Goal: Task Accomplishment & Management: Use online tool/utility

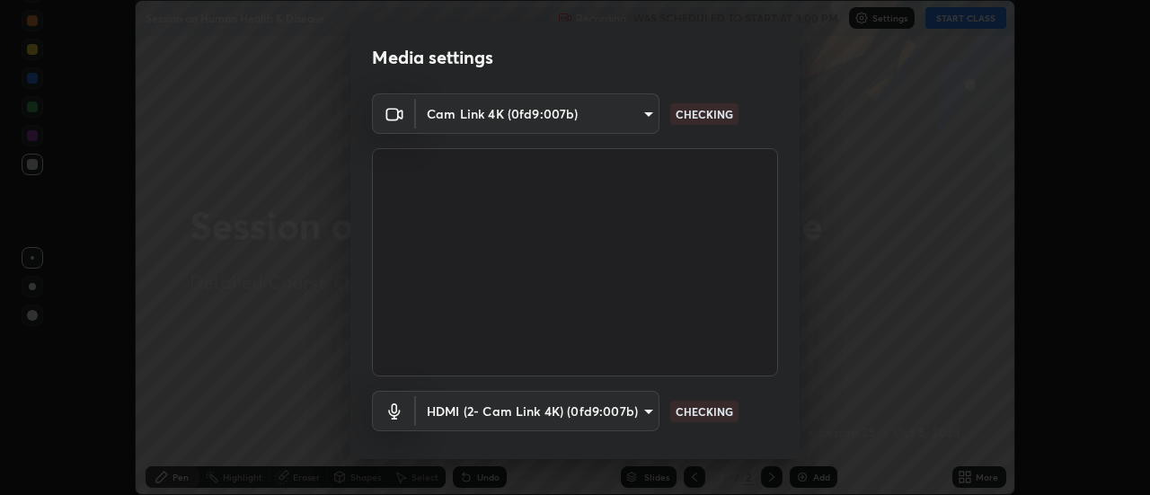
scroll to position [94, 0]
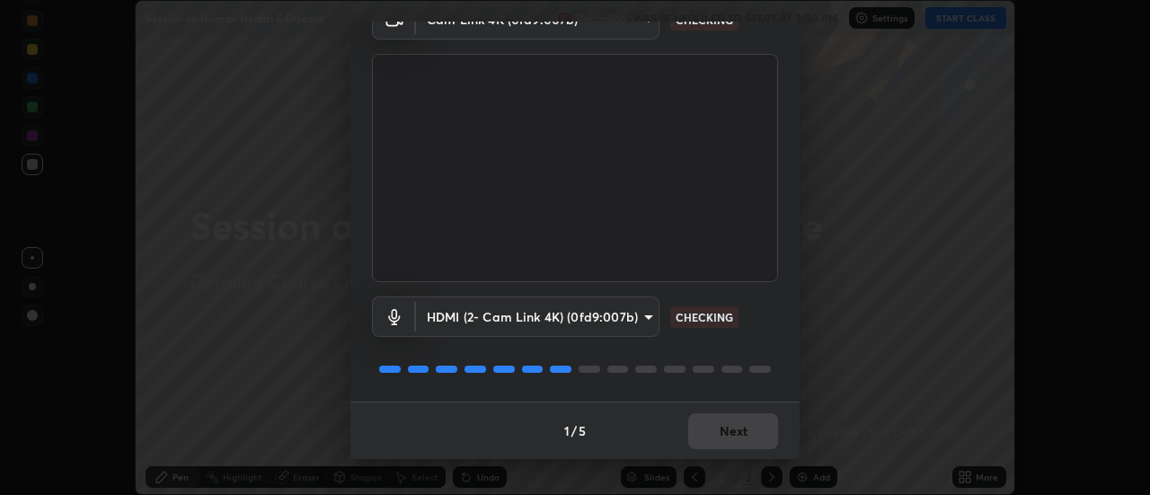
click at [739, 447] on div "1 / 5 Next" at bounding box center [575, 431] width 449 height 58
click at [740, 443] on div "1 / 5 Next" at bounding box center [575, 431] width 449 height 58
click at [741, 449] on div "1 / 5 Next" at bounding box center [575, 431] width 449 height 58
click at [723, 438] on div "1 / 5 Next" at bounding box center [575, 431] width 449 height 58
click at [712, 445] on div "1 / 5 Next" at bounding box center [575, 431] width 449 height 58
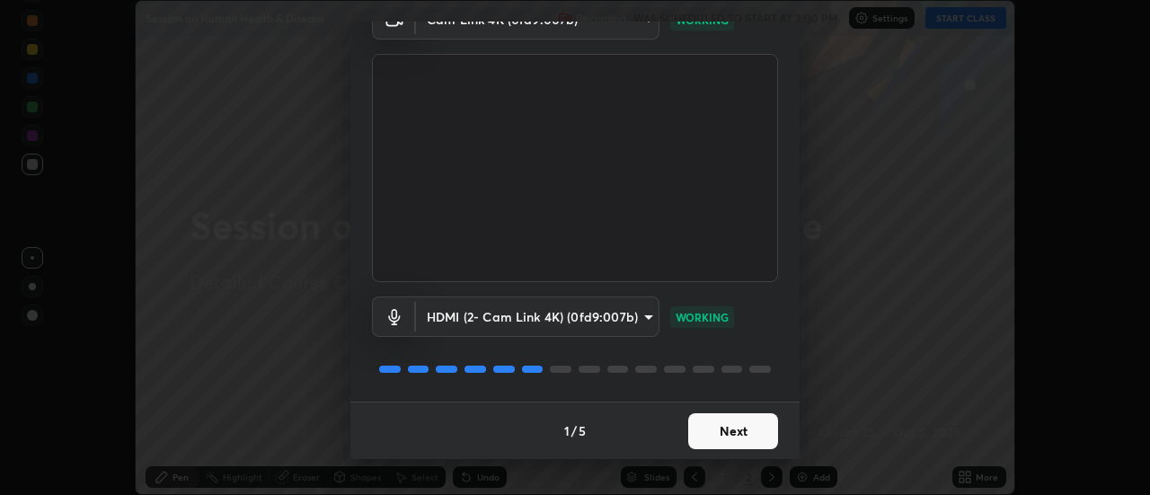
click at [702, 449] on div "1 / 5 Next" at bounding box center [575, 431] width 449 height 58
click at [703, 422] on button "Next" at bounding box center [733, 431] width 90 height 36
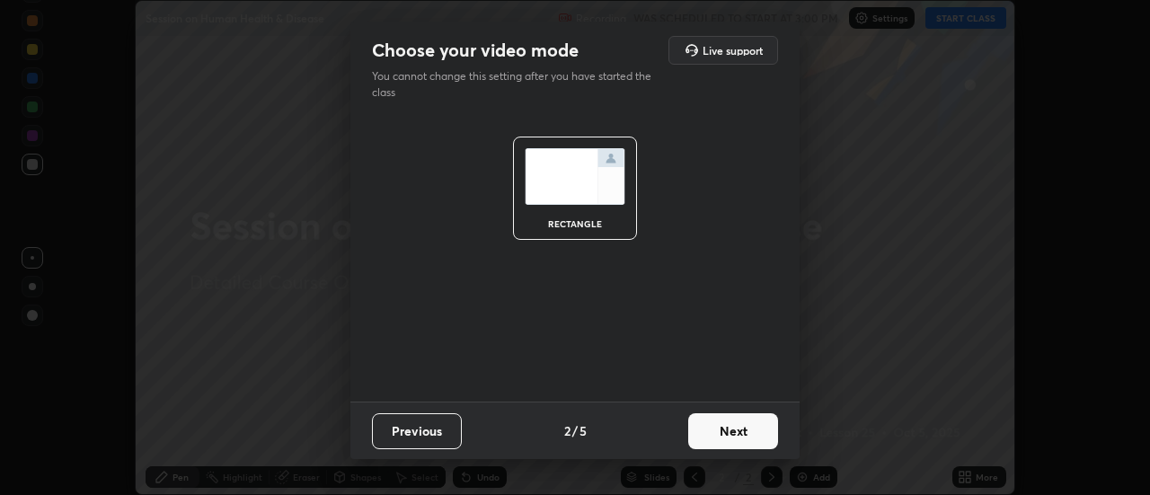
scroll to position [0, 0]
click at [706, 422] on button "Next" at bounding box center [733, 431] width 90 height 36
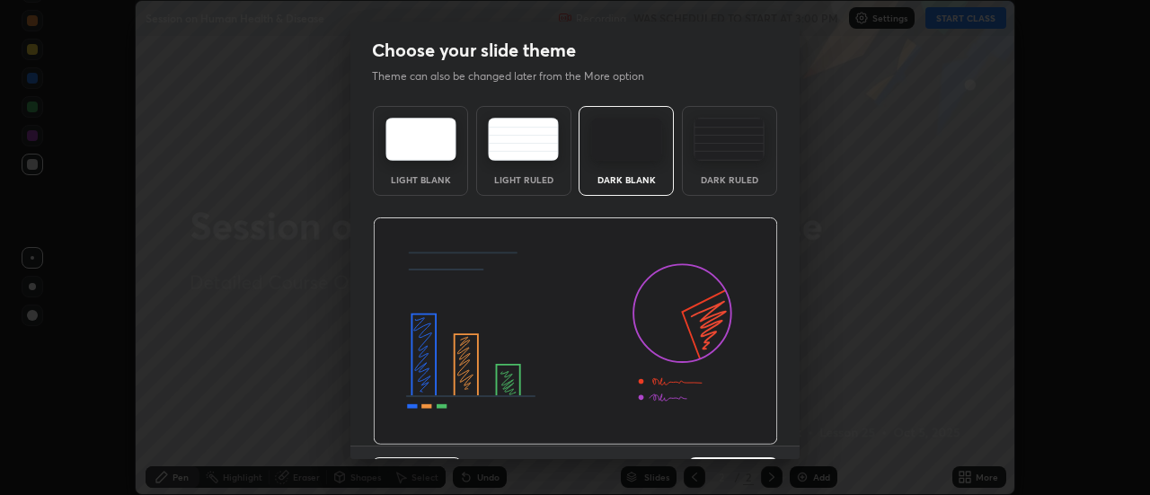
click at [709, 181] on div "Dark Ruled" at bounding box center [730, 179] width 72 height 9
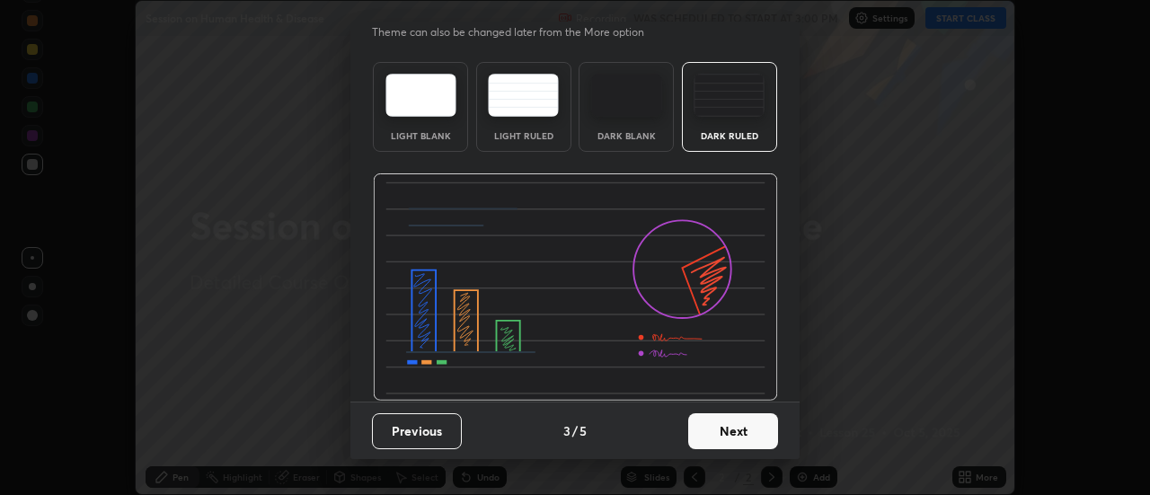
click at [690, 421] on button "Next" at bounding box center [733, 431] width 90 height 36
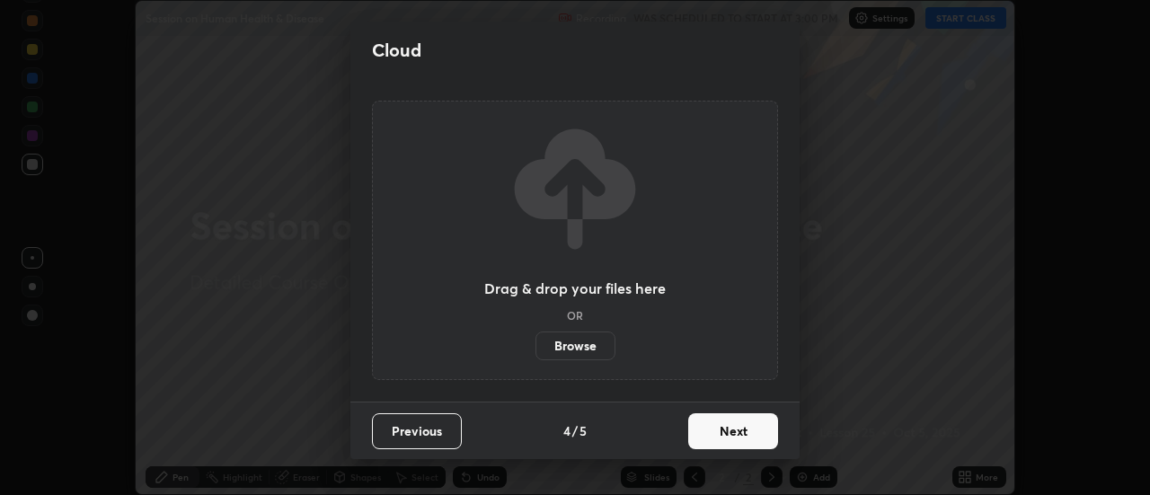
scroll to position [0, 0]
click at [766, 428] on button "Next" at bounding box center [733, 431] width 90 height 36
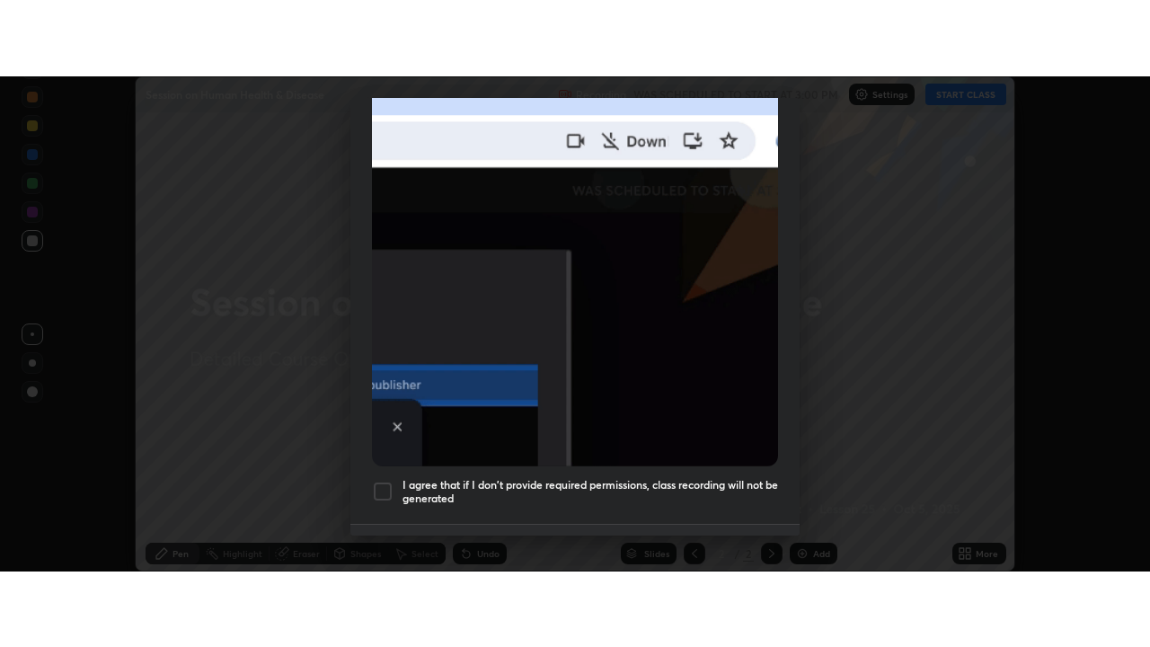
scroll to position [461, 0]
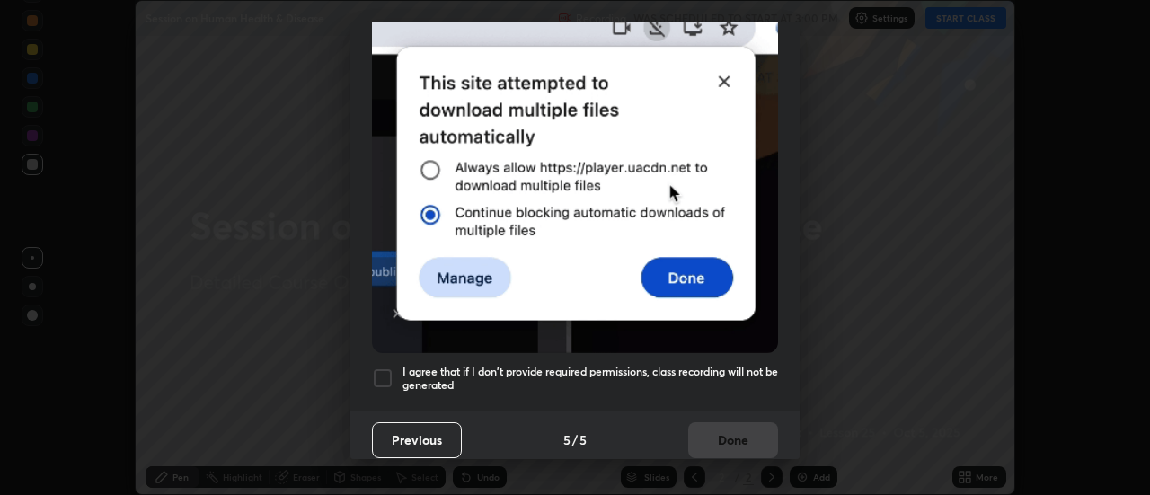
click at [391, 370] on div at bounding box center [383, 379] width 22 height 22
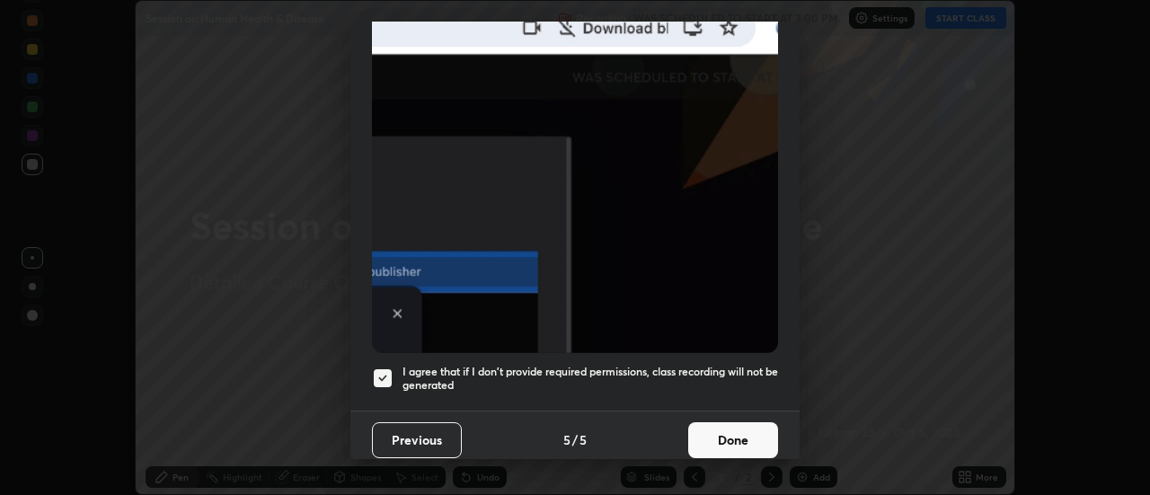
click at [716, 438] on button "Done" at bounding box center [733, 440] width 90 height 36
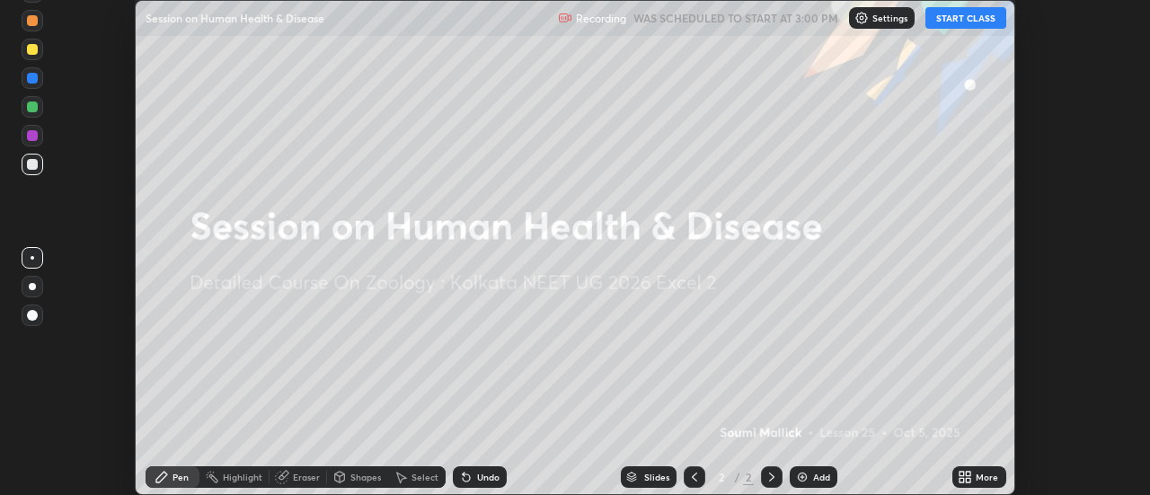
click at [952, 25] on button "START CLASS" at bounding box center [966, 18] width 81 height 22
click at [964, 475] on icon at bounding box center [962, 474] width 4 height 4
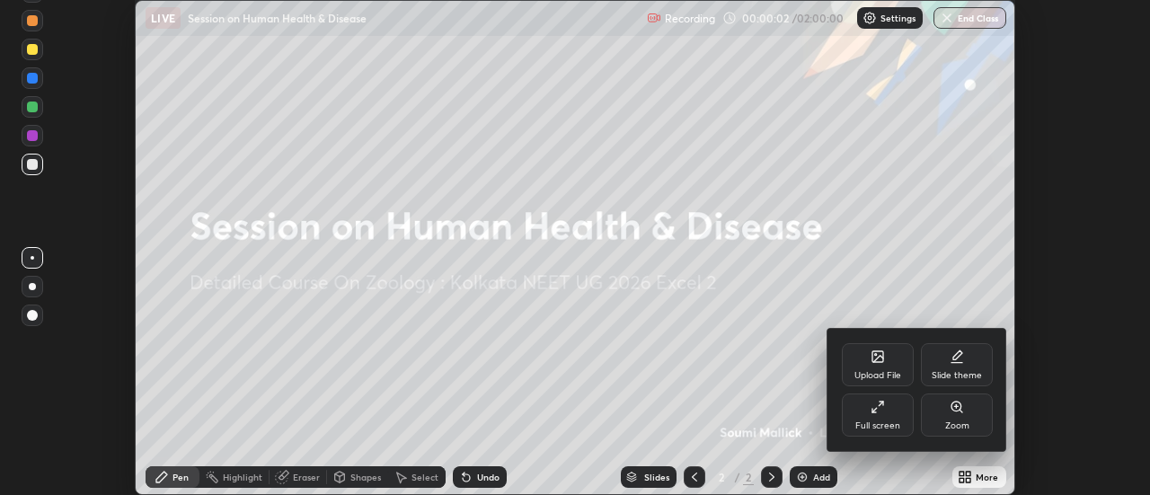
click at [900, 432] on div "Full screen" at bounding box center [878, 415] width 72 height 43
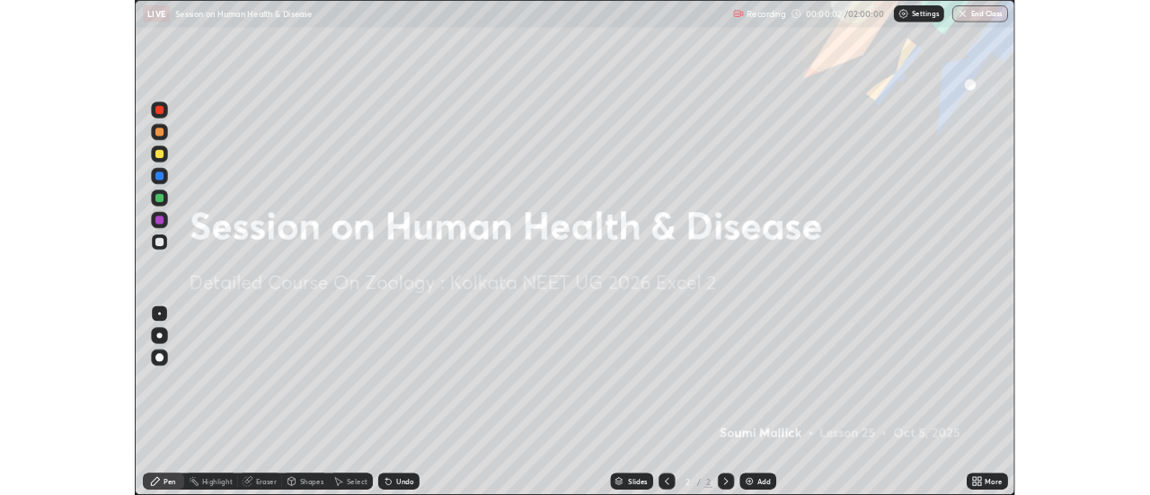
scroll to position [647, 1150]
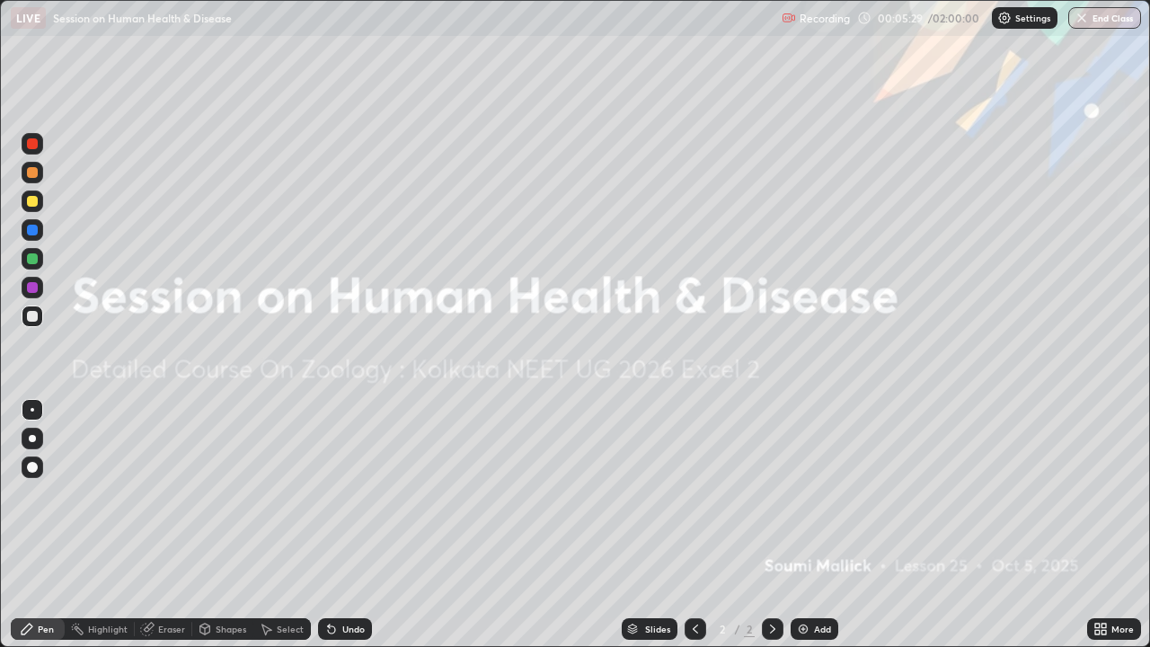
click at [1104, 494] on icon at bounding box center [1104, 626] width 4 height 4
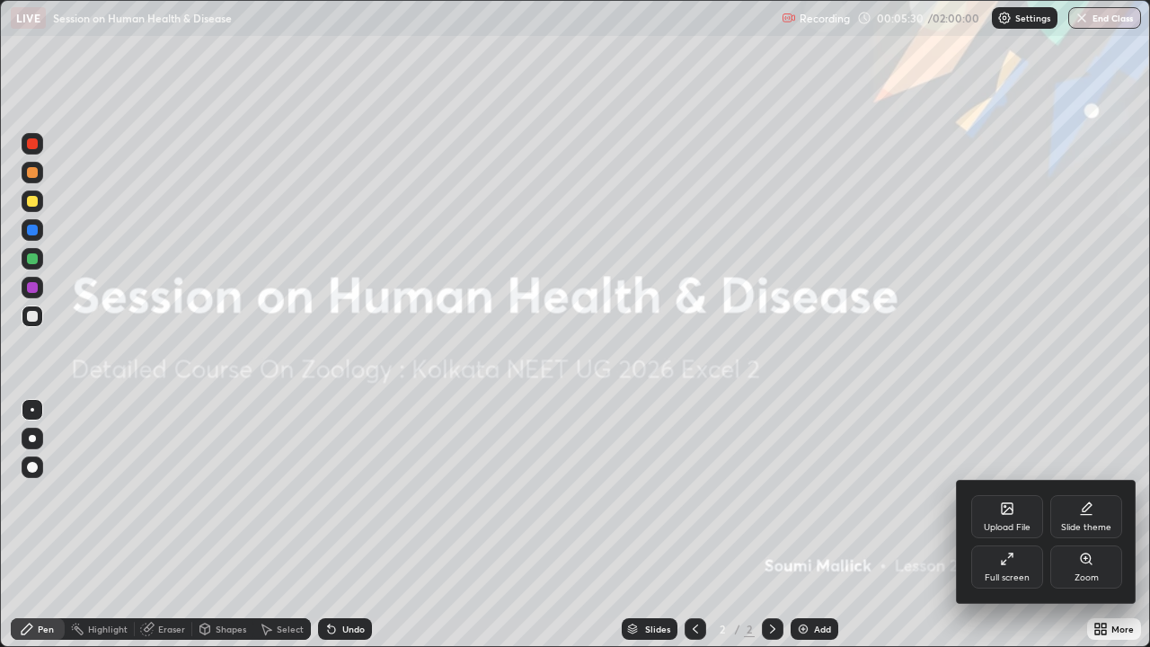
click at [996, 494] on div "Upload File" at bounding box center [1007, 527] width 47 height 9
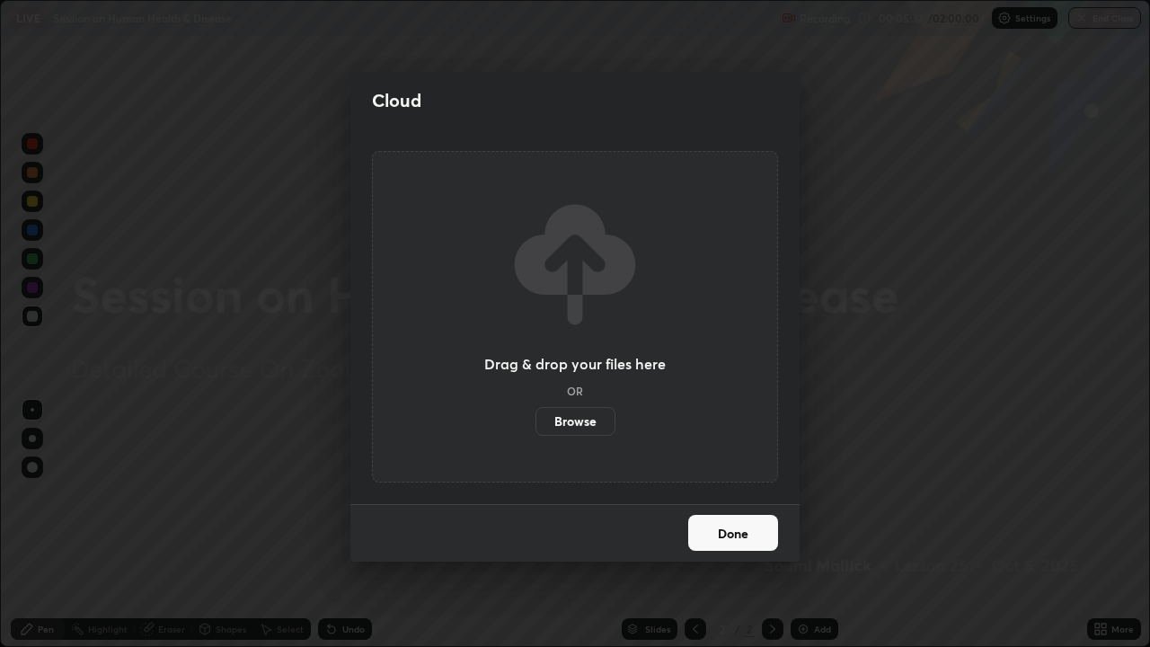
click at [581, 417] on label "Browse" at bounding box center [576, 421] width 80 height 29
click at [536, 417] on input "Browse" at bounding box center [536, 421] width 0 height 29
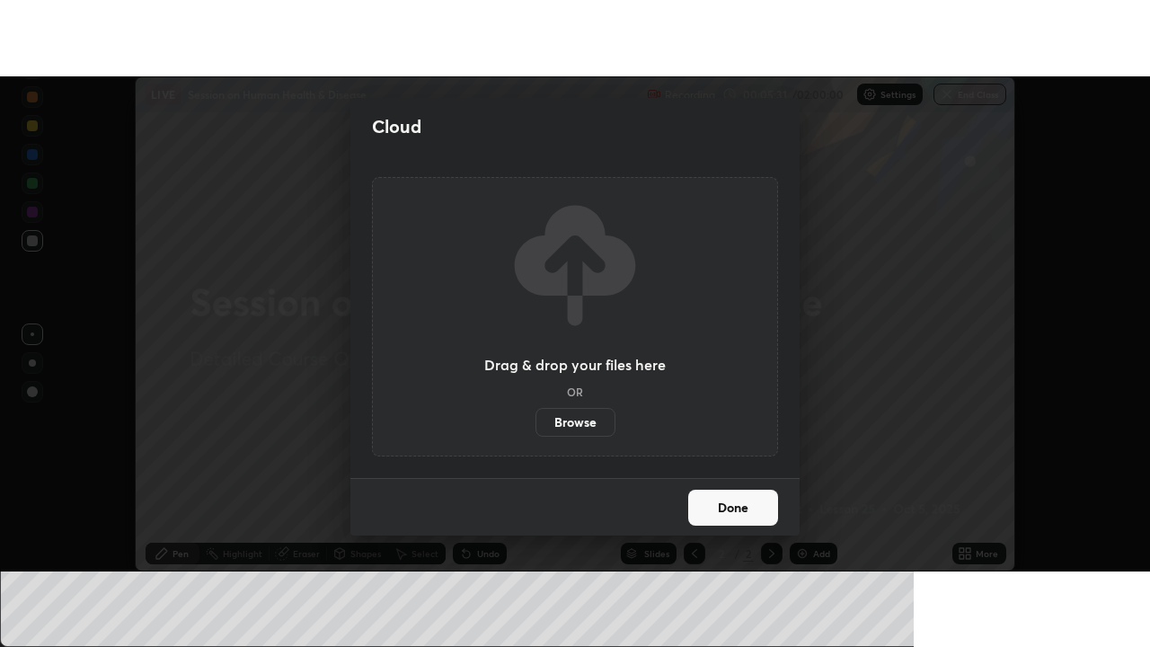
scroll to position [89381, 88725]
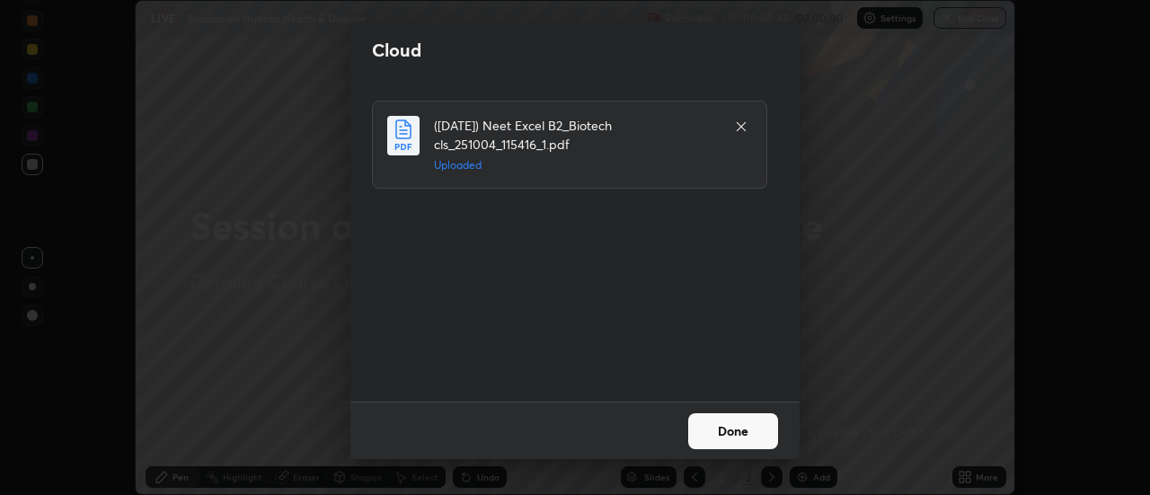
click at [719, 425] on button "Done" at bounding box center [733, 431] width 90 height 36
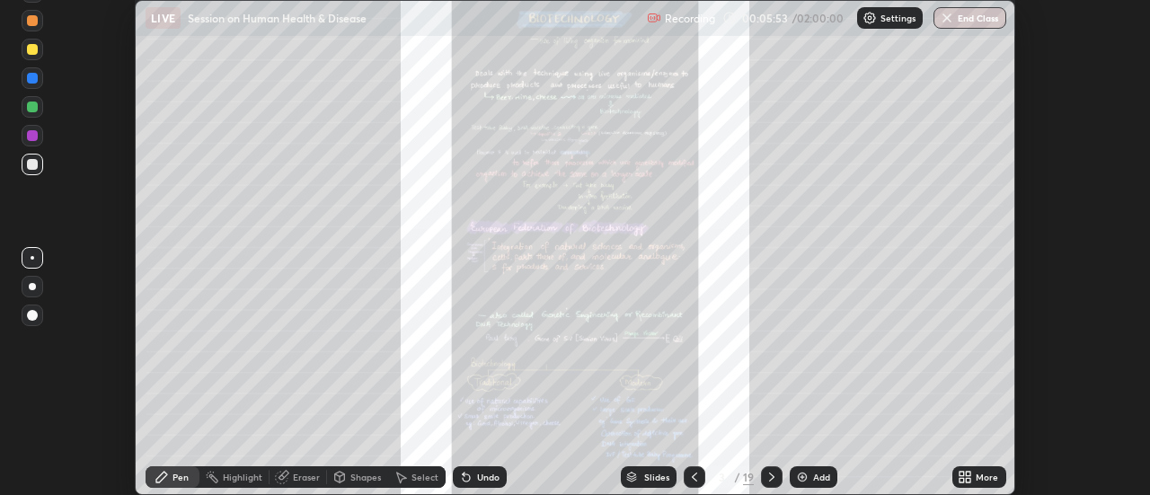
click at [976, 476] on div "More" at bounding box center [980, 477] width 54 height 22
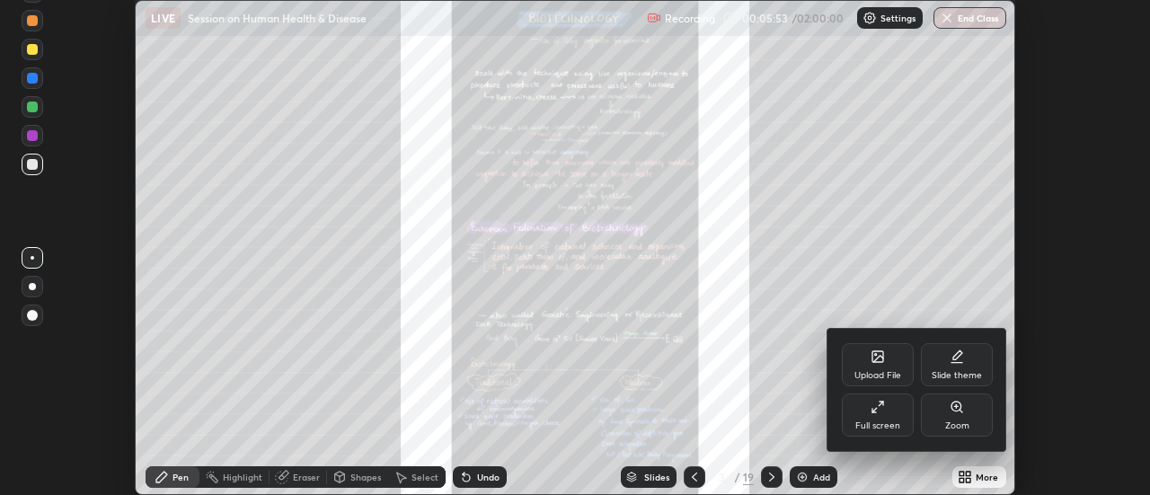
click at [875, 422] on div "Full screen" at bounding box center [878, 426] width 45 height 9
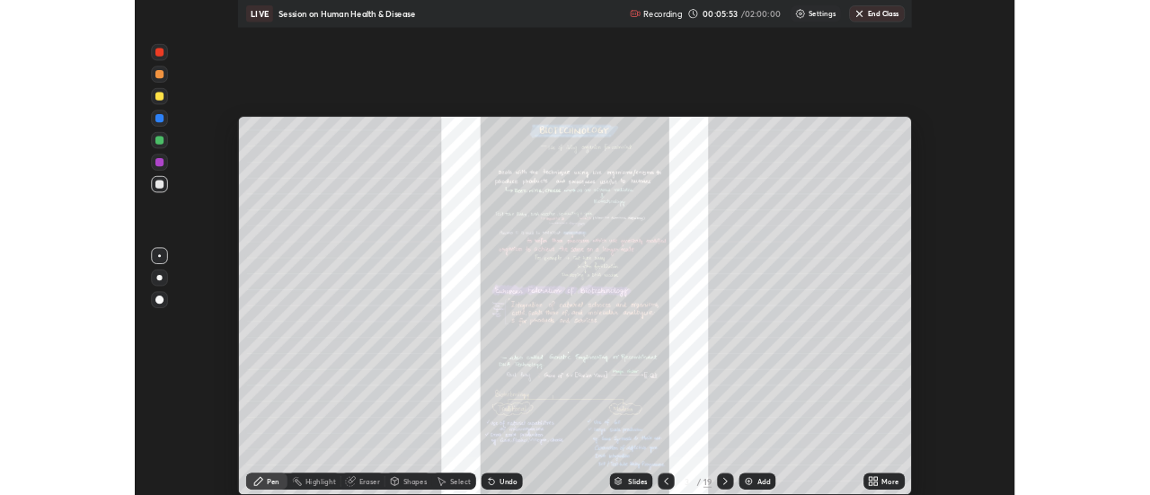
scroll to position [647, 1150]
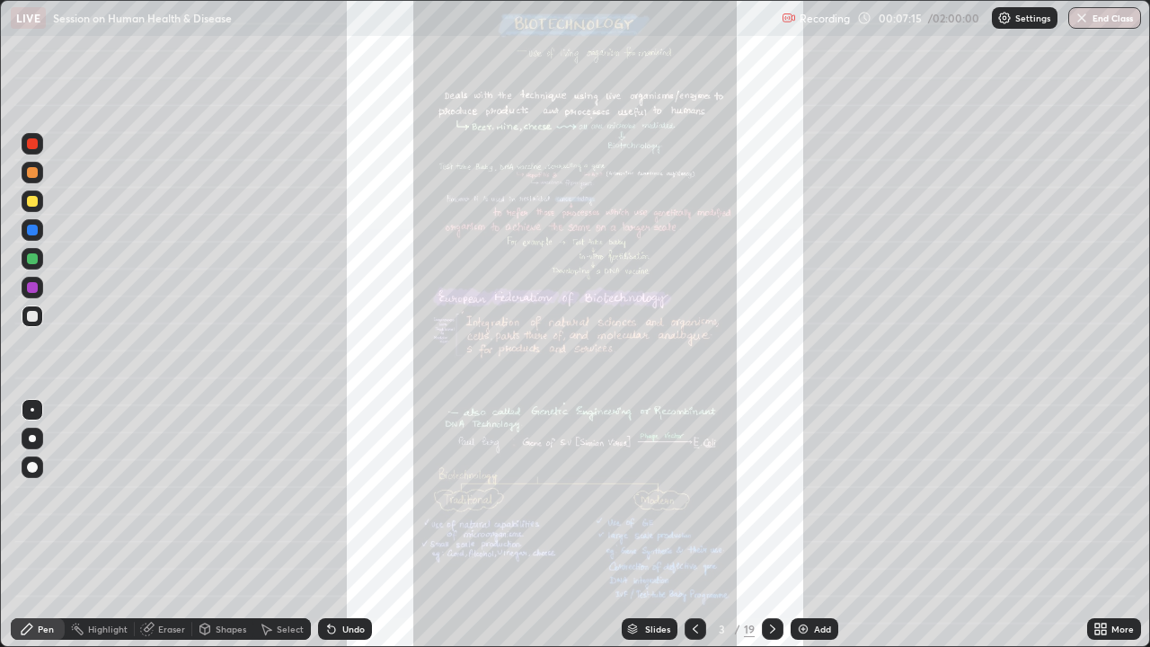
click at [1097, 494] on icon at bounding box center [1098, 626] width 4 height 4
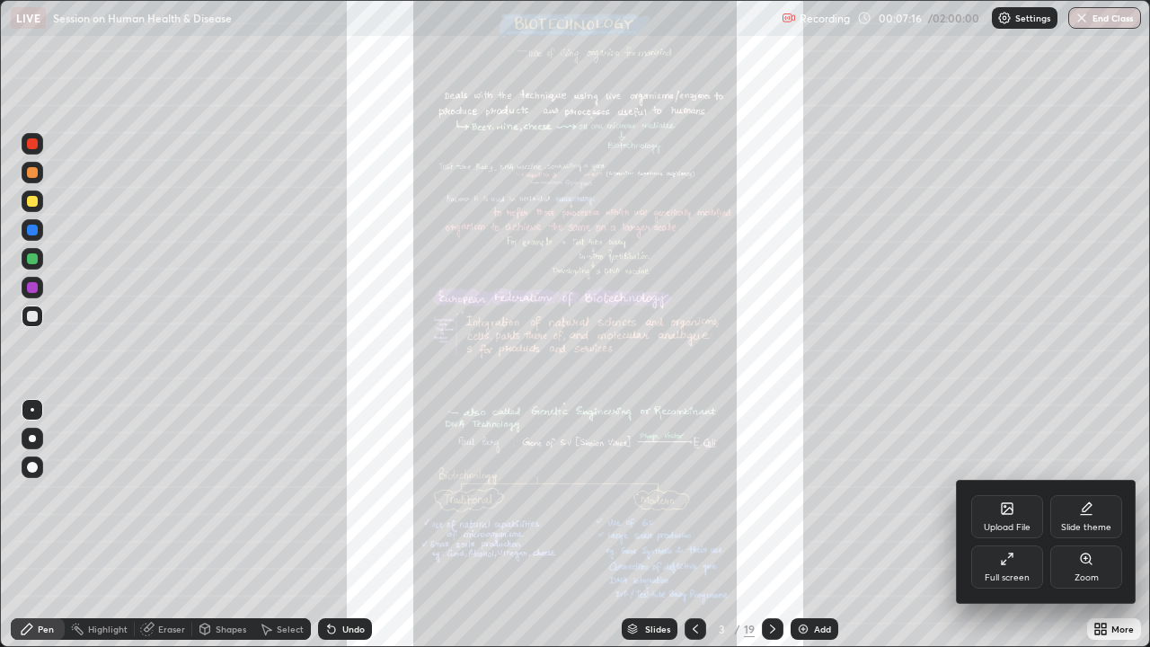
click at [1028, 494] on div "Full screen" at bounding box center [1008, 567] width 72 height 43
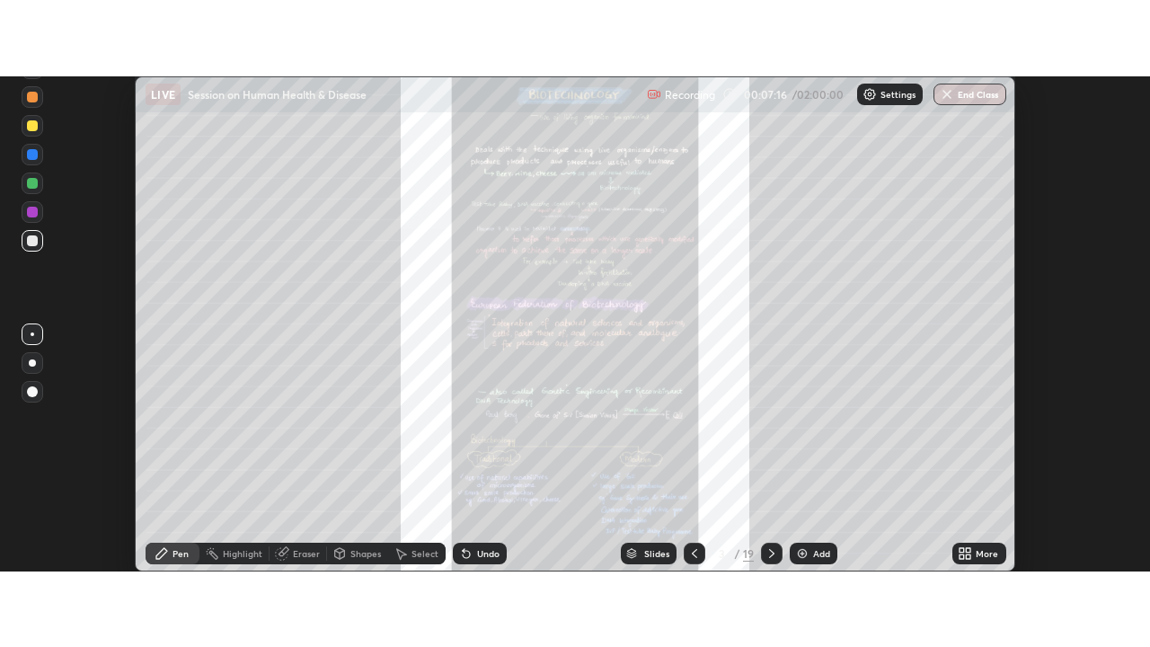
scroll to position [89381, 88725]
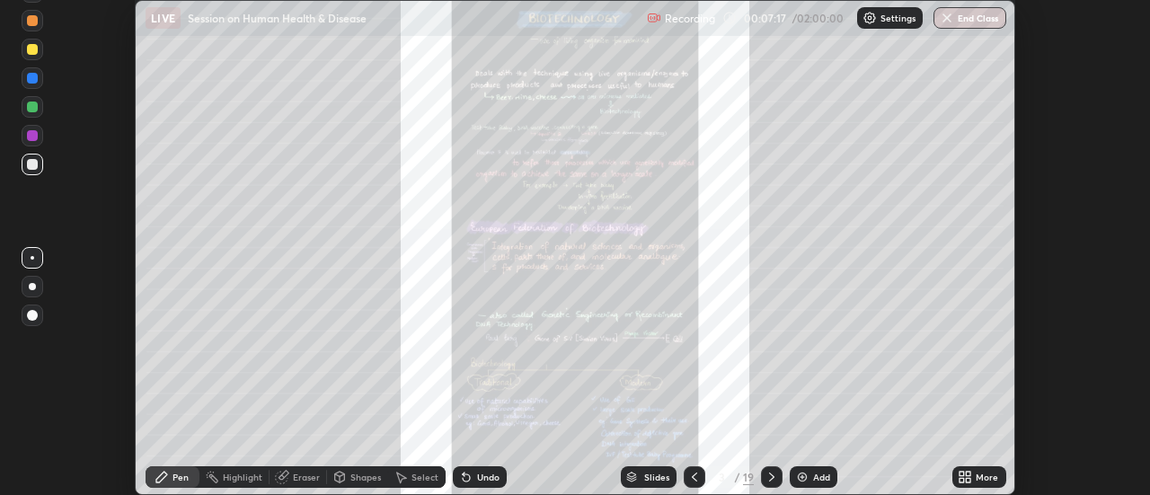
click at [991, 476] on div "More" at bounding box center [987, 477] width 22 height 9
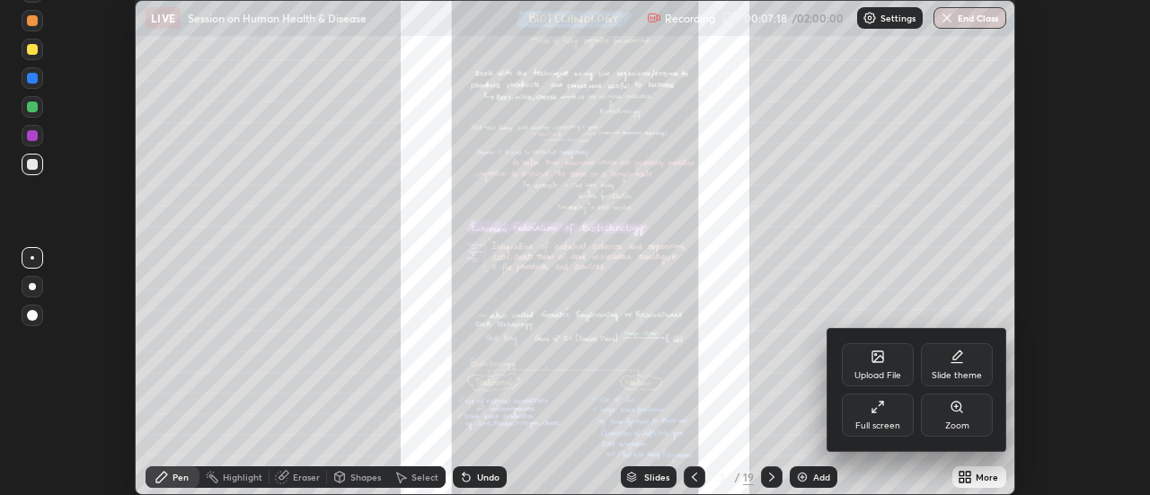
click at [899, 413] on div "Full screen" at bounding box center [878, 415] width 72 height 43
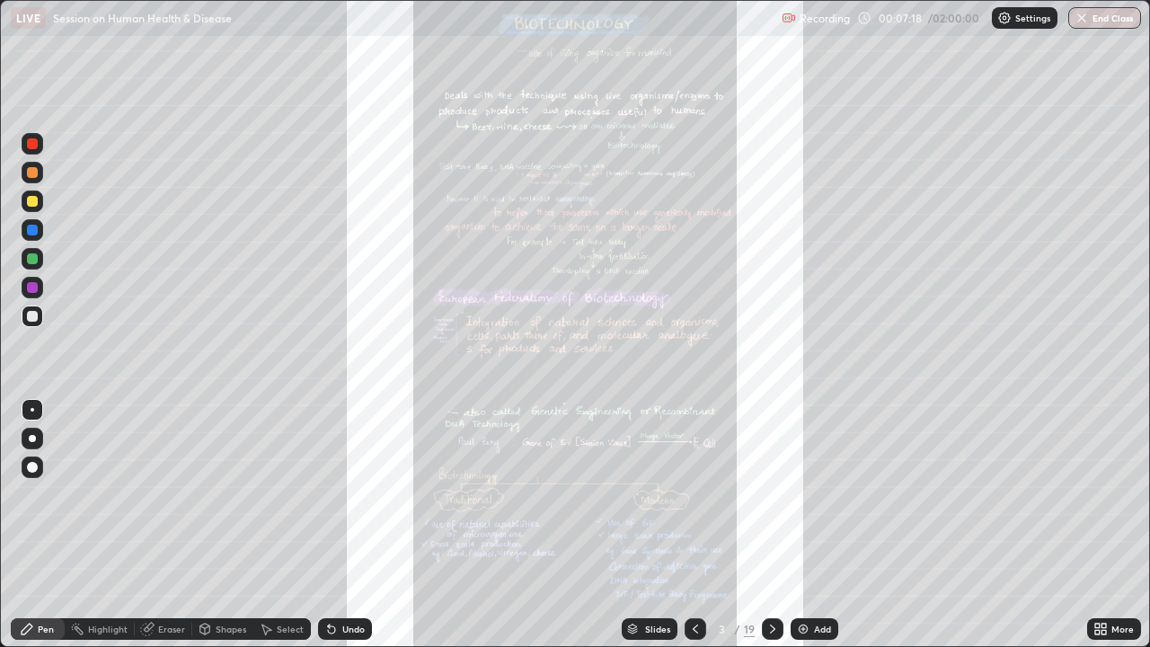
scroll to position [647, 1150]
click at [1114, 494] on div "More" at bounding box center [1114, 629] width 54 height 22
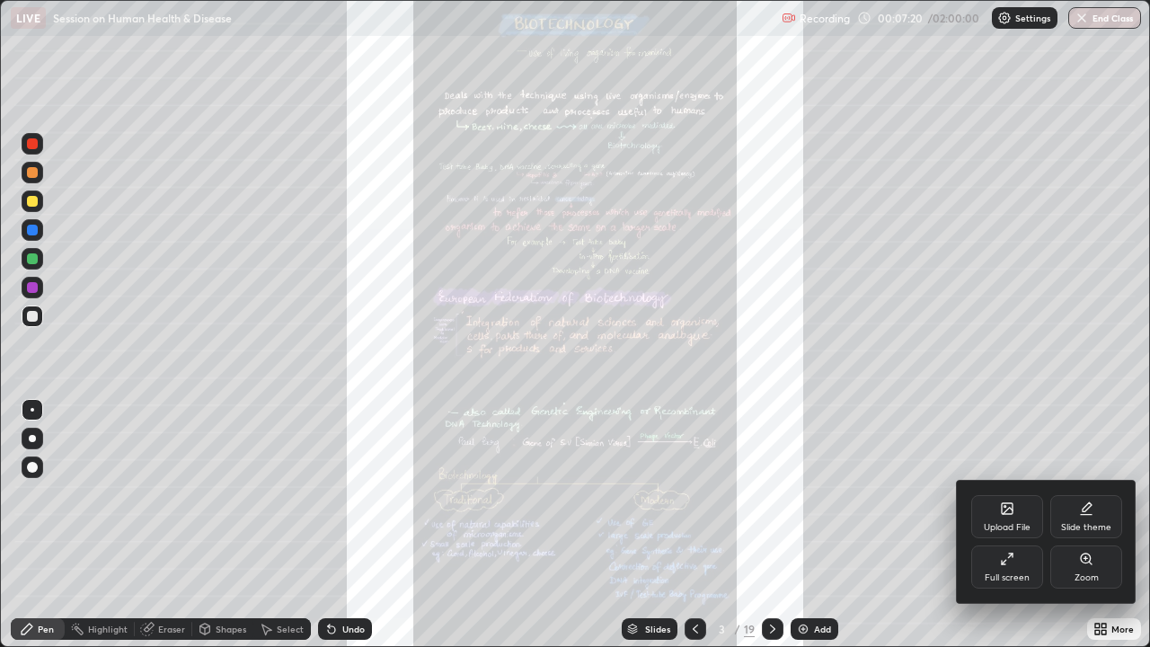
click at [1075, 494] on div "Zoom" at bounding box center [1087, 567] width 72 height 43
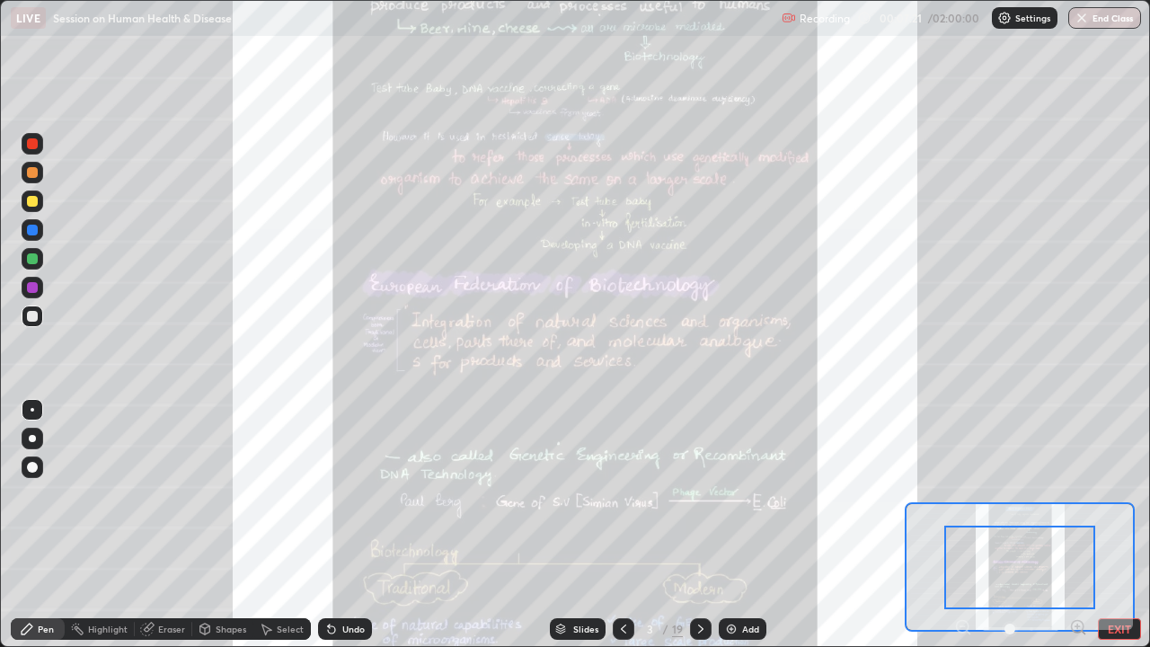
click at [1081, 494] on icon at bounding box center [1078, 627] width 12 height 12
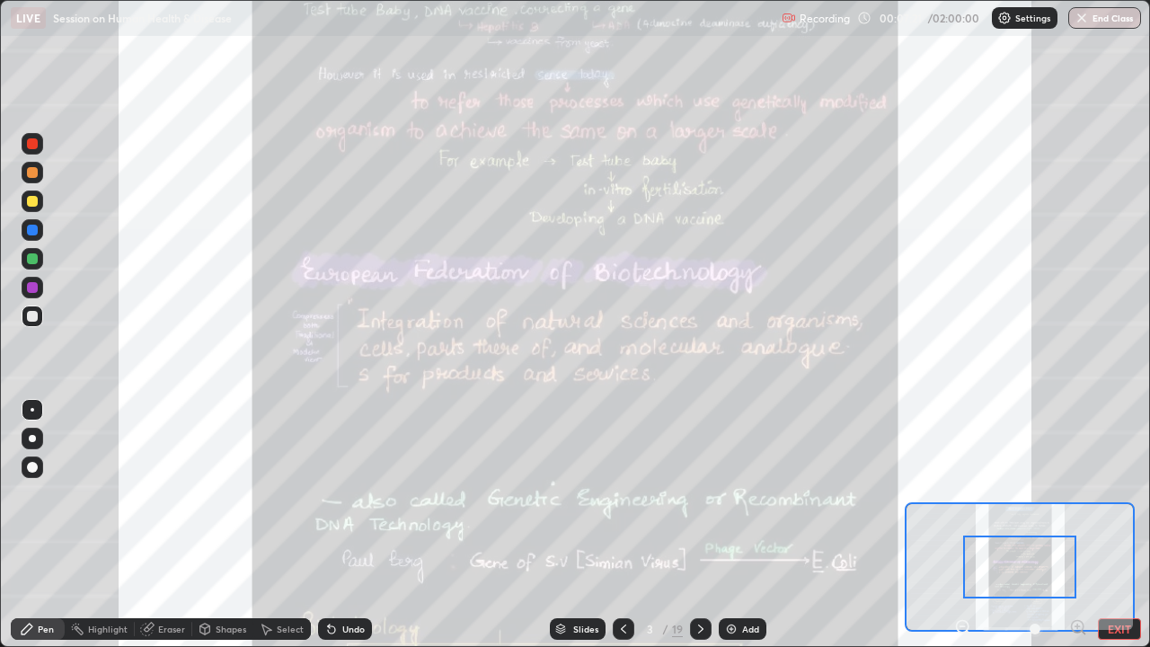
click at [1074, 494] on icon at bounding box center [1079, 627] width 18 height 18
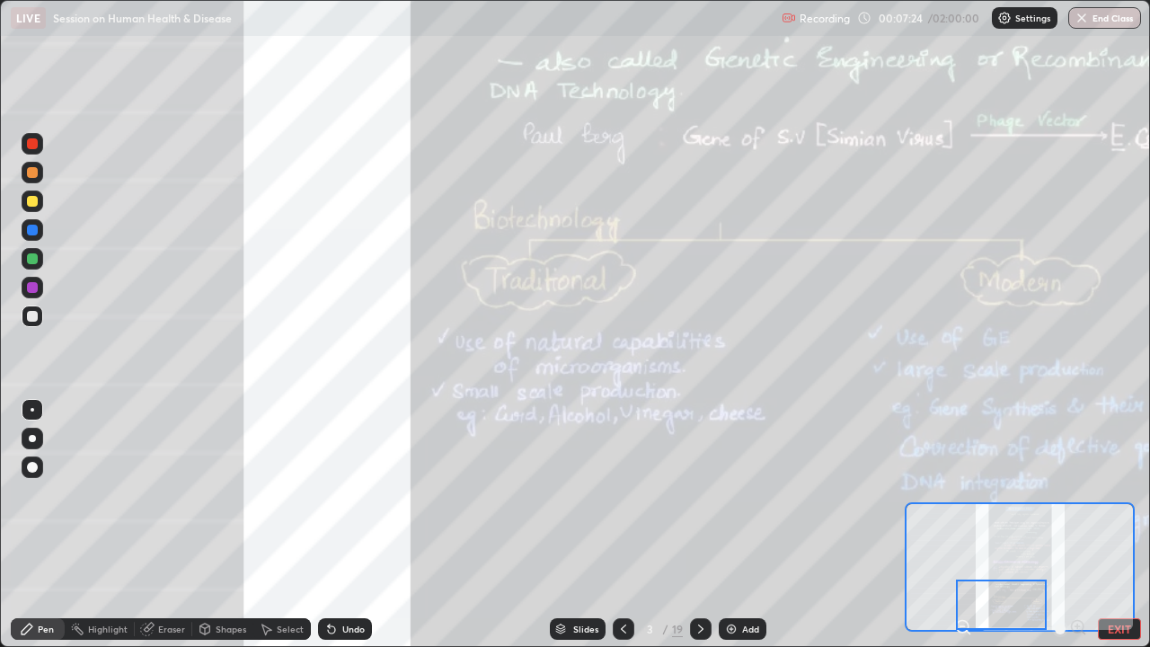
click at [699, 494] on icon at bounding box center [701, 629] width 14 height 14
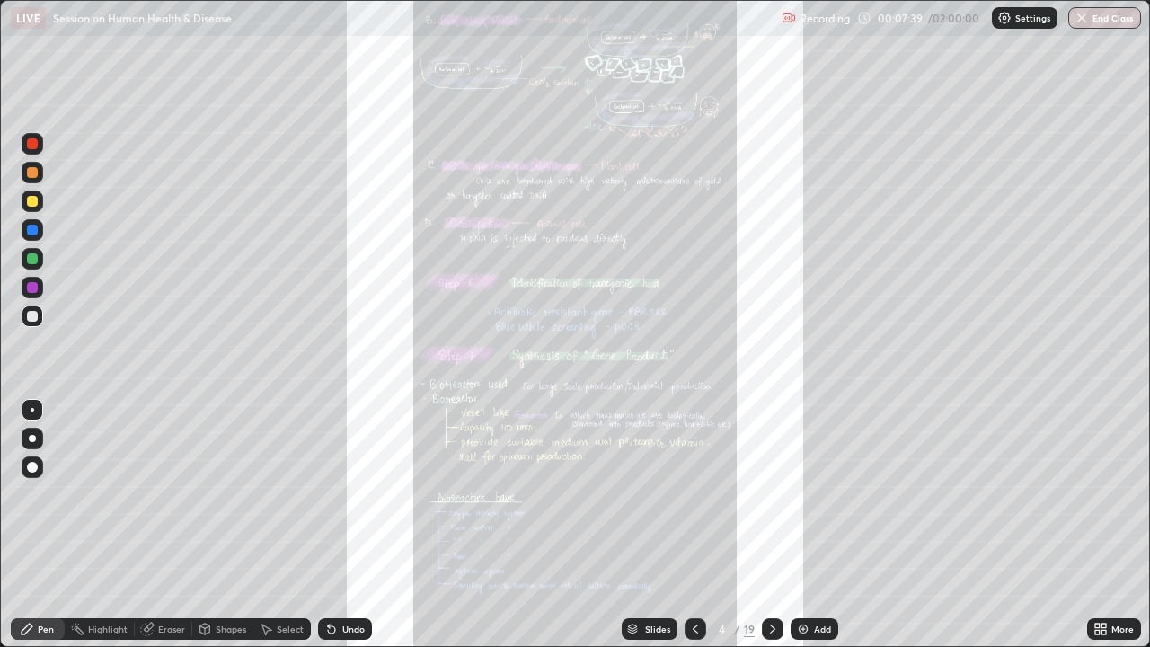
click at [771, 494] on icon at bounding box center [773, 629] width 14 height 14
click at [783, 494] on div "Slides 5 / 19 Add" at bounding box center [729, 629] width 715 height 36
click at [663, 494] on div "Slides" at bounding box center [657, 629] width 25 height 9
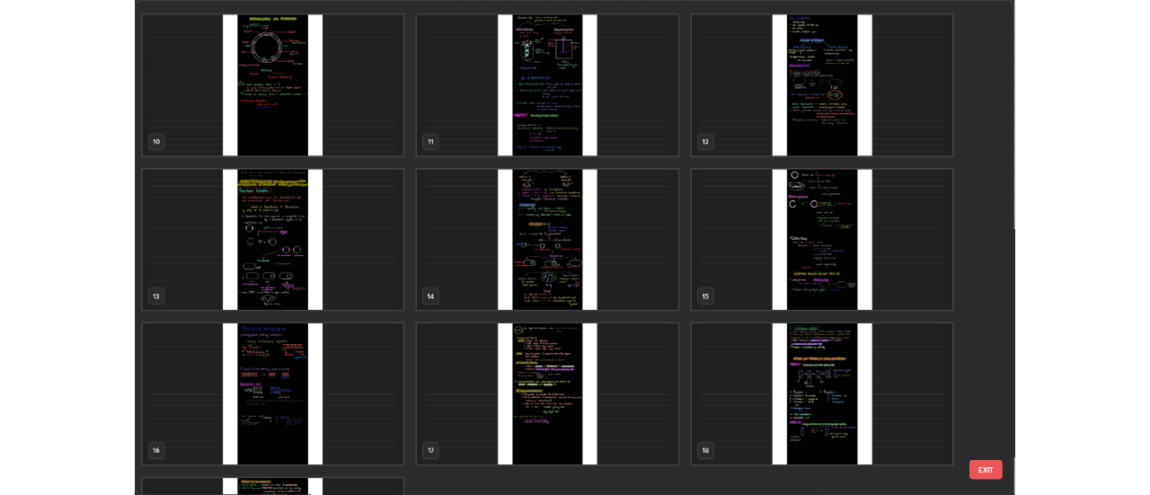
scroll to position [639, 0]
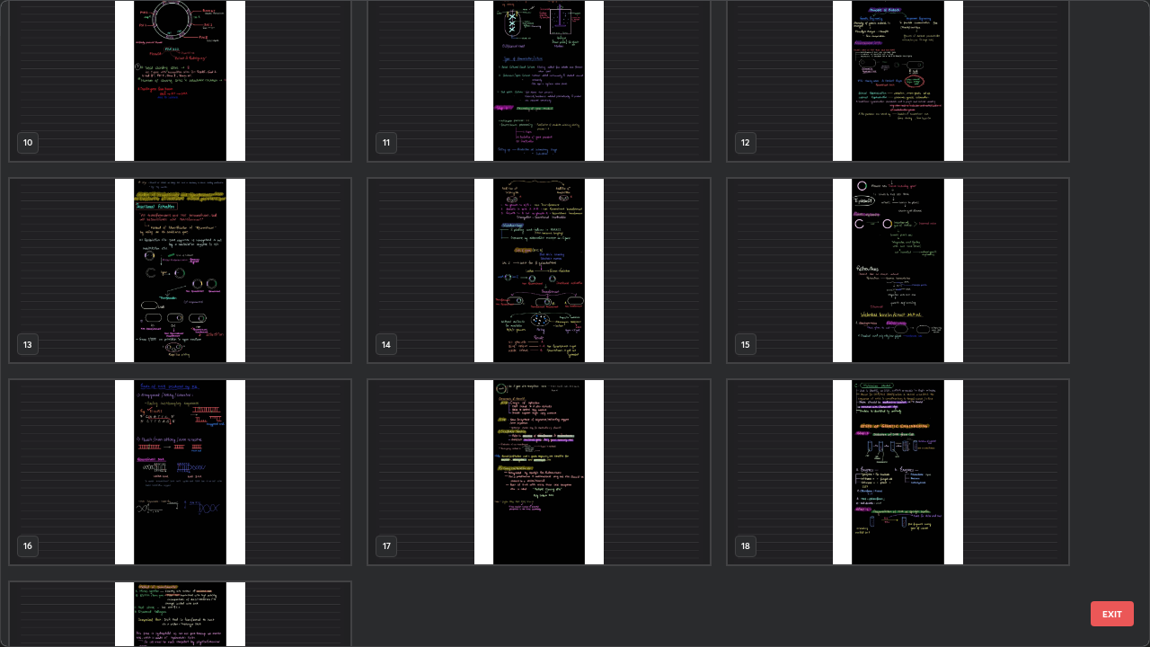
click at [328, 494] on img "grid" at bounding box center [180, 472] width 341 height 184
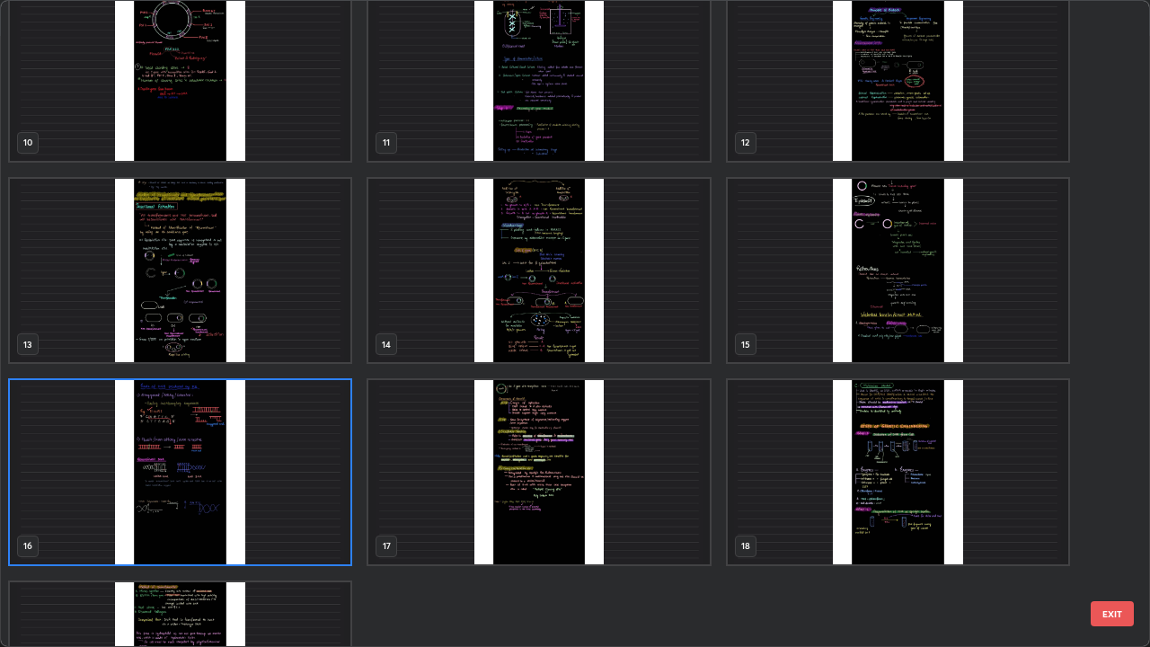
click at [310, 494] on img "grid" at bounding box center [180, 472] width 341 height 184
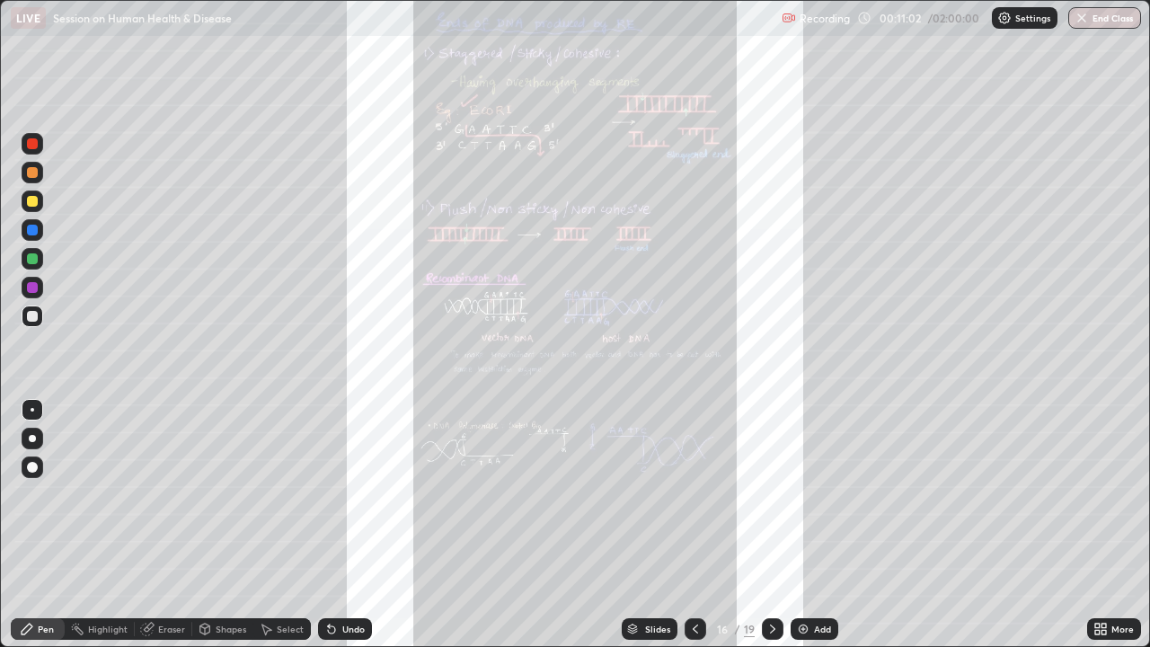
click at [1105, 494] on icon at bounding box center [1101, 629] width 14 height 14
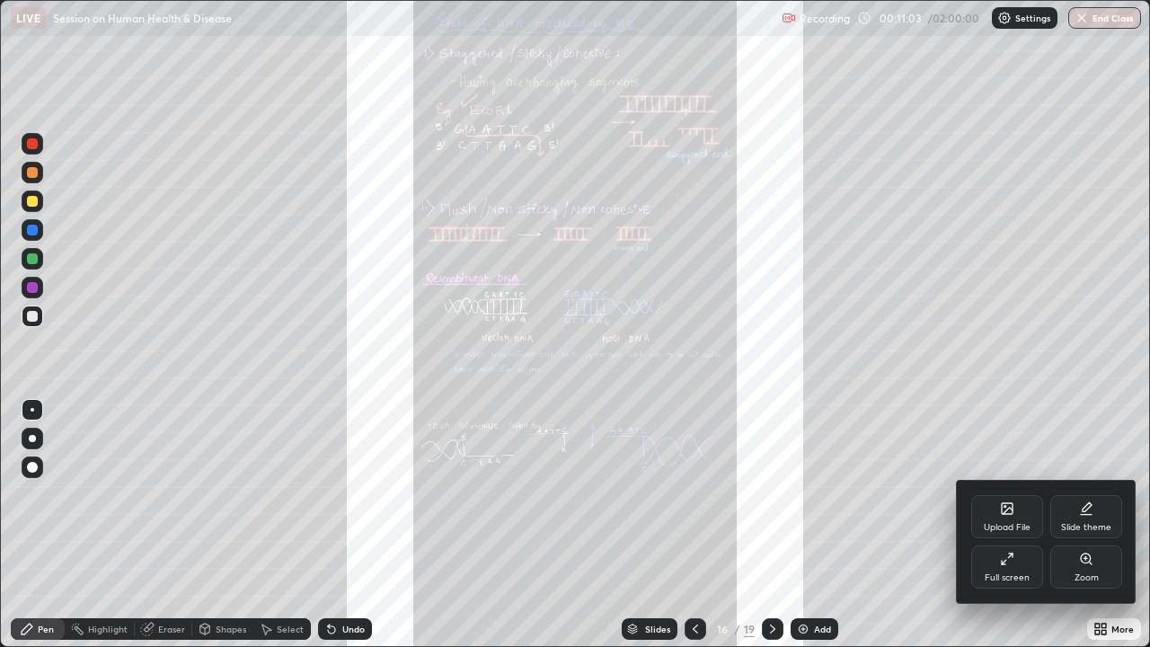
click at [1001, 494] on div "Full screen" at bounding box center [1008, 567] width 72 height 43
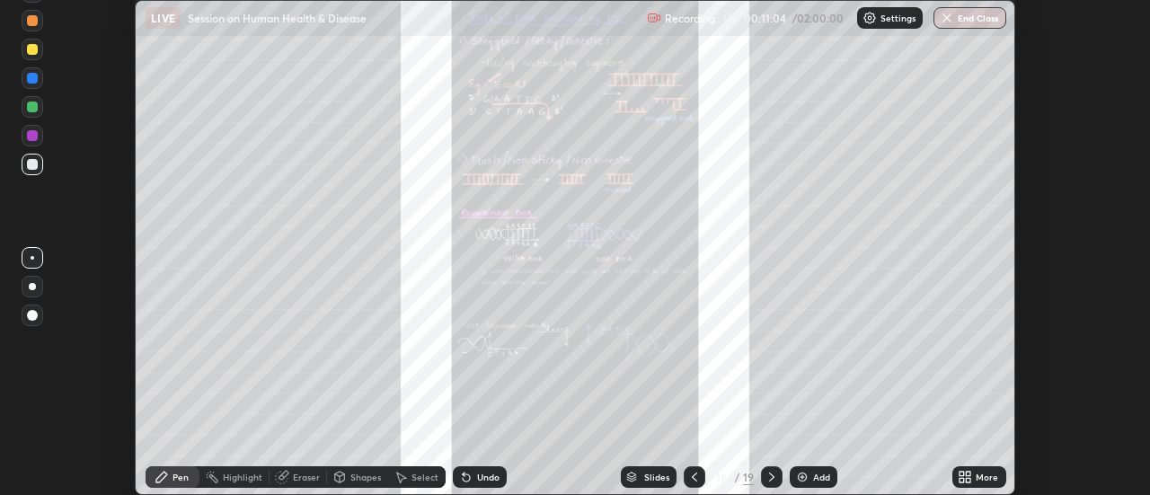
scroll to position [89381, 88725]
click at [664, 484] on div "Slides" at bounding box center [649, 477] width 56 height 22
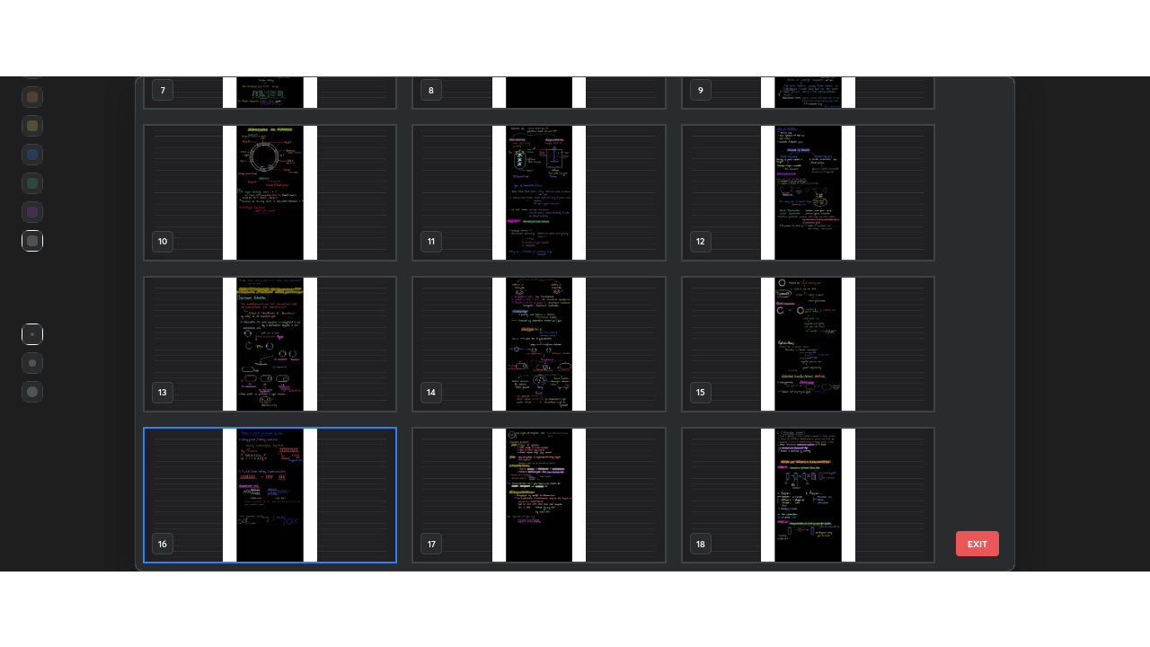
scroll to position [565, 0]
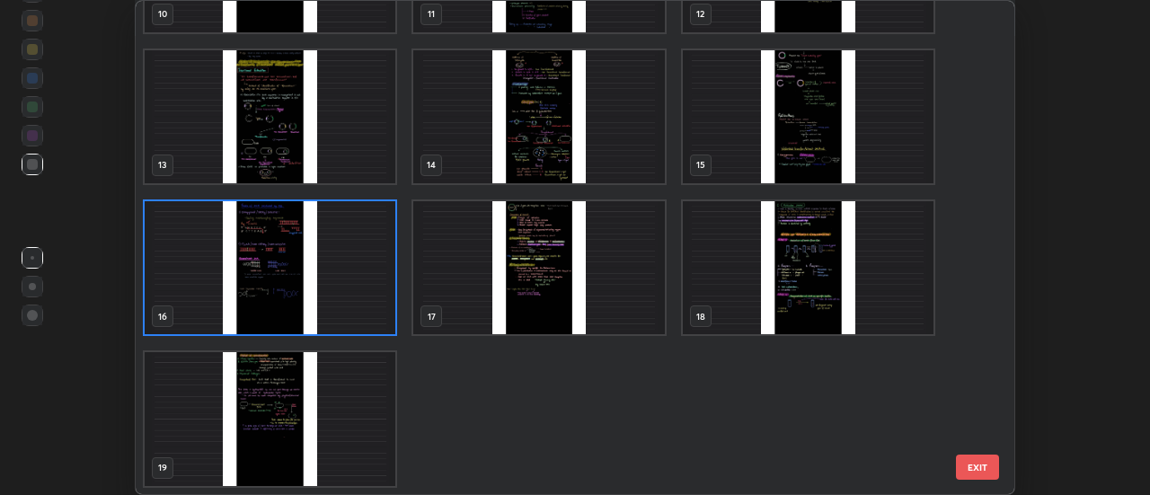
click at [351, 432] on img "grid" at bounding box center [270, 418] width 251 height 133
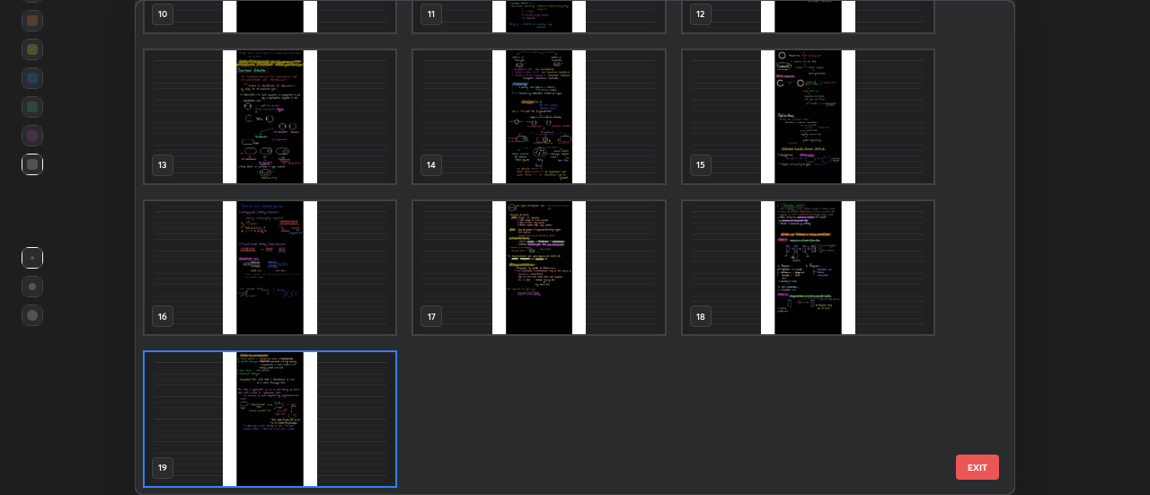
click at [350, 434] on img "grid" at bounding box center [270, 418] width 251 height 133
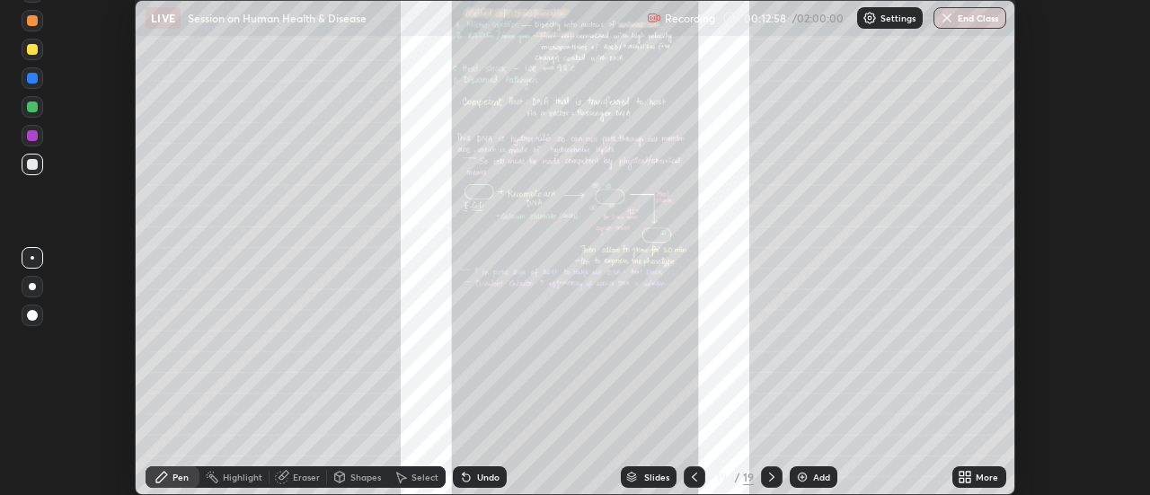
click at [940, 486] on div "Slides 19 / 19 Add" at bounding box center [730, 477] width 446 height 36
click at [951, 484] on div "Slides 19 / 19 Add" at bounding box center [730, 477] width 446 height 36
click at [991, 479] on div "More" at bounding box center [987, 477] width 22 height 9
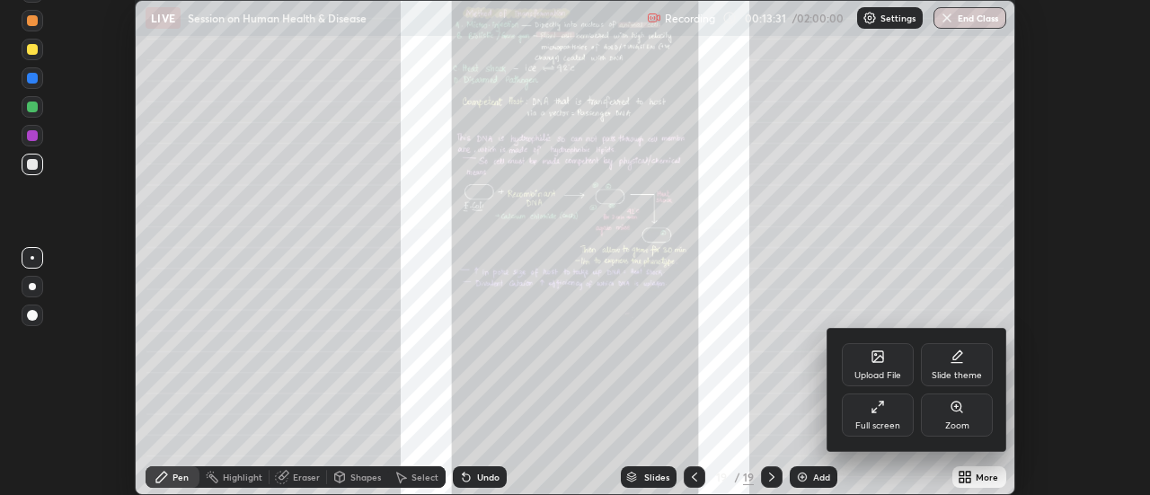
click at [887, 422] on div "Full screen" at bounding box center [878, 426] width 45 height 9
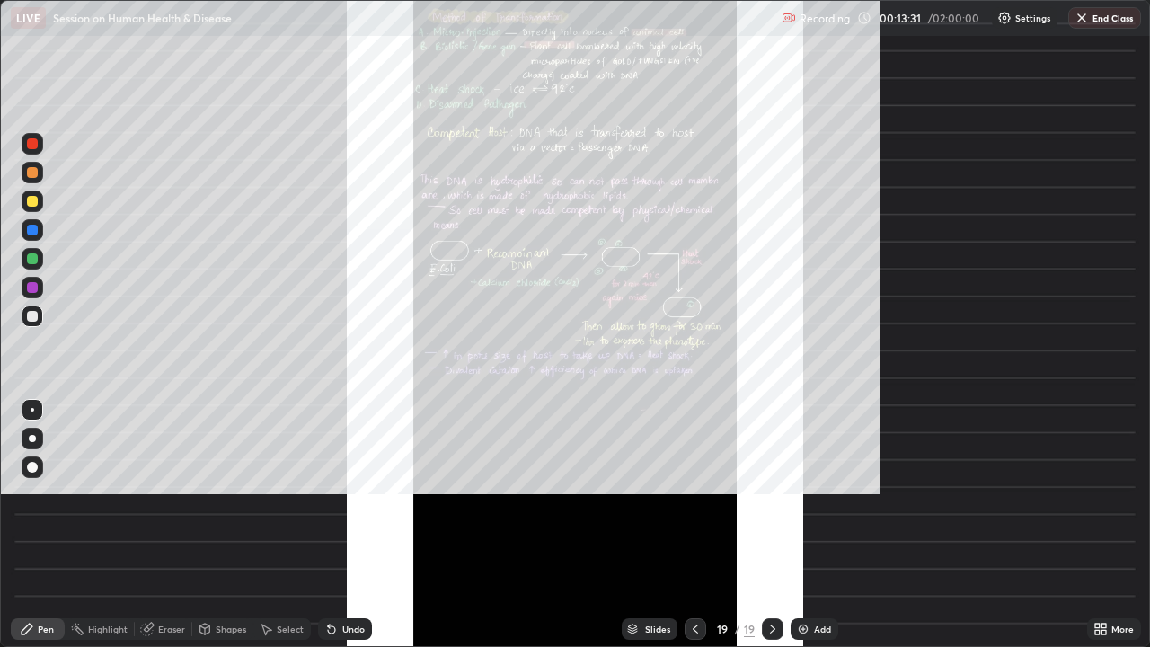
scroll to position [647, 1150]
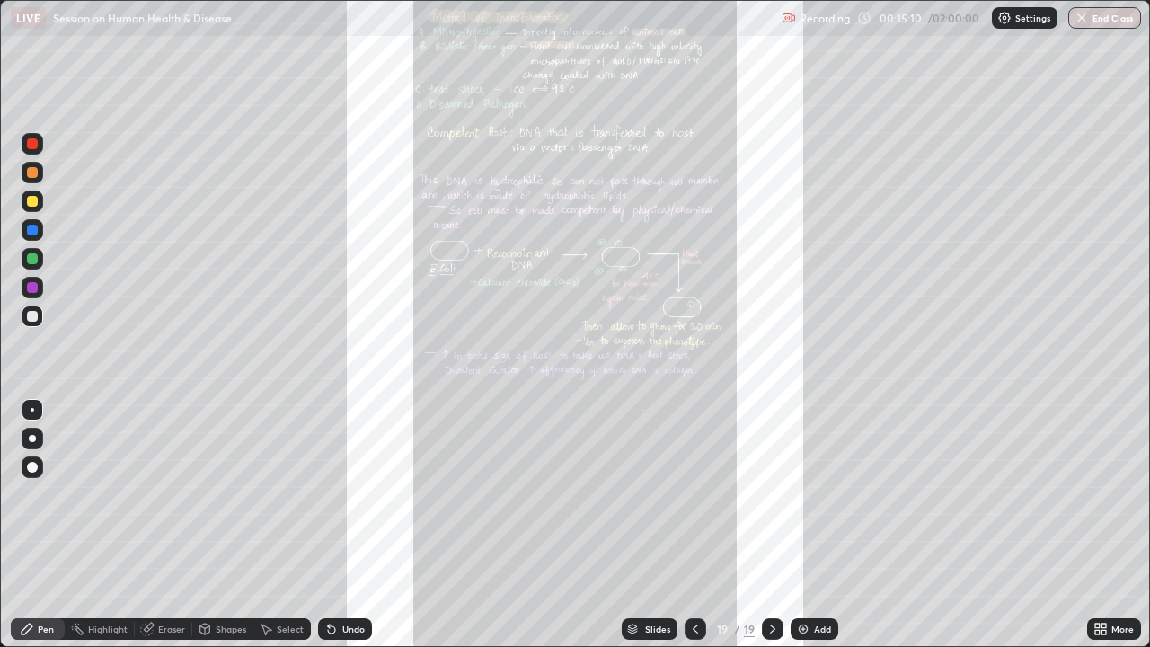
click at [644, 494] on div "Slides" at bounding box center [650, 629] width 56 height 22
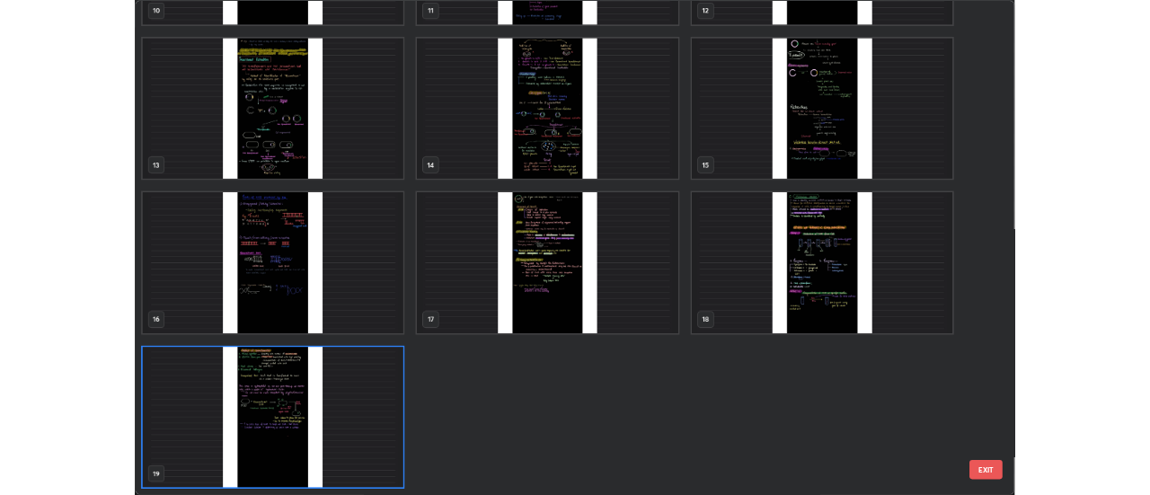
scroll to position [640, 1140]
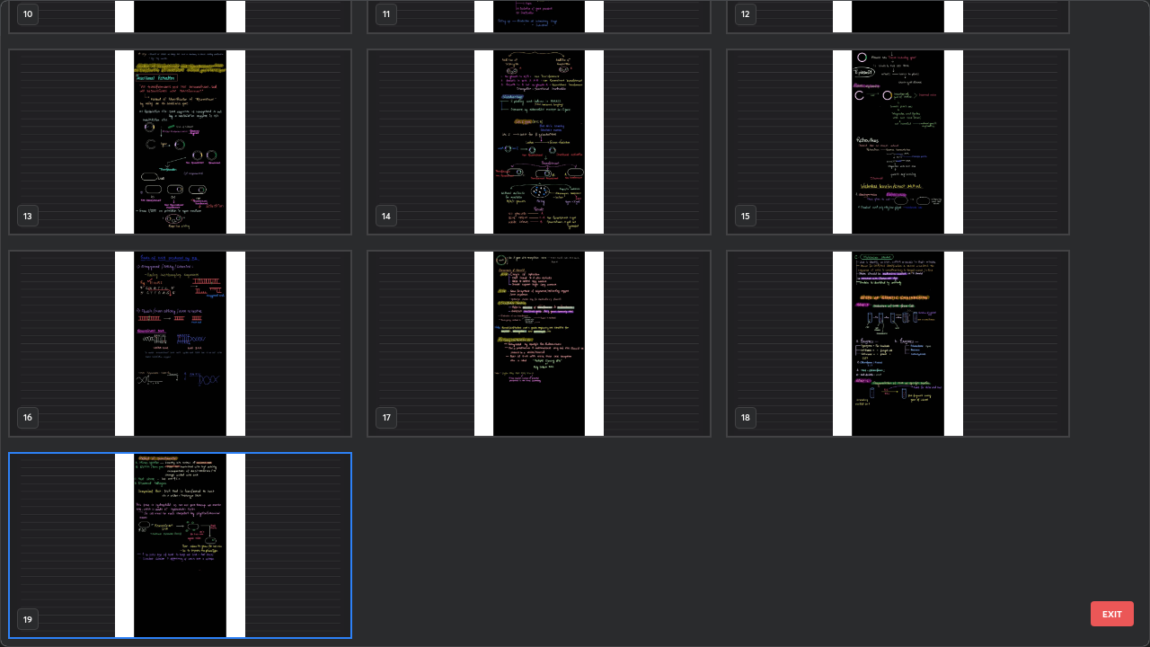
click at [298, 494] on img "grid" at bounding box center [180, 546] width 341 height 184
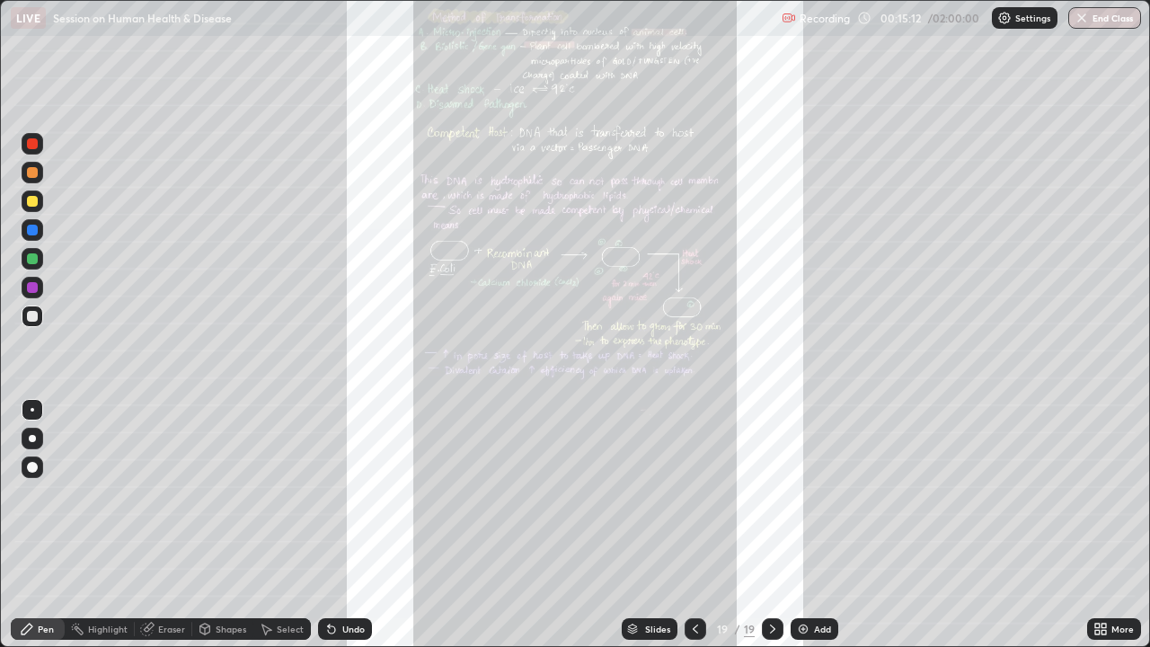
click at [296, 494] on img "grid" at bounding box center [180, 546] width 341 height 184
click at [1103, 494] on icon at bounding box center [1104, 632] width 4 height 4
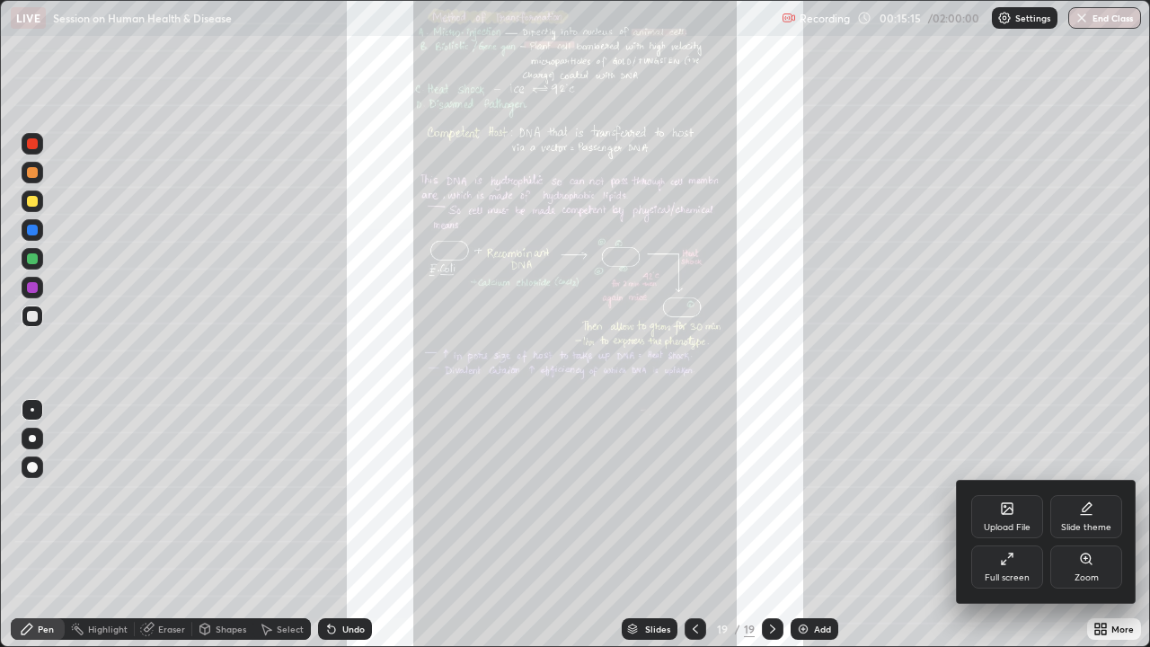
click at [1004, 494] on icon at bounding box center [1007, 508] width 11 height 11
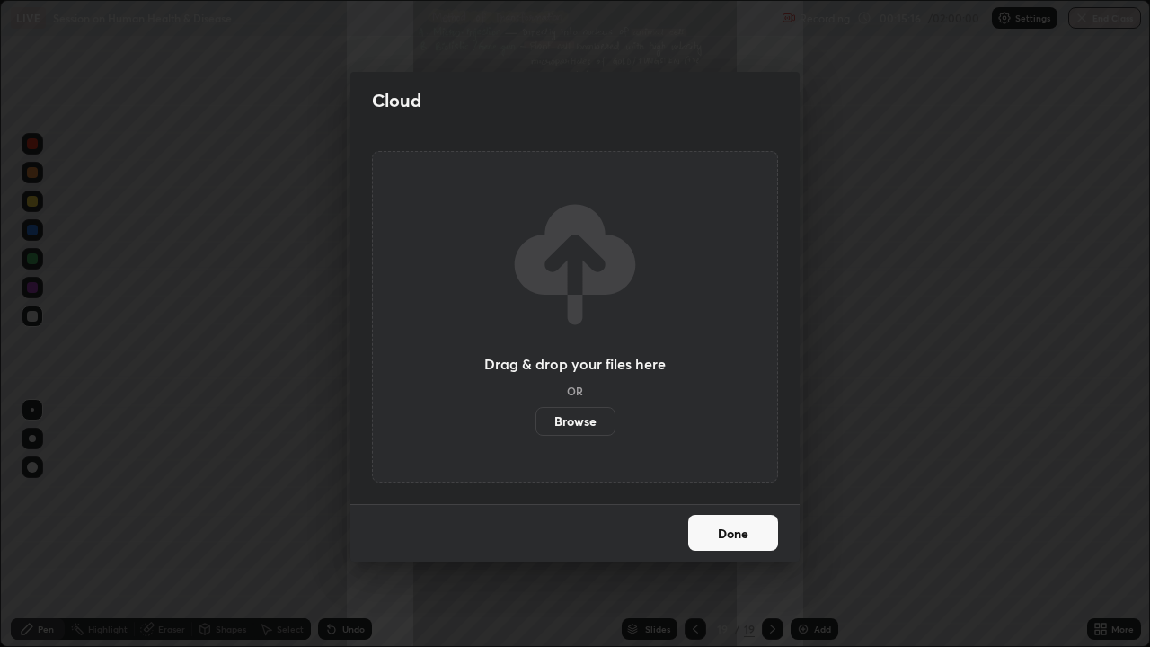
click at [583, 420] on label "Browse" at bounding box center [576, 421] width 80 height 29
click at [536, 420] on input "Browse" at bounding box center [536, 421] width 0 height 29
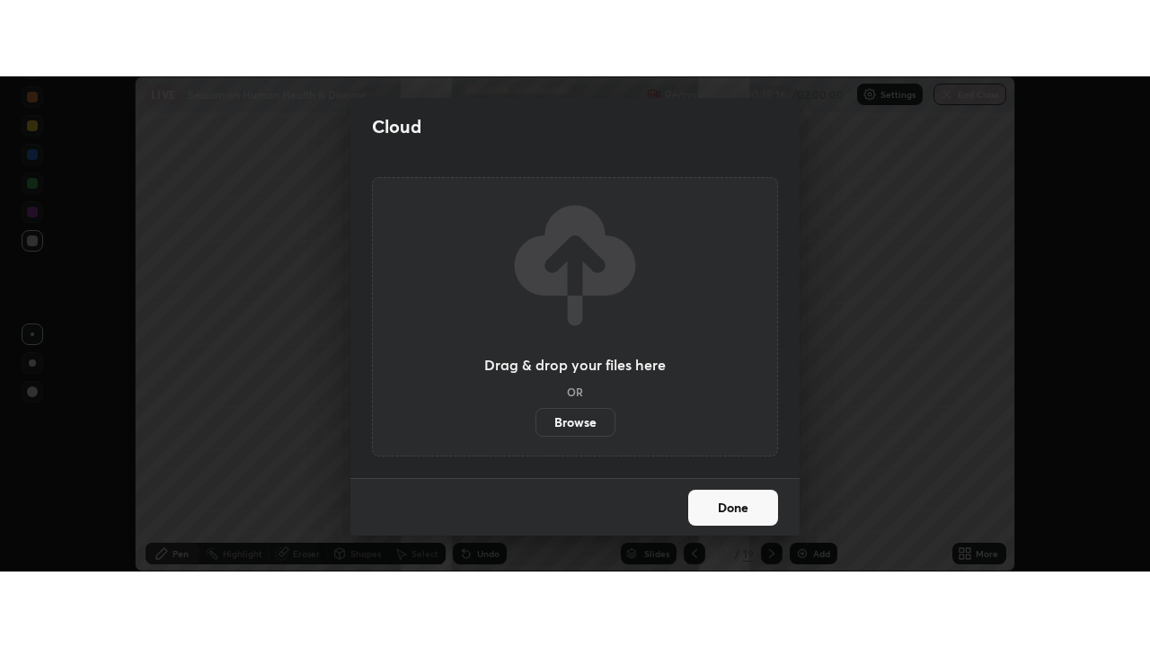
scroll to position [89381, 88725]
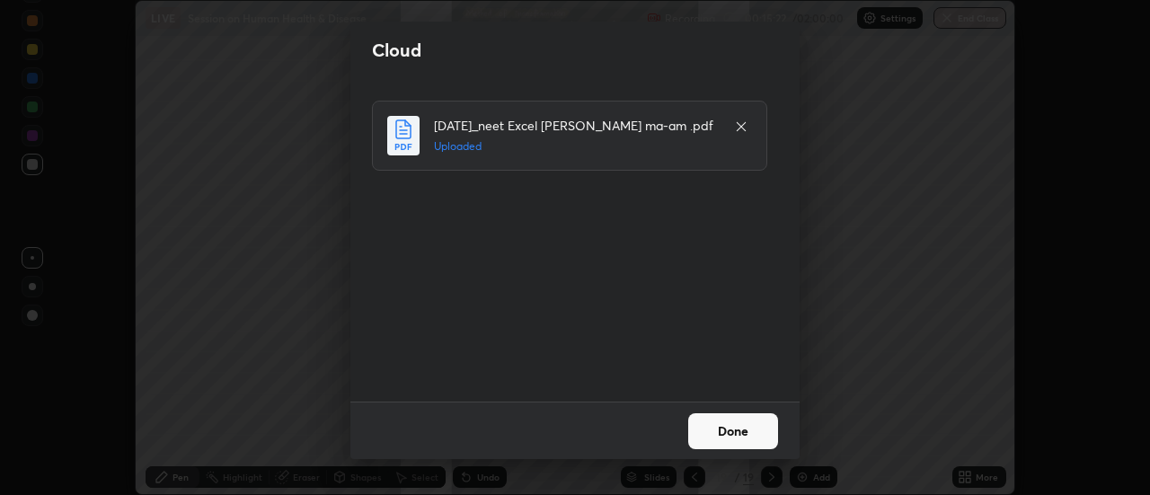
click at [729, 431] on button "Done" at bounding box center [733, 431] width 90 height 36
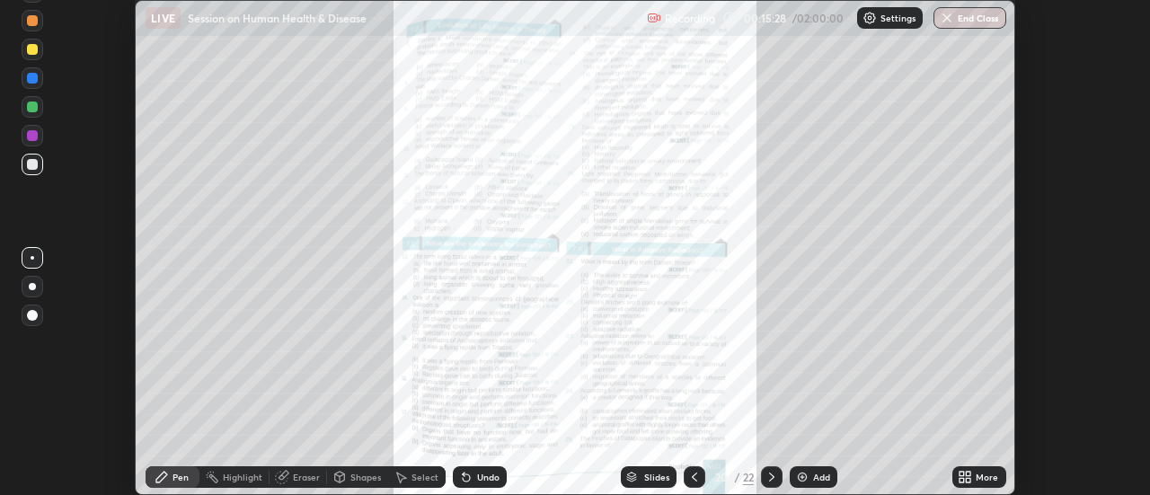
click at [981, 481] on div "More" at bounding box center [987, 477] width 22 height 9
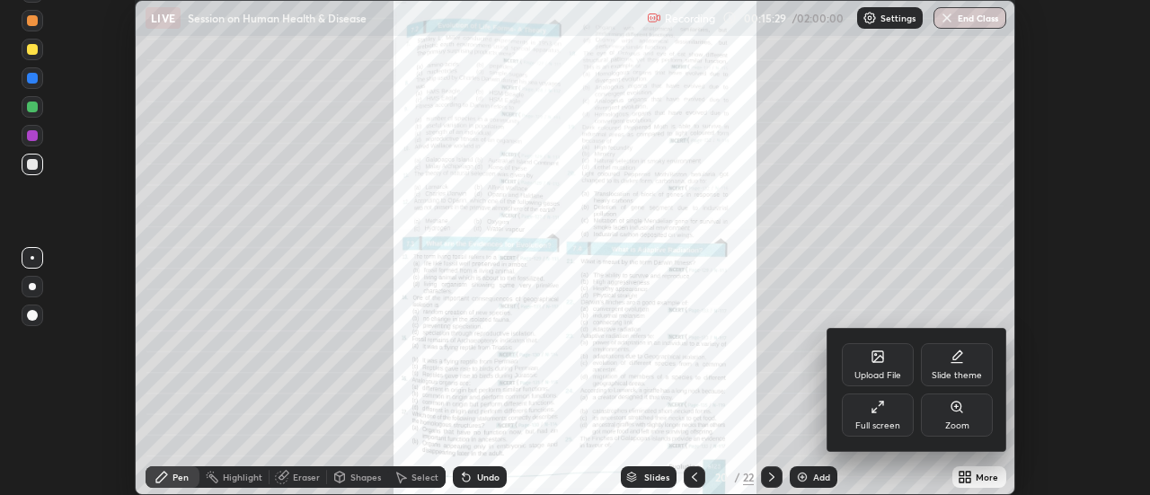
click at [873, 416] on div "Full screen" at bounding box center [878, 415] width 72 height 43
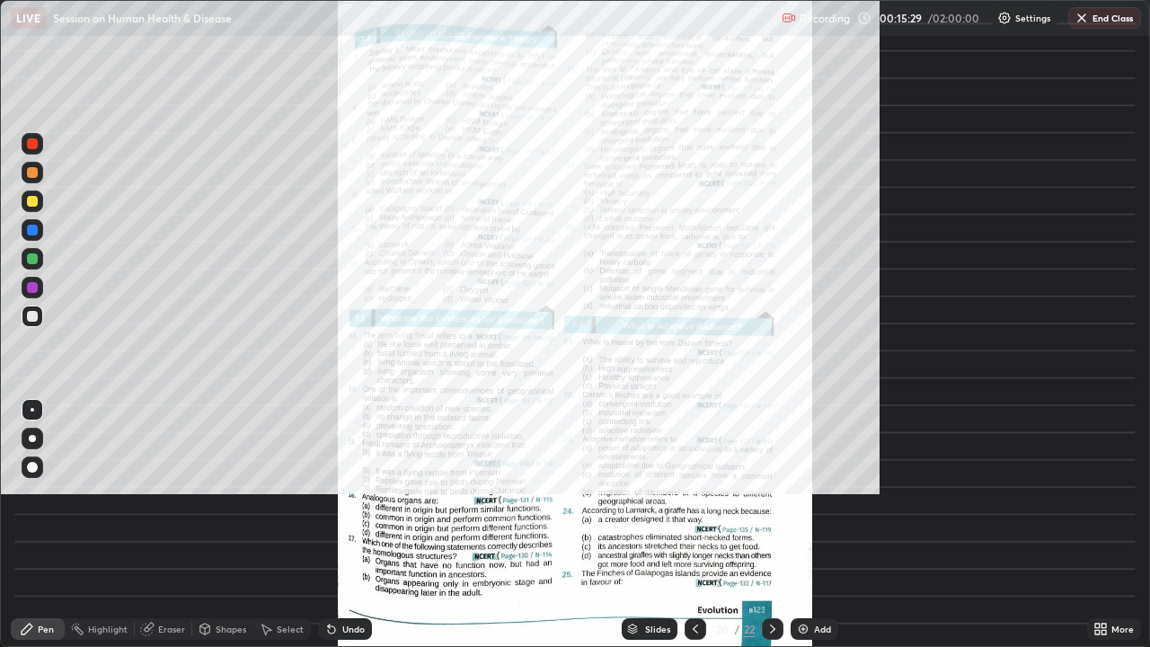
scroll to position [647, 1150]
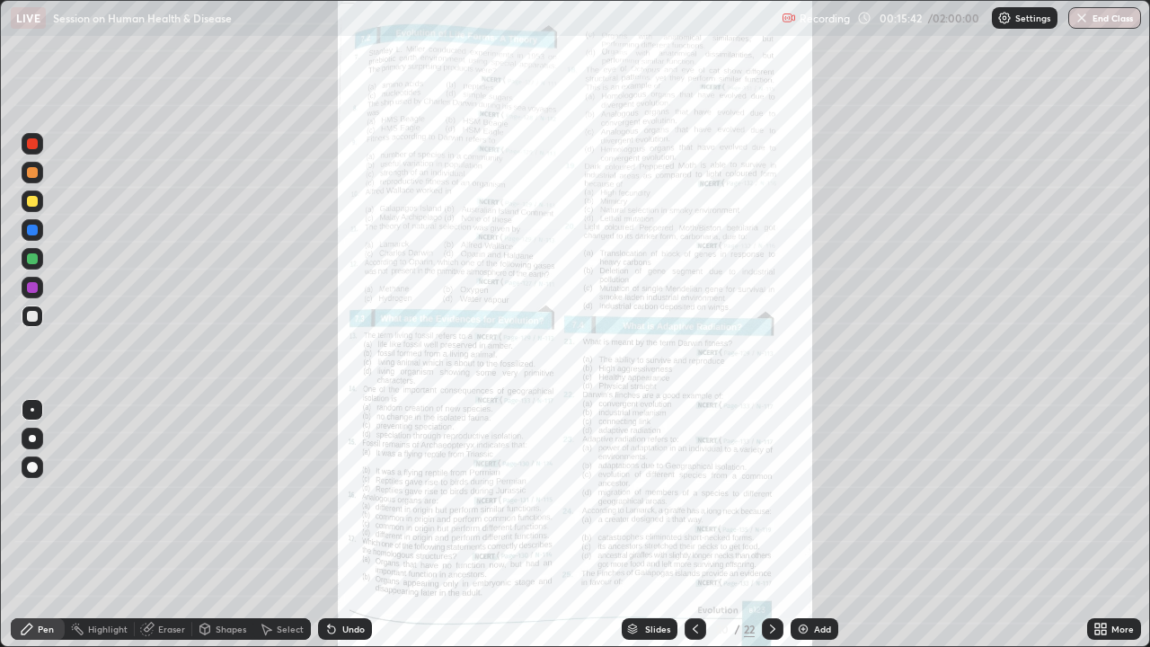
click at [655, 494] on div "Slides" at bounding box center [650, 629] width 56 height 22
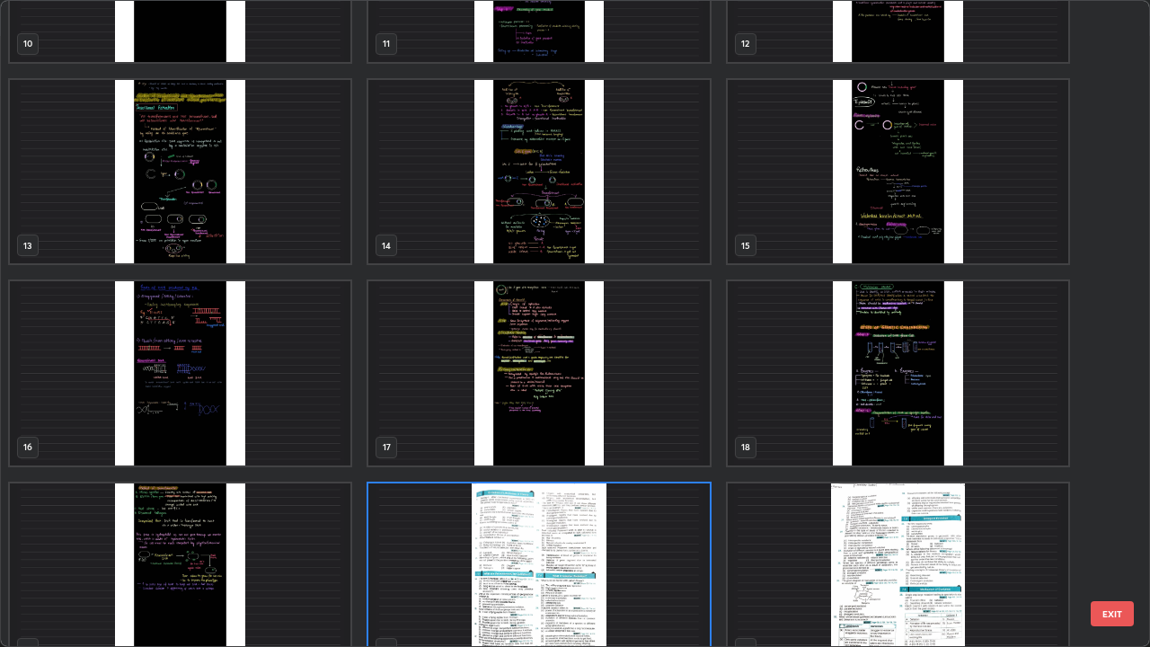
scroll to position [740, 0]
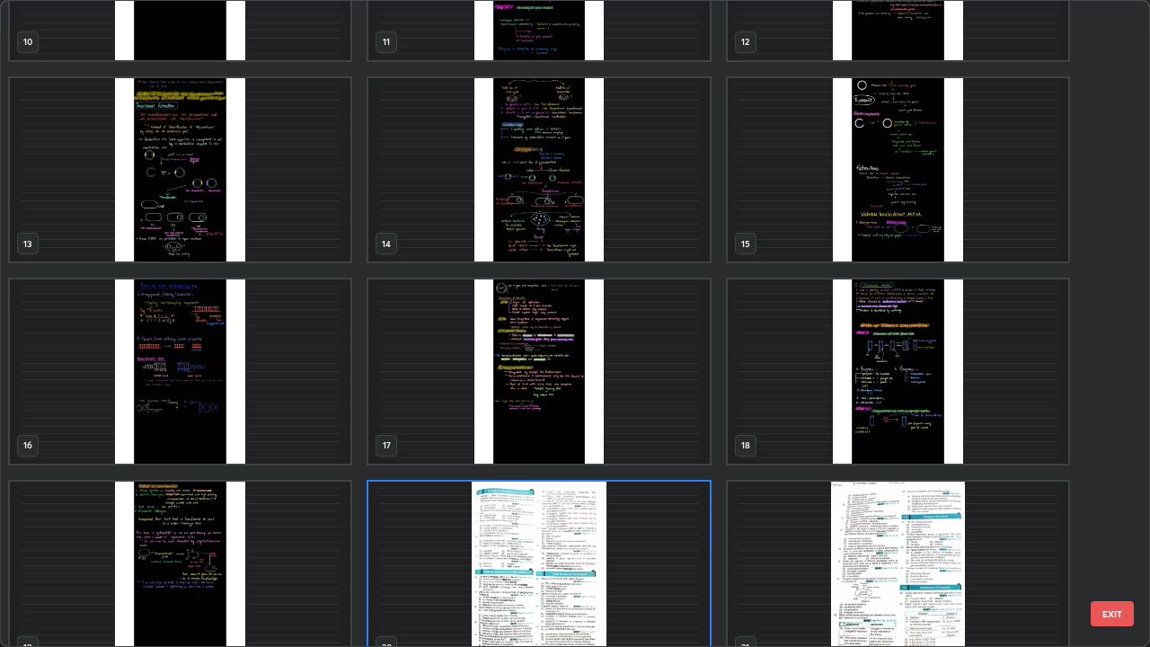
click at [164, 389] on img "grid" at bounding box center [180, 372] width 341 height 184
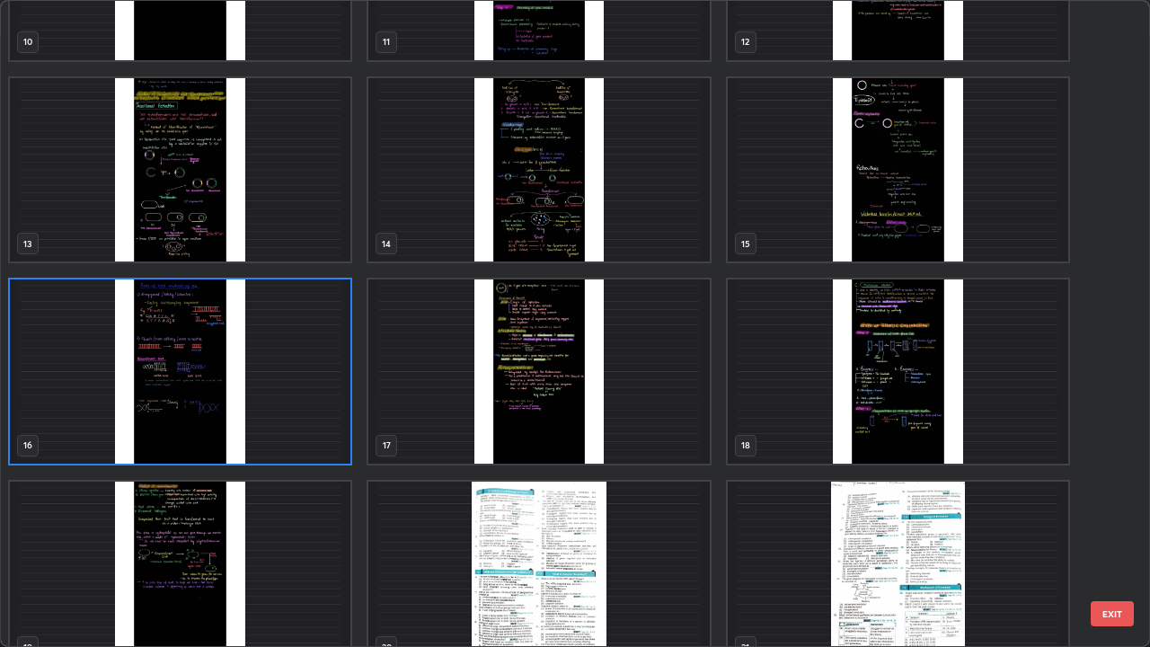
click at [181, 390] on img "grid" at bounding box center [180, 372] width 341 height 184
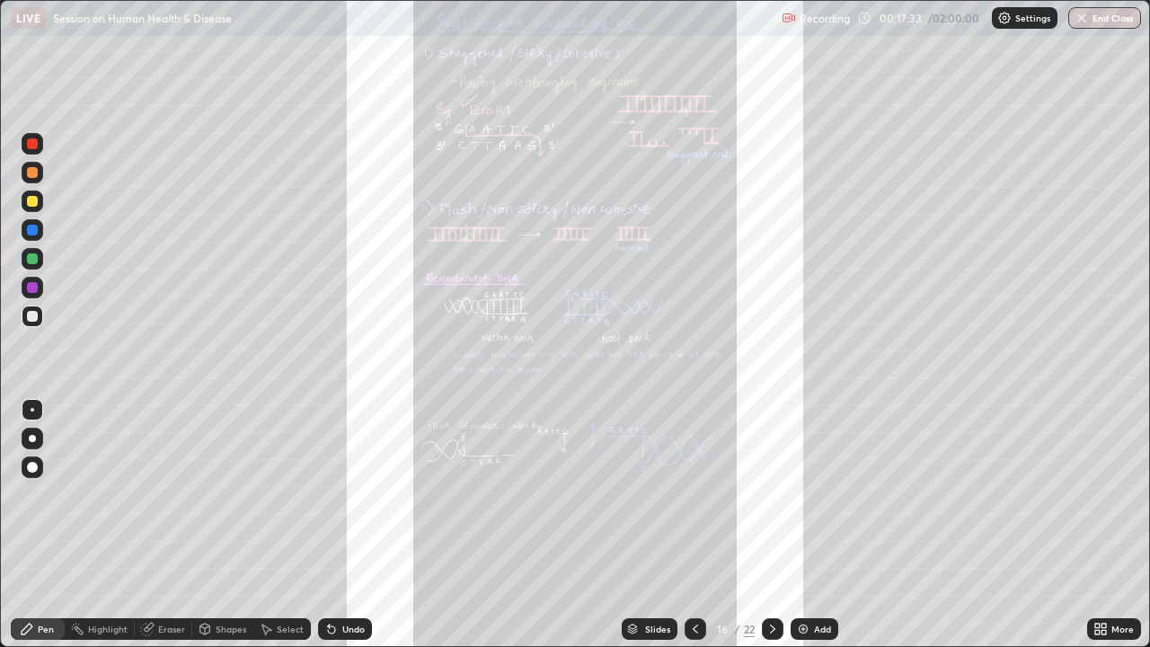
click at [1087, 494] on div "Slides 16 / 22 Add" at bounding box center [729, 629] width 715 height 36
click at [1096, 494] on icon at bounding box center [1101, 629] width 14 height 14
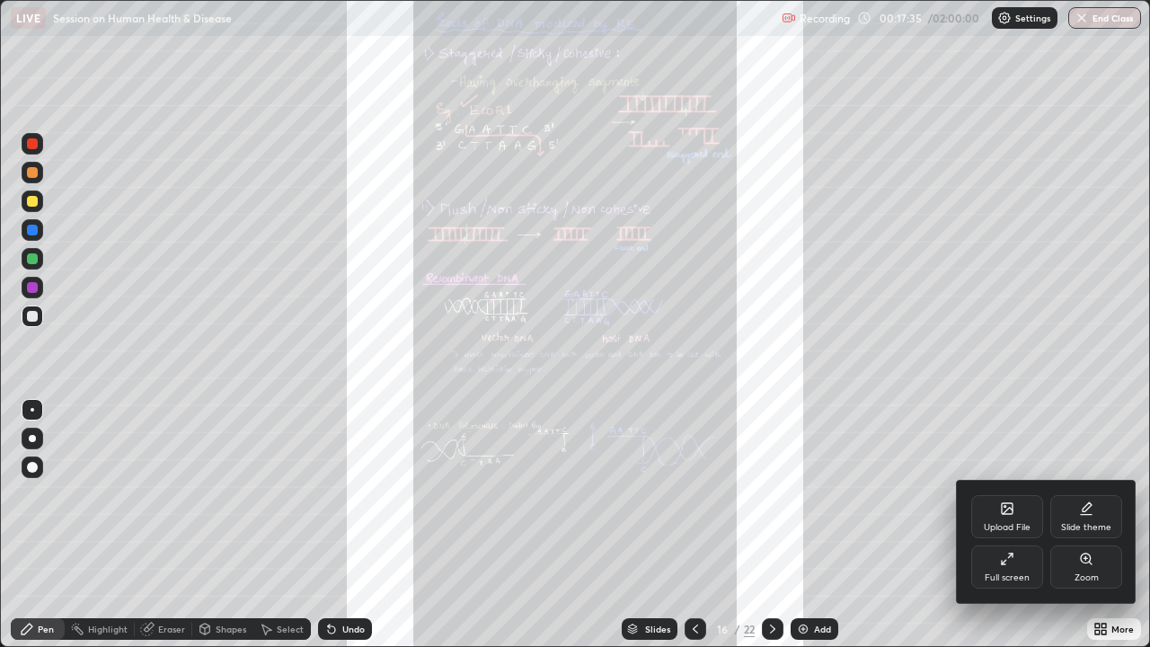
click at [1089, 494] on div "Zoom" at bounding box center [1087, 577] width 24 height 9
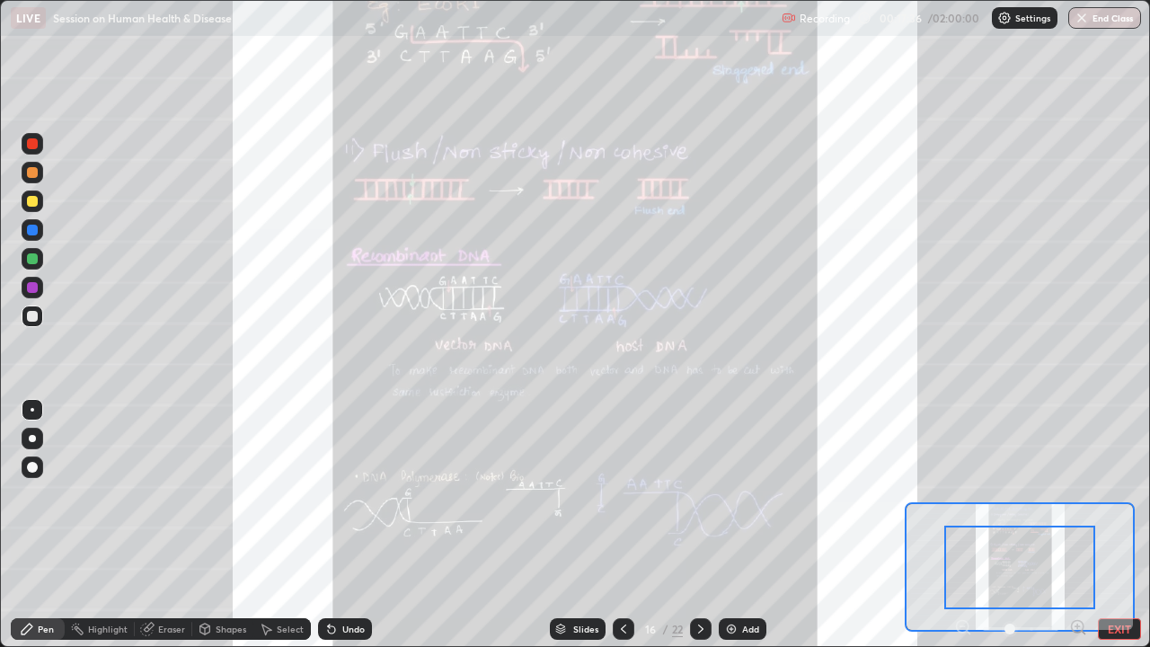
click at [1078, 494] on icon at bounding box center [1078, 626] width 4 height 0
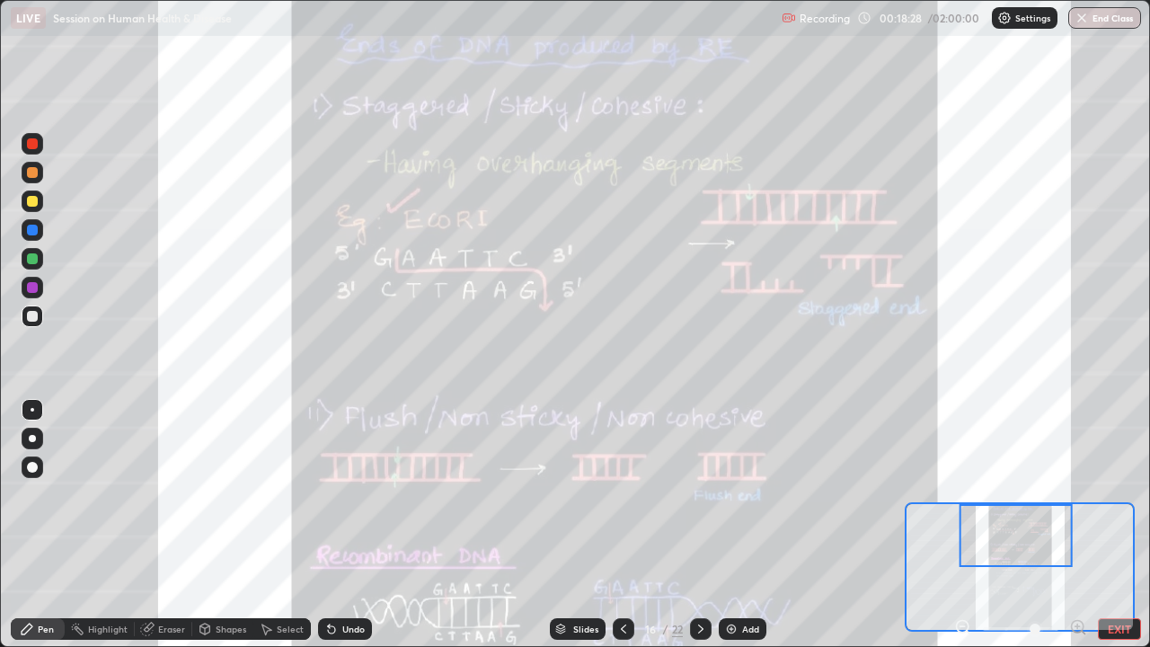
click at [33, 173] on div at bounding box center [32, 172] width 11 height 11
click at [350, 494] on div "Undo" at bounding box center [353, 629] width 22 height 9
click at [342, 494] on div "Undo" at bounding box center [353, 629] width 22 height 9
click at [346, 494] on div "Undo" at bounding box center [353, 629] width 22 height 9
click at [35, 204] on div at bounding box center [32, 201] width 11 height 11
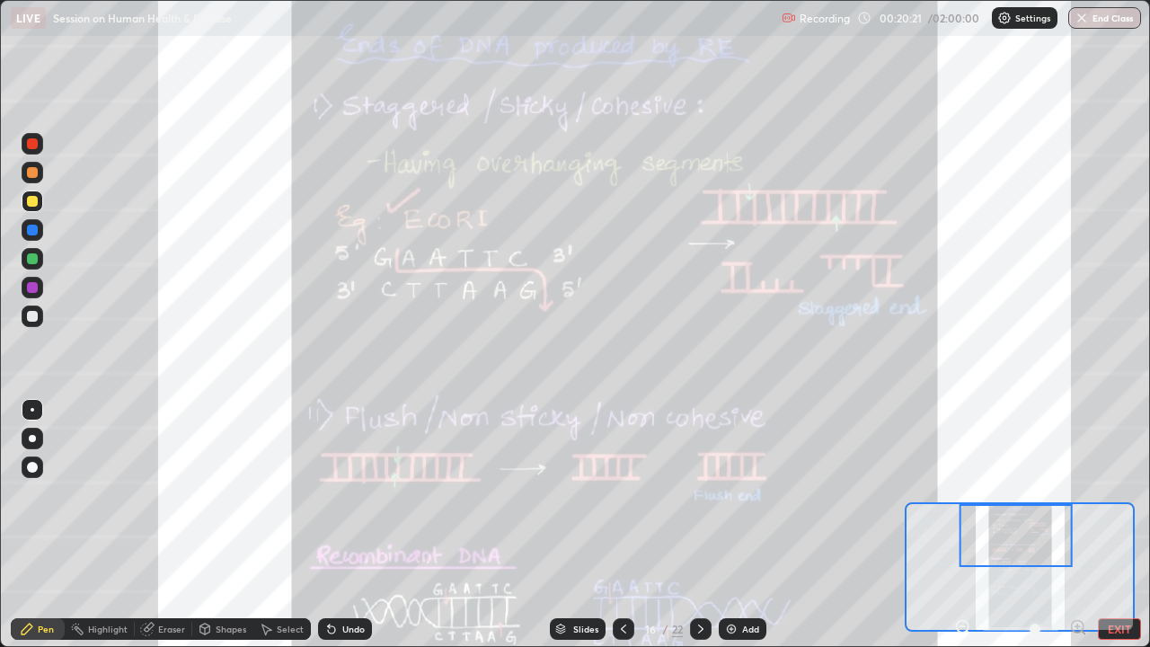
click at [357, 494] on div "Undo" at bounding box center [345, 629] width 54 height 22
click at [26, 146] on div at bounding box center [33, 144] width 22 height 22
click at [350, 494] on div "Undo" at bounding box center [345, 629] width 54 height 22
click at [349, 494] on div "Undo" at bounding box center [353, 629] width 22 height 9
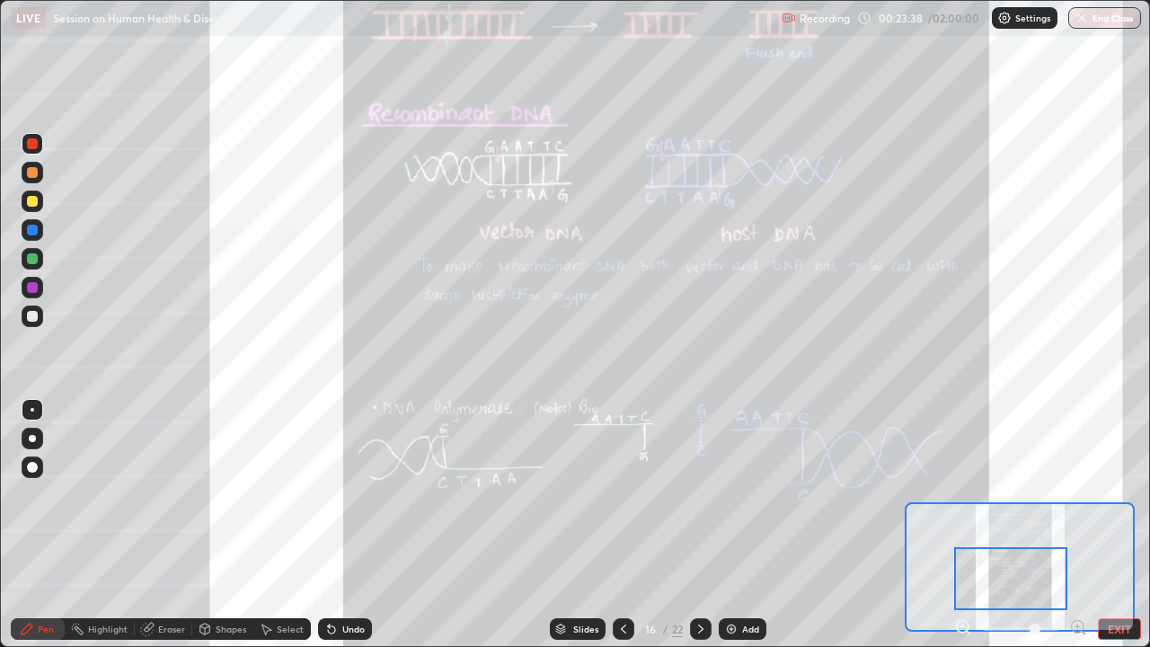
click at [590, 494] on div "Slides" at bounding box center [585, 629] width 25 height 9
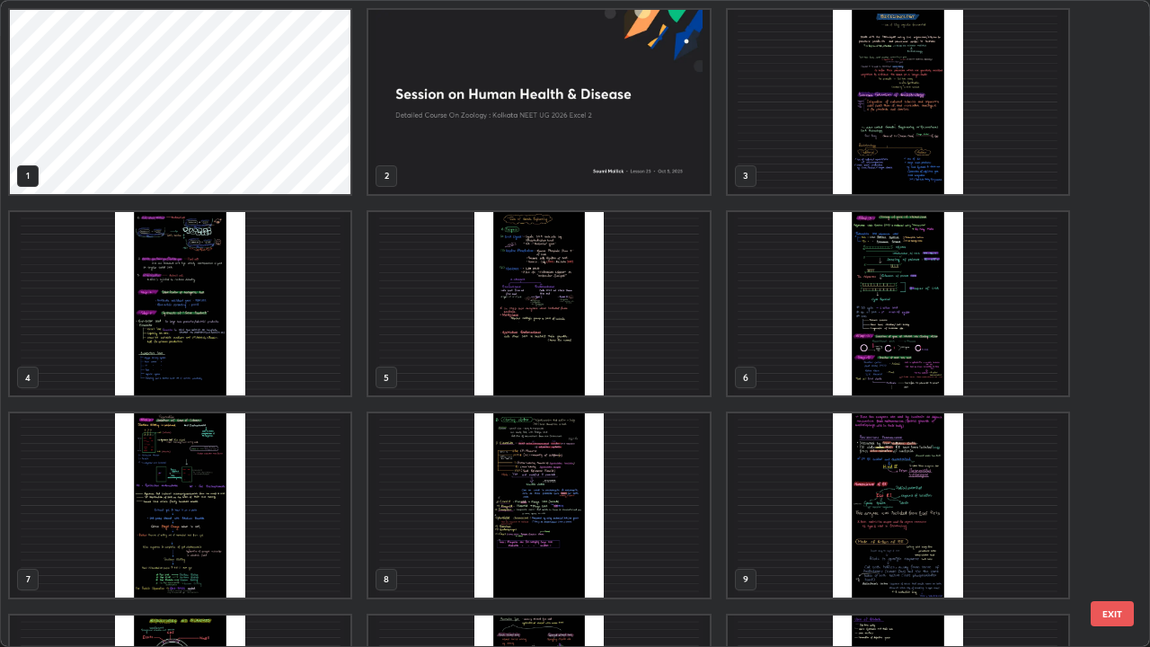
scroll to position [0, 0]
click at [684, 384] on img "grid" at bounding box center [538, 304] width 341 height 184
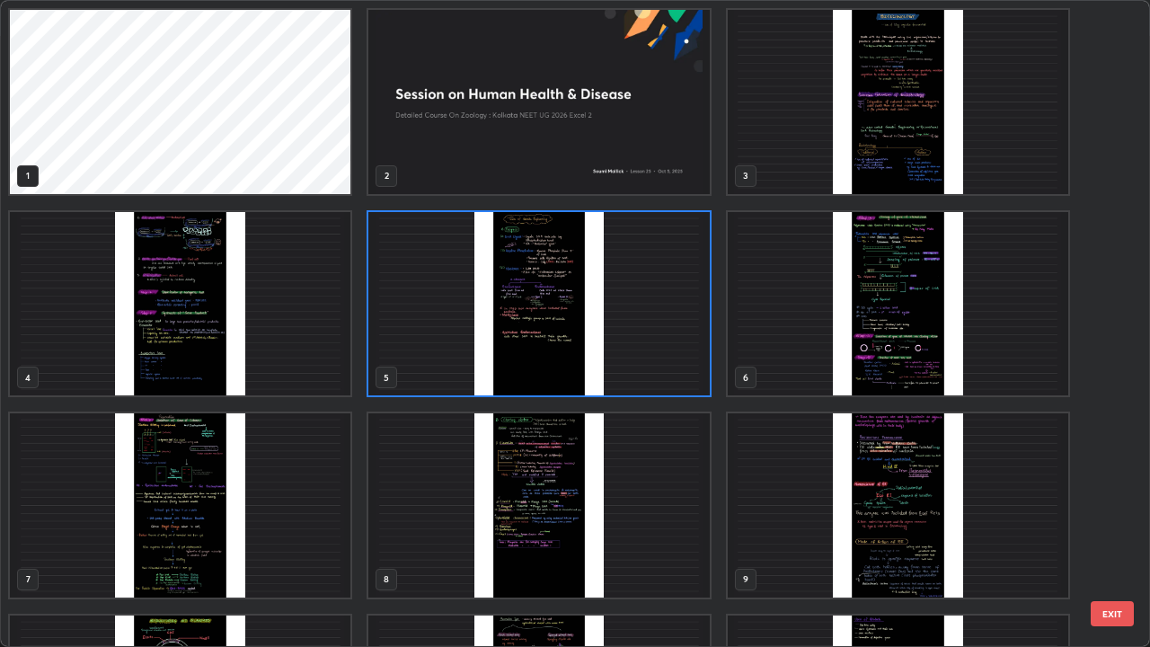
click at [681, 383] on img "grid" at bounding box center [538, 304] width 341 height 184
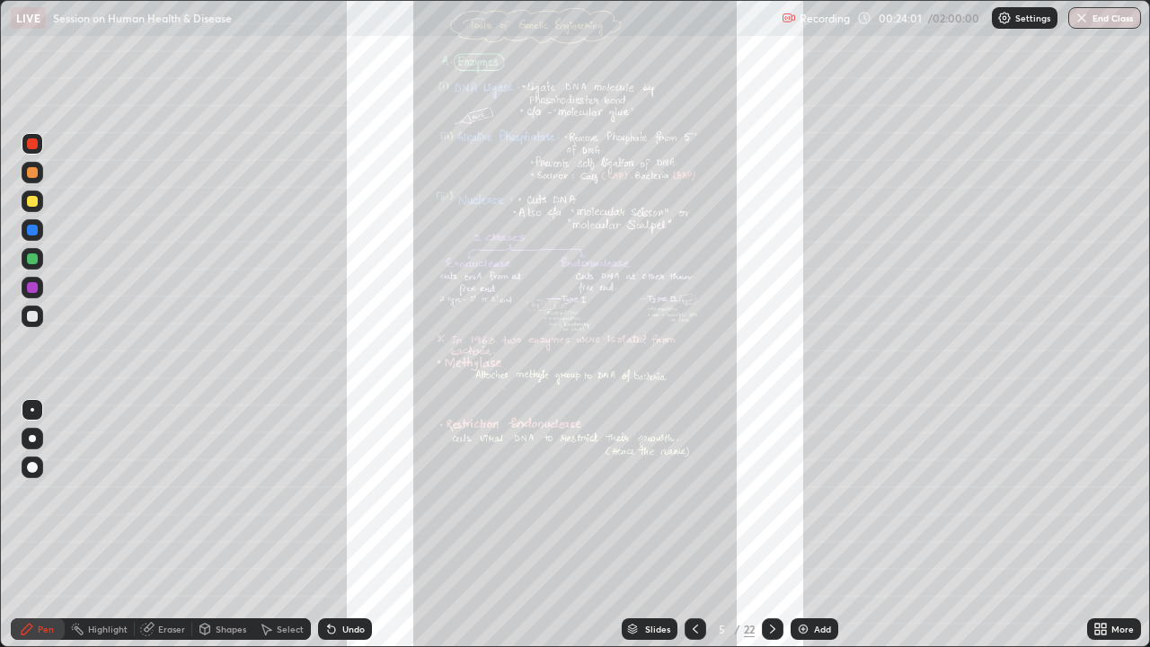
click at [1102, 494] on icon at bounding box center [1104, 626] width 4 height 4
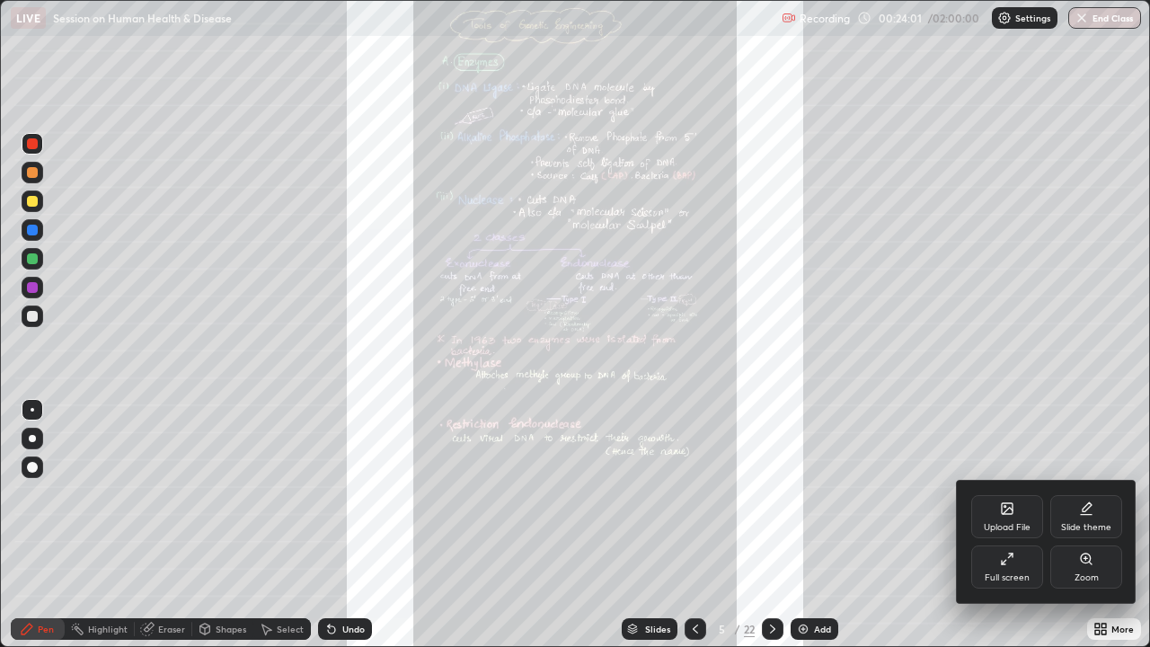
click at [1084, 494] on div "Zoom" at bounding box center [1087, 577] width 24 height 9
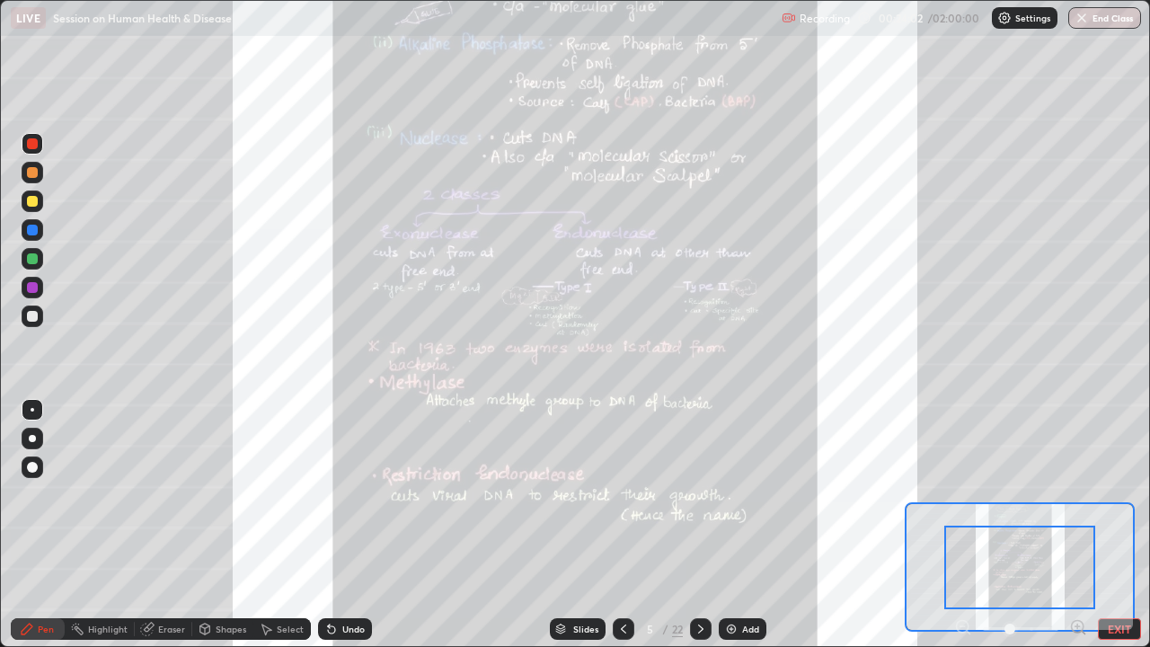
click at [1080, 494] on icon at bounding box center [1079, 627] width 18 height 18
click at [1077, 494] on icon at bounding box center [1078, 626] width 4 height 0
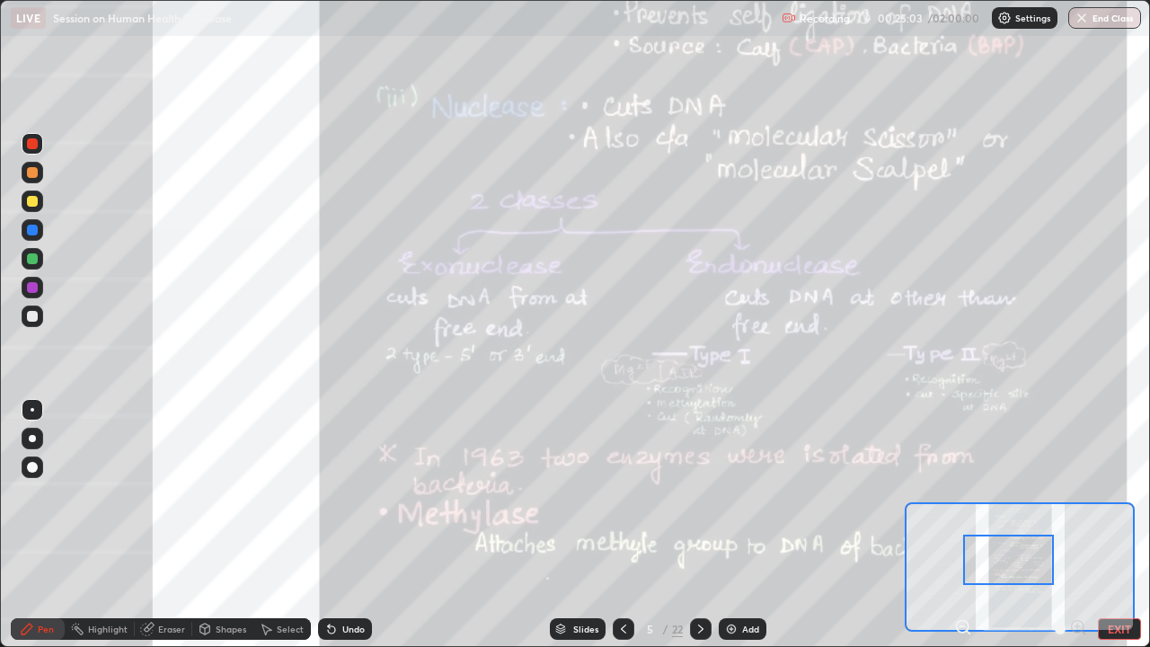
click at [698, 494] on icon at bounding box center [700, 629] width 5 height 9
click at [631, 494] on icon at bounding box center [624, 629] width 14 height 14
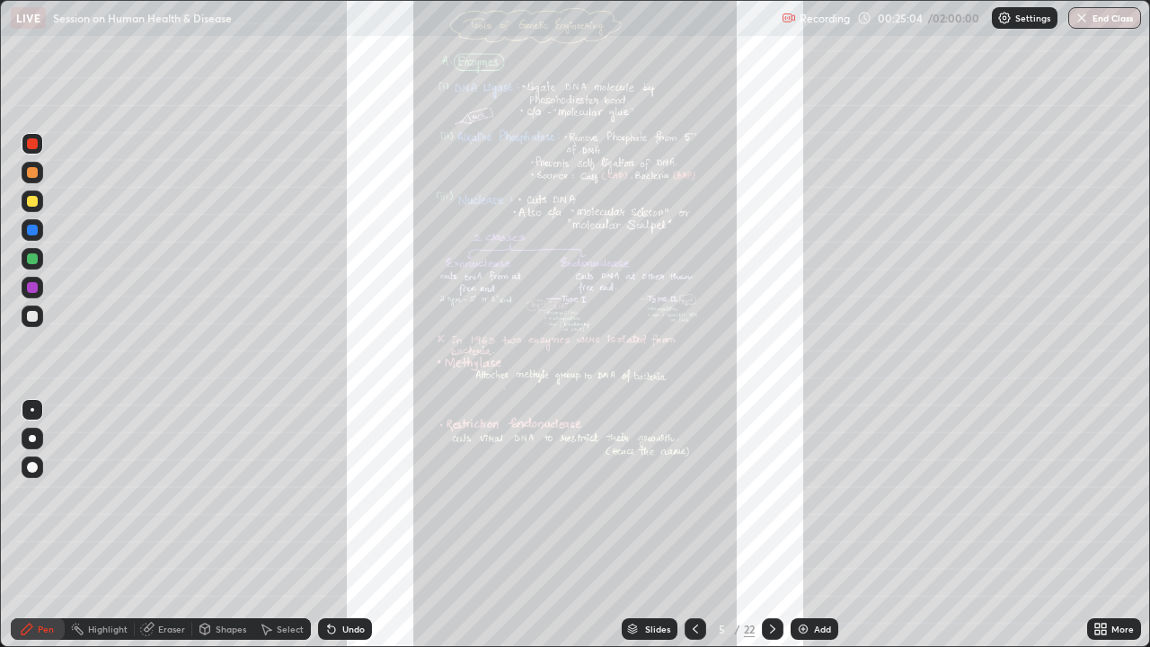
click at [702, 494] on div at bounding box center [696, 629] width 22 height 22
click at [775, 494] on icon at bounding box center [773, 629] width 14 height 14
click at [774, 494] on div at bounding box center [773, 629] width 22 height 22
click at [775, 494] on icon at bounding box center [773, 629] width 14 height 14
click at [774, 494] on icon at bounding box center [773, 629] width 14 height 14
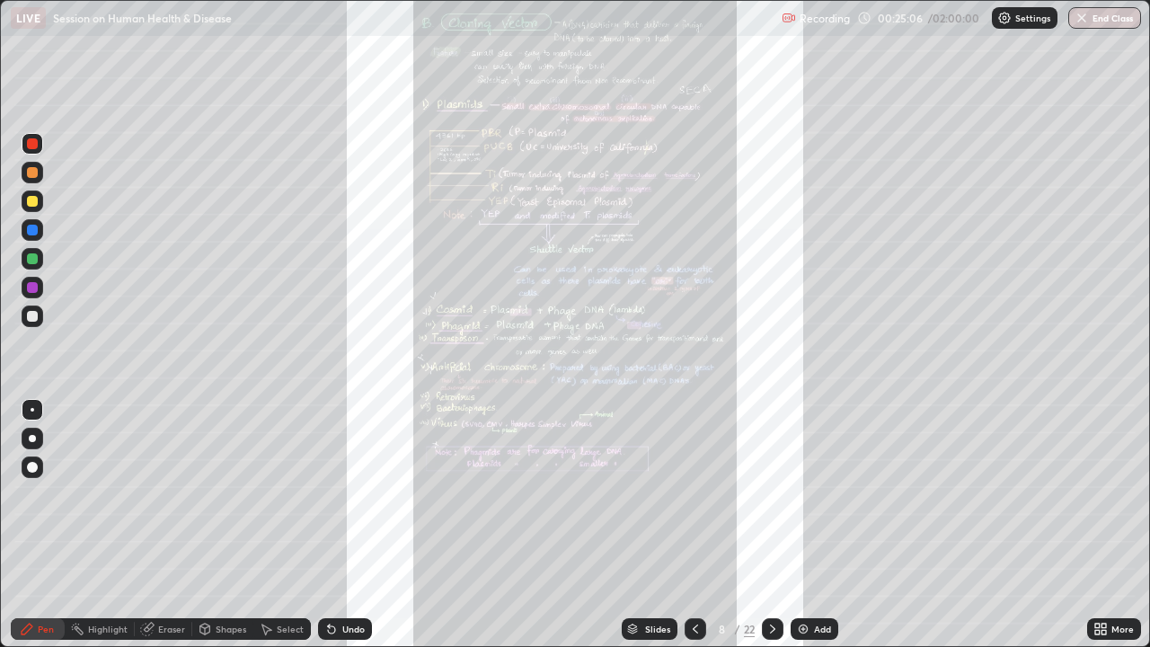
click at [774, 494] on icon at bounding box center [773, 629] width 14 height 14
click at [771, 494] on icon at bounding box center [773, 629] width 14 height 14
click at [776, 494] on icon at bounding box center [773, 629] width 14 height 14
click at [771, 494] on icon at bounding box center [773, 629] width 14 height 14
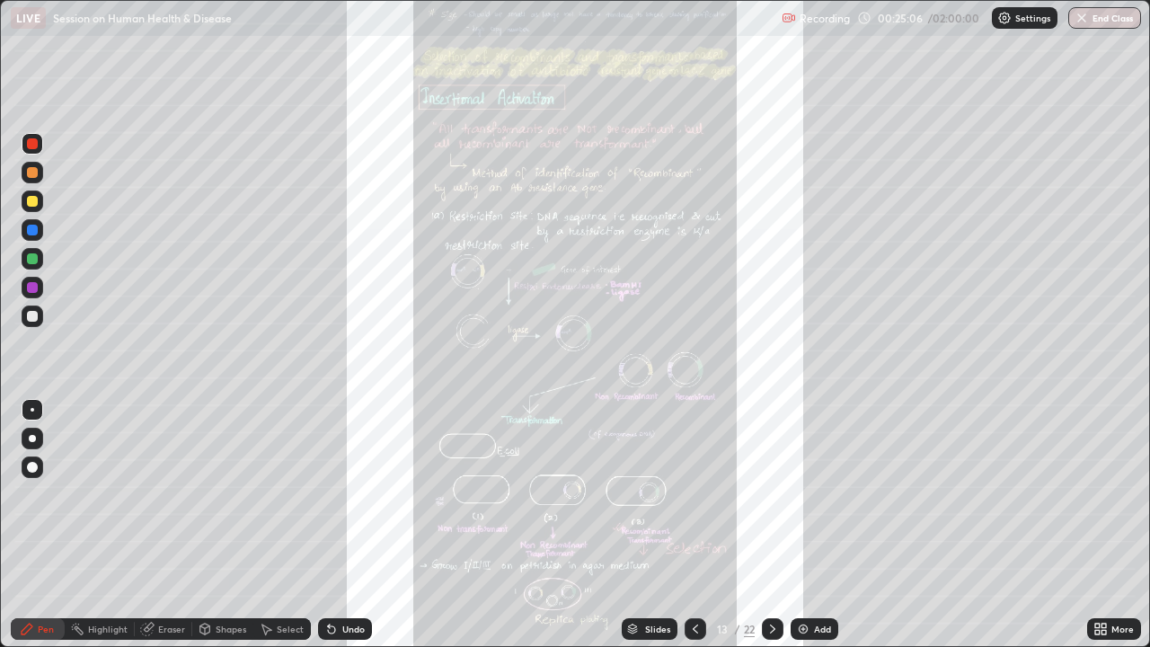
click at [771, 494] on icon at bounding box center [773, 629] width 14 height 14
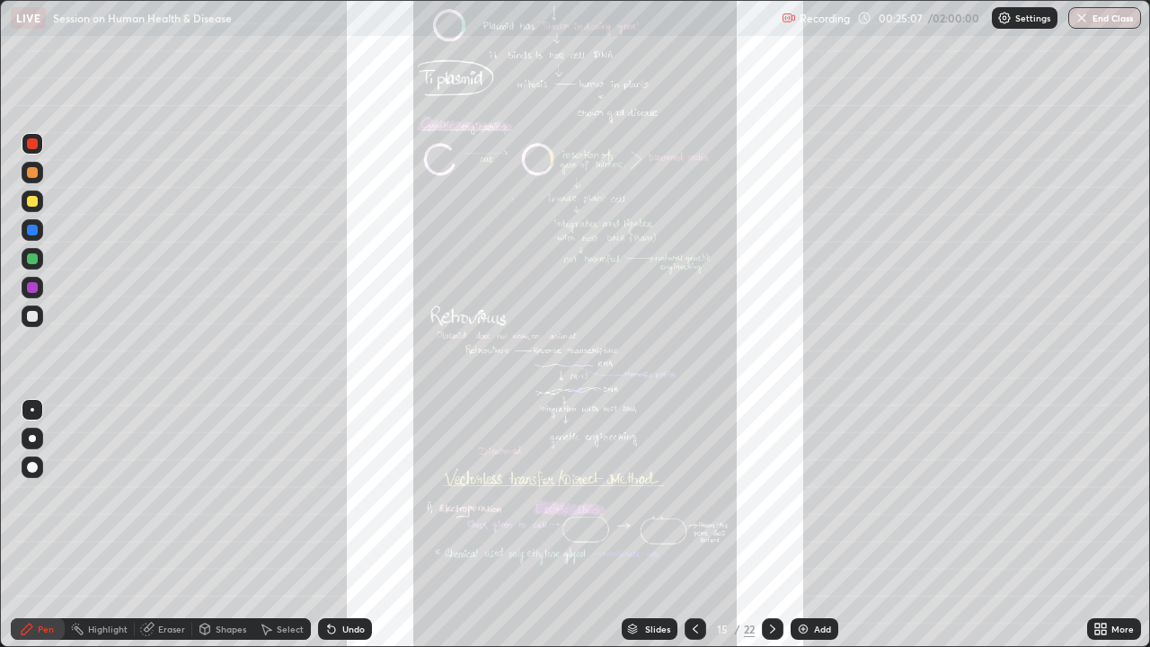
click at [771, 494] on icon at bounding box center [773, 629] width 14 height 14
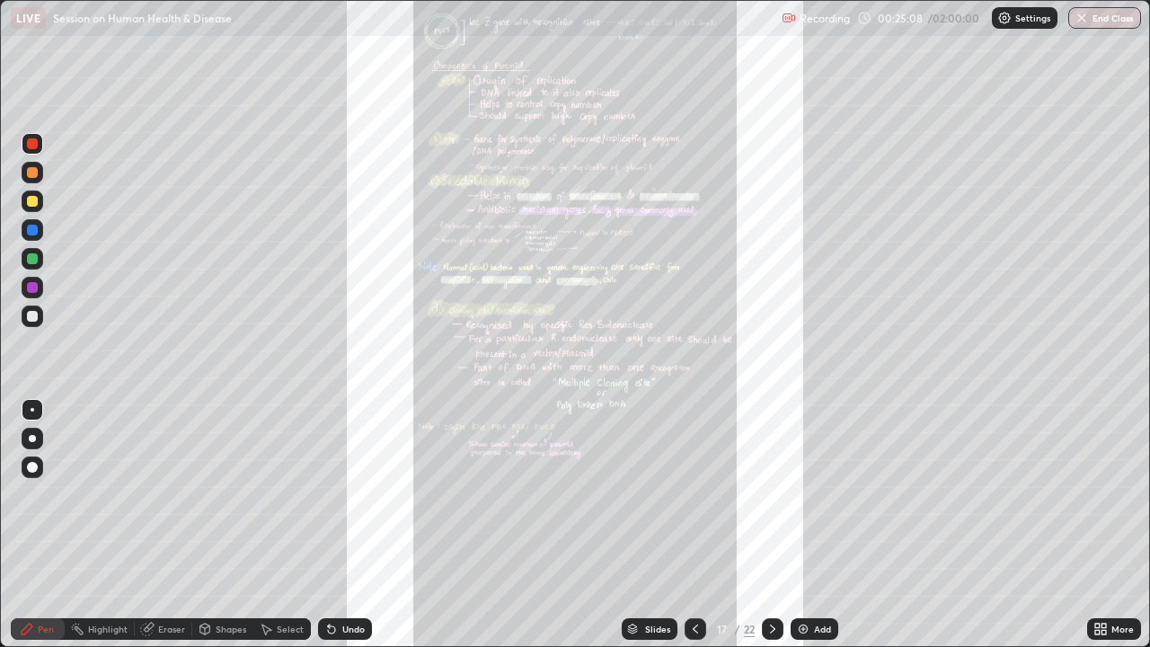
click at [699, 494] on div at bounding box center [696, 629] width 22 height 22
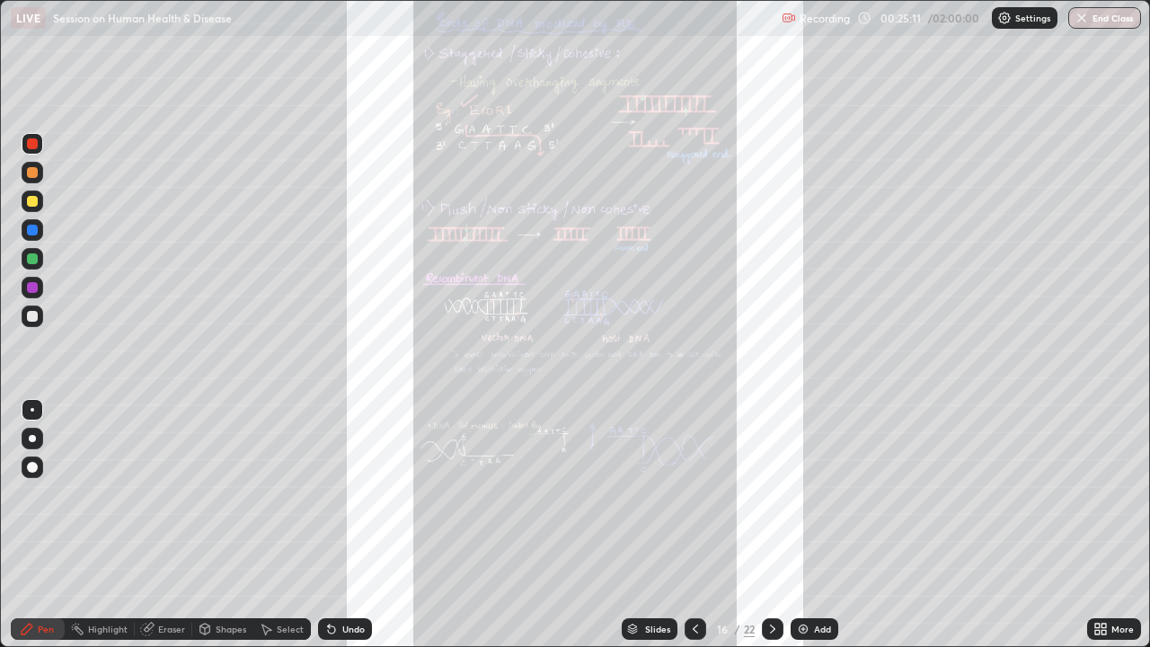
click at [1106, 494] on div "More" at bounding box center [1114, 629] width 54 height 22
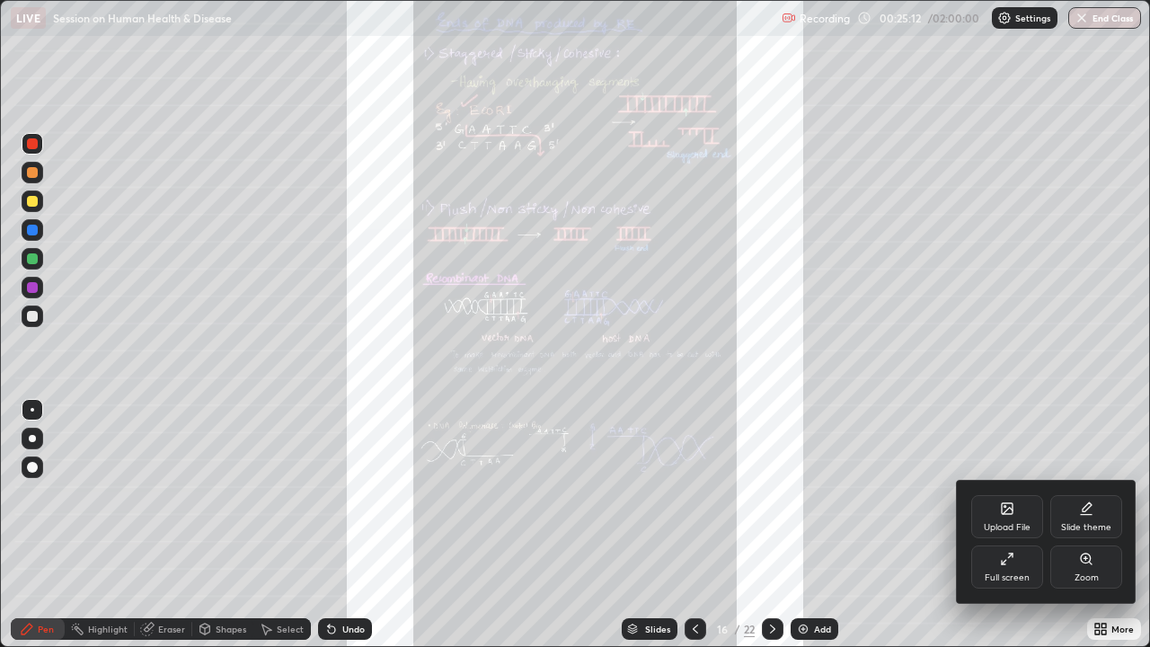
click at [1087, 494] on icon at bounding box center [1086, 559] width 10 height 10
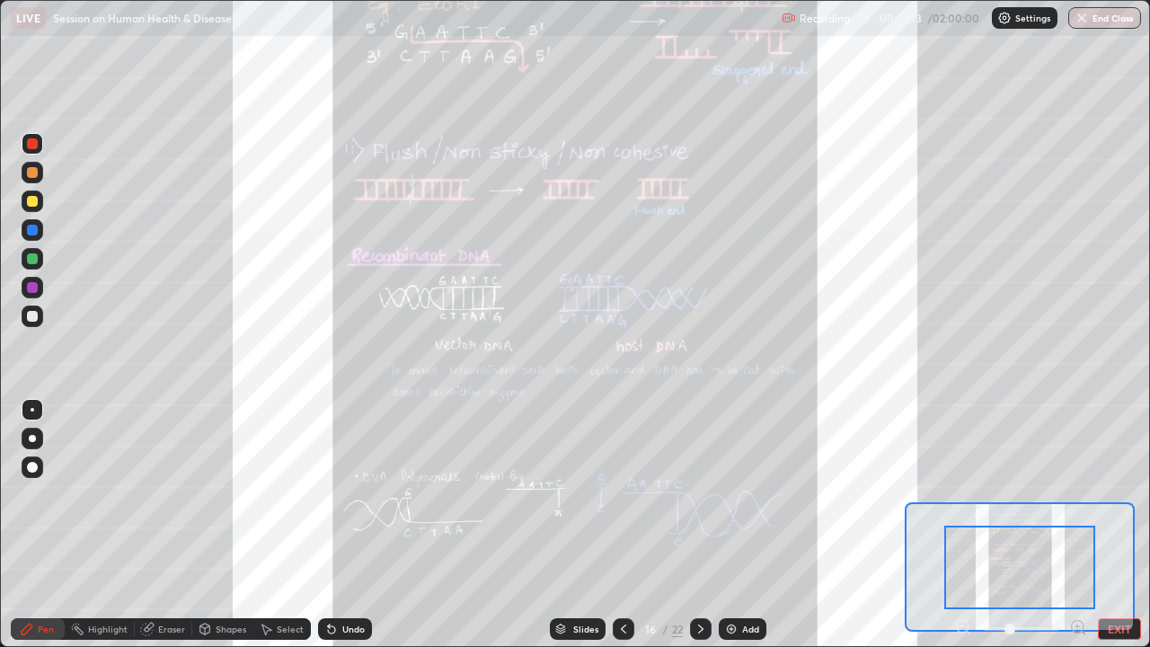
click at [1075, 494] on icon at bounding box center [1079, 627] width 18 height 18
click at [1078, 494] on icon at bounding box center [1078, 627] width 0 height 4
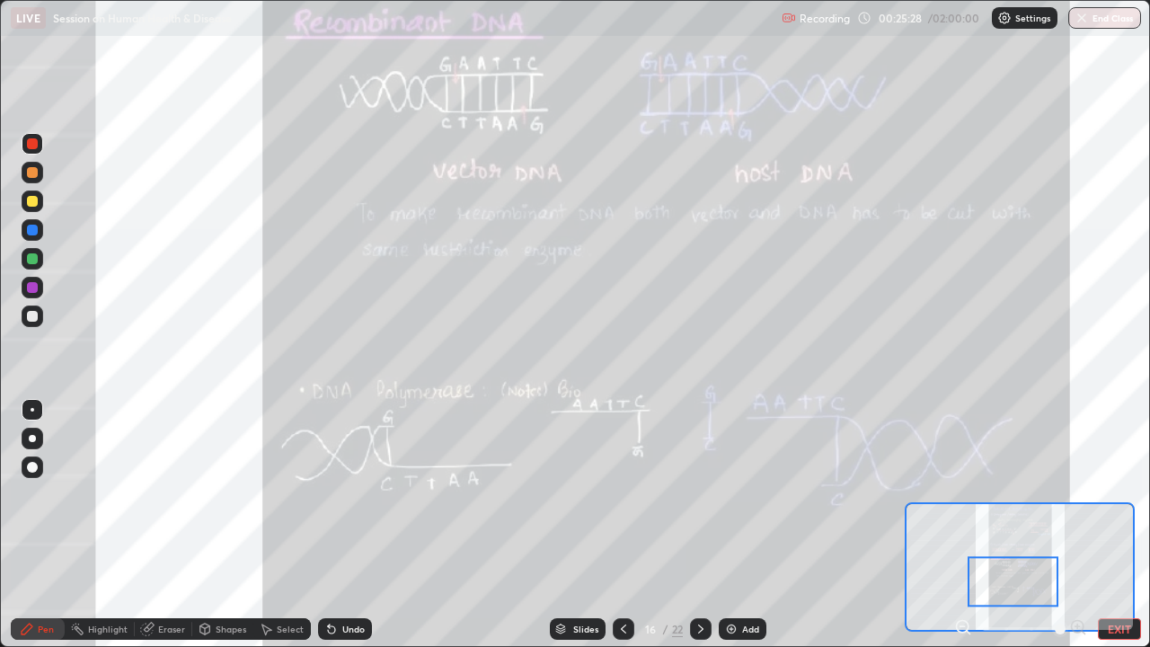
click at [30, 312] on div at bounding box center [32, 316] width 11 height 11
click at [350, 494] on div "Undo" at bounding box center [353, 629] width 22 height 9
click at [39, 240] on div at bounding box center [33, 230] width 22 height 22
click at [24, 296] on div at bounding box center [33, 288] width 22 height 22
click at [352, 494] on div "Undo" at bounding box center [345, 629] width 54 height 22
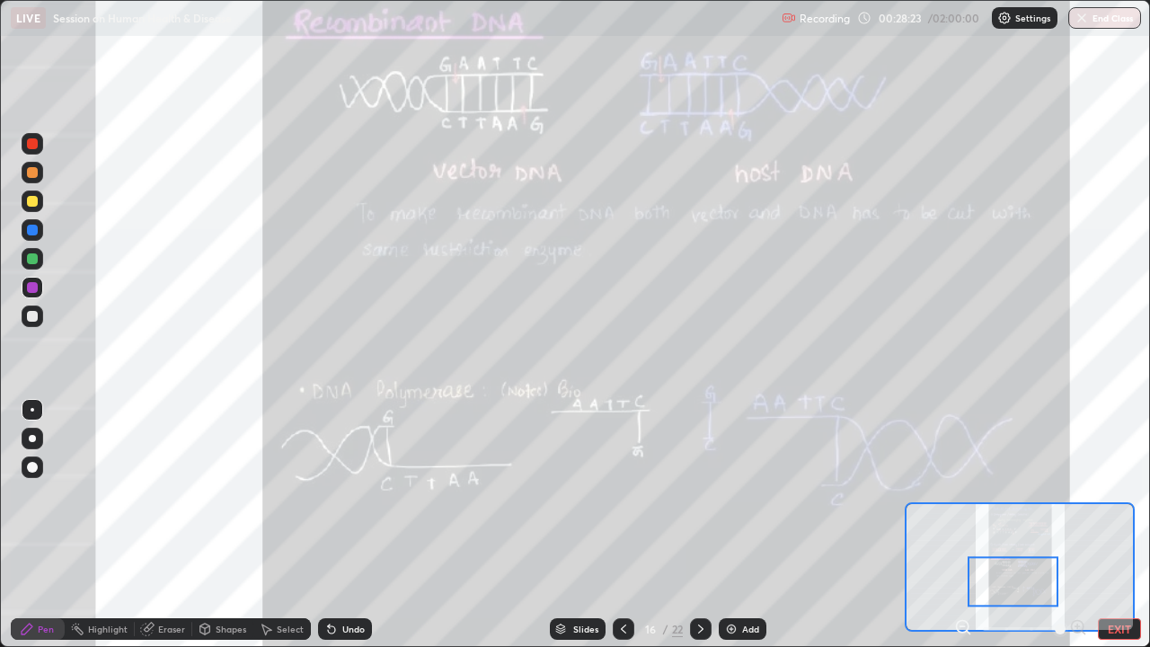
click at [356, 494] on div "Undo" at bounding box center [353, 629] width 22 height 9
click at [351, 494] on div "Undo" at bounding box center [345, 629] width 54 height 22
click at [32, 145] on div at bounding box center [32, 143] width 11 height 11
click at [353, 494] on div "Undo" at bounding box center [353, 629] width 22 height 9
click at [583, 494] on div "Slides" at bounding box center [585, 629] width 25 height 9
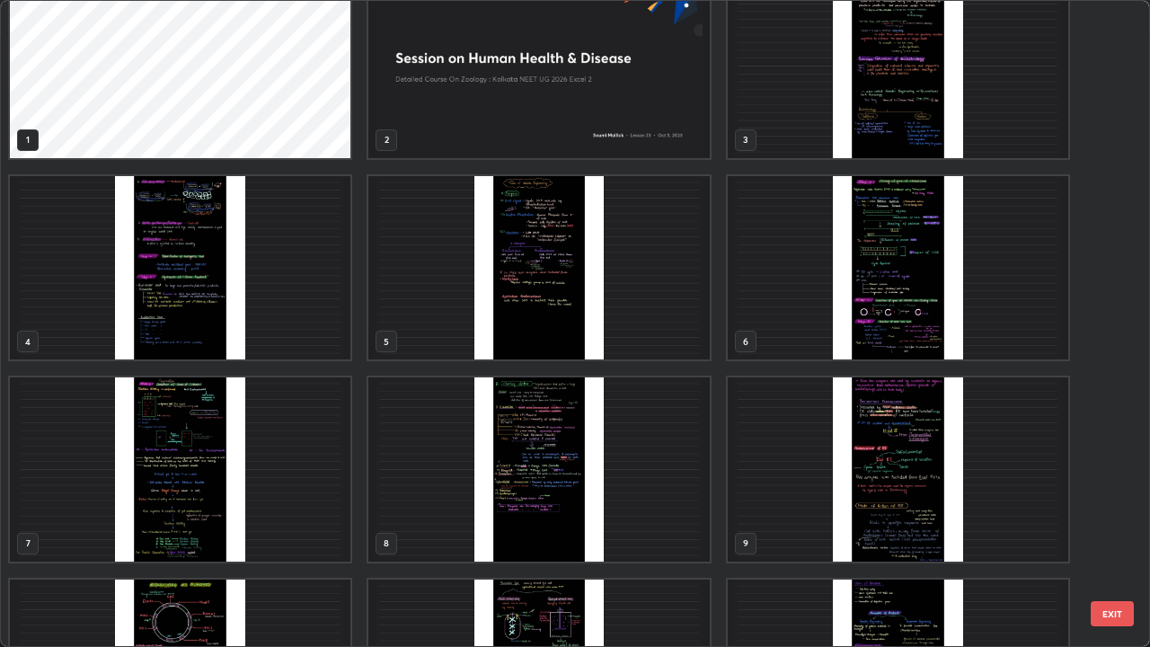
scroll to position [35, 0]
click at [905, 494] on img "grid" at bounding box center [898, 470] width 341 height 184
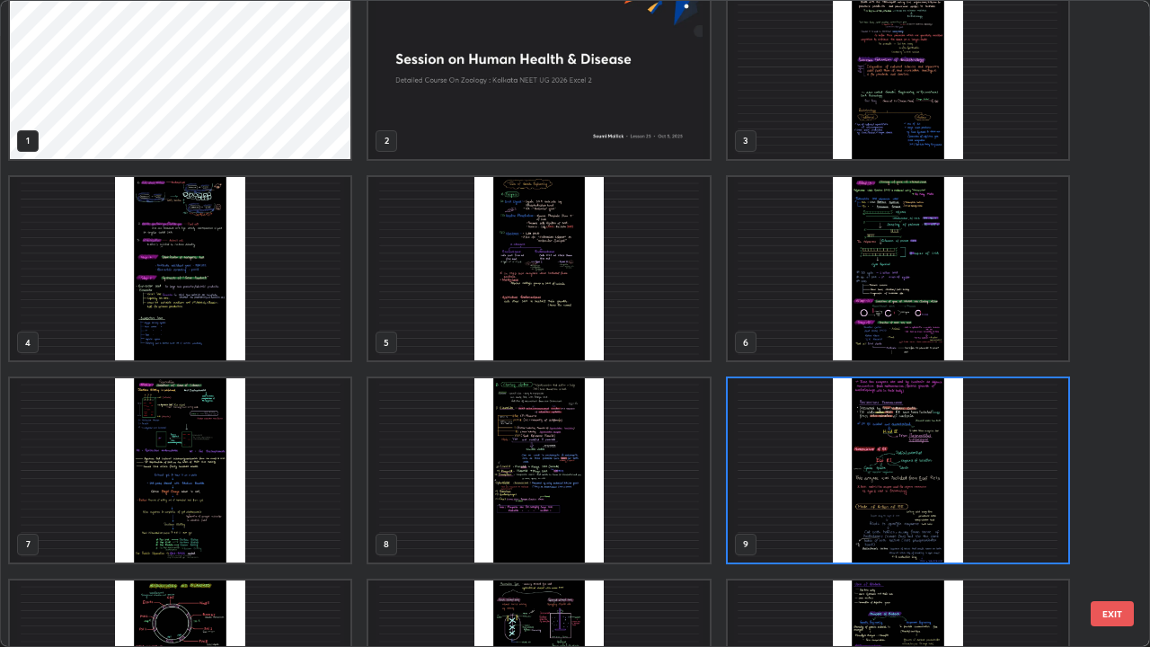
click at [904, 494] on img "grid" at bounding box center [898, 470] width 341 height 184
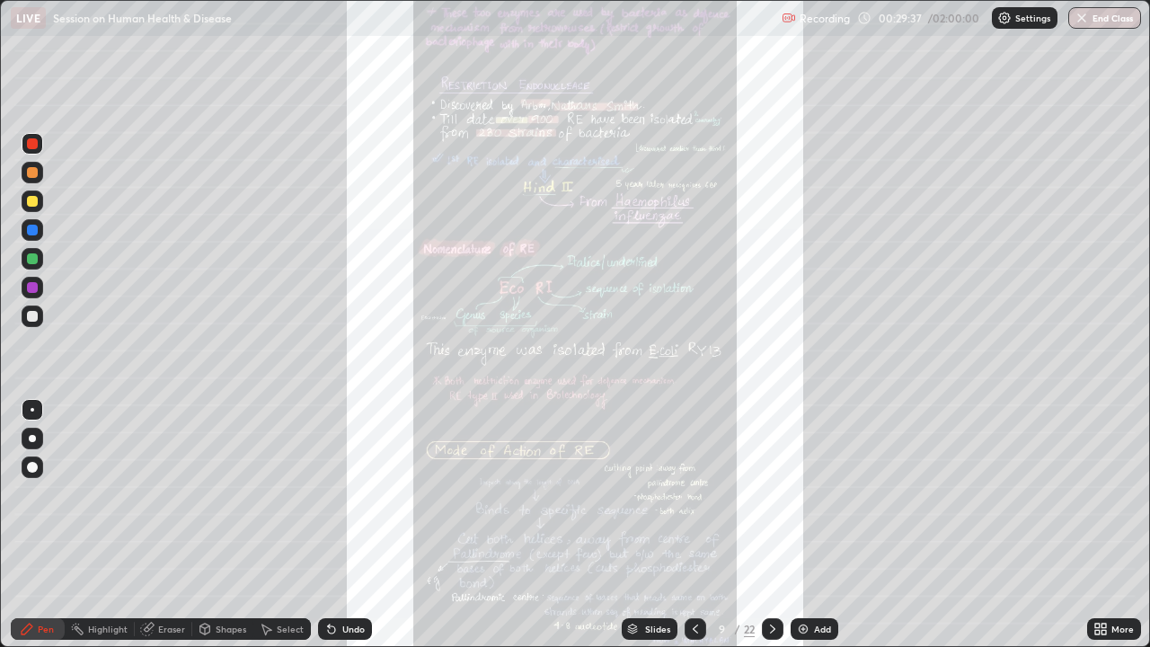
click at [653, 494] on div "Slides" at bounding box center [657, 629] width 25 height 9
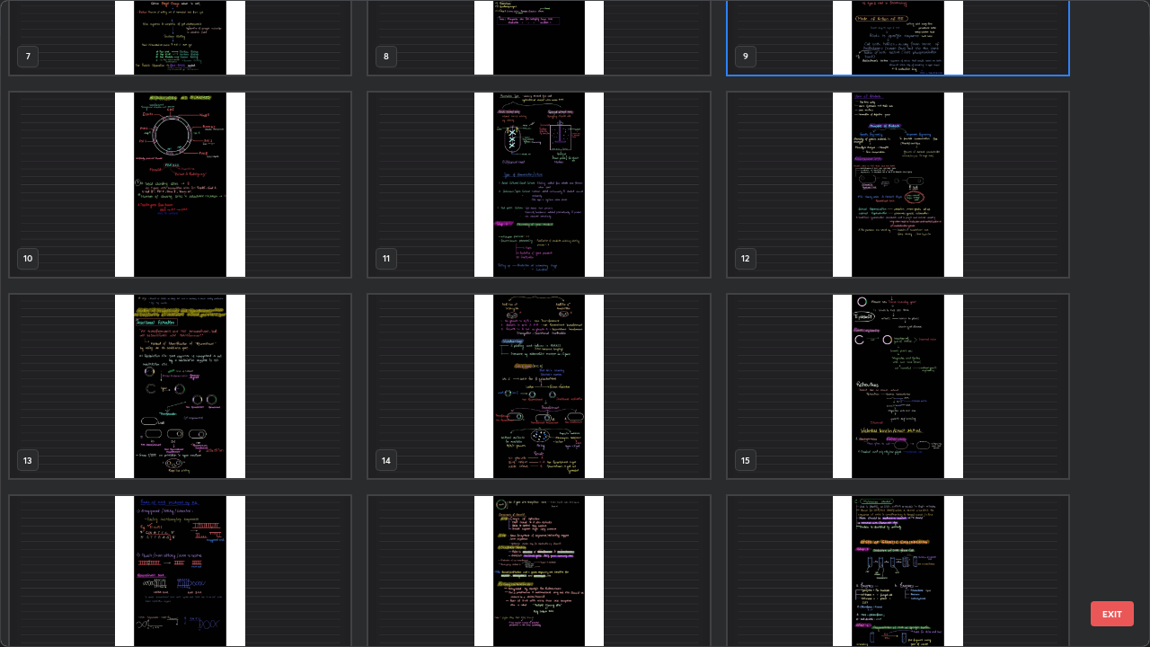
scroll to position [526, 0]
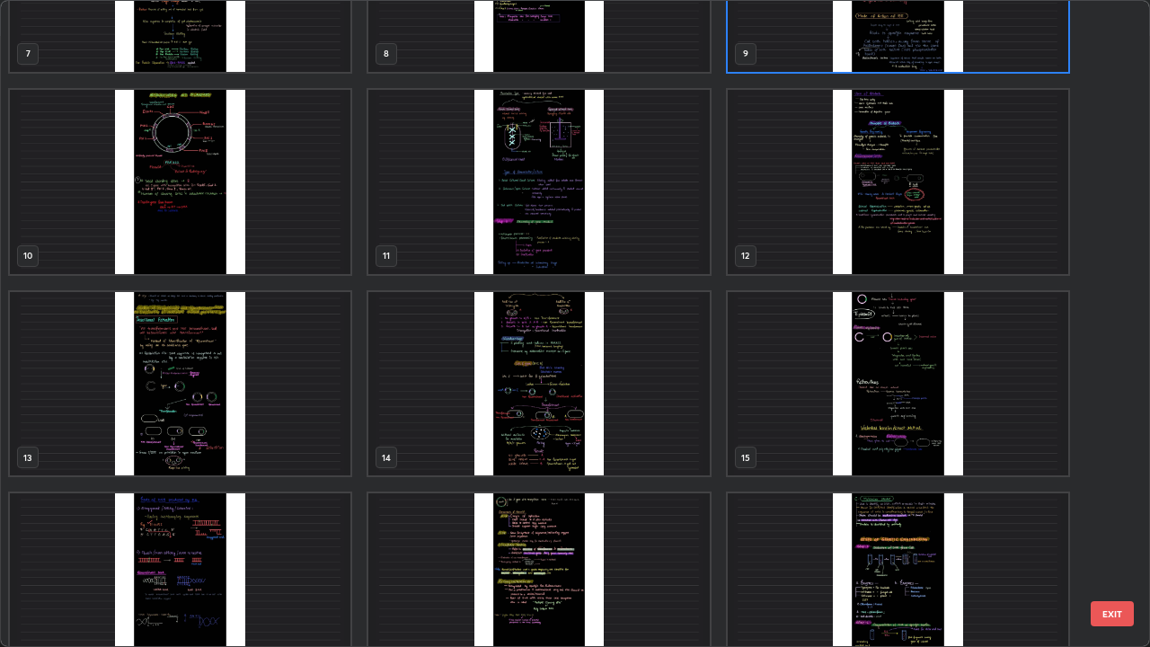
click at [319, 494] on img "grid" at bounding box center [180, 585] width 341 height 184
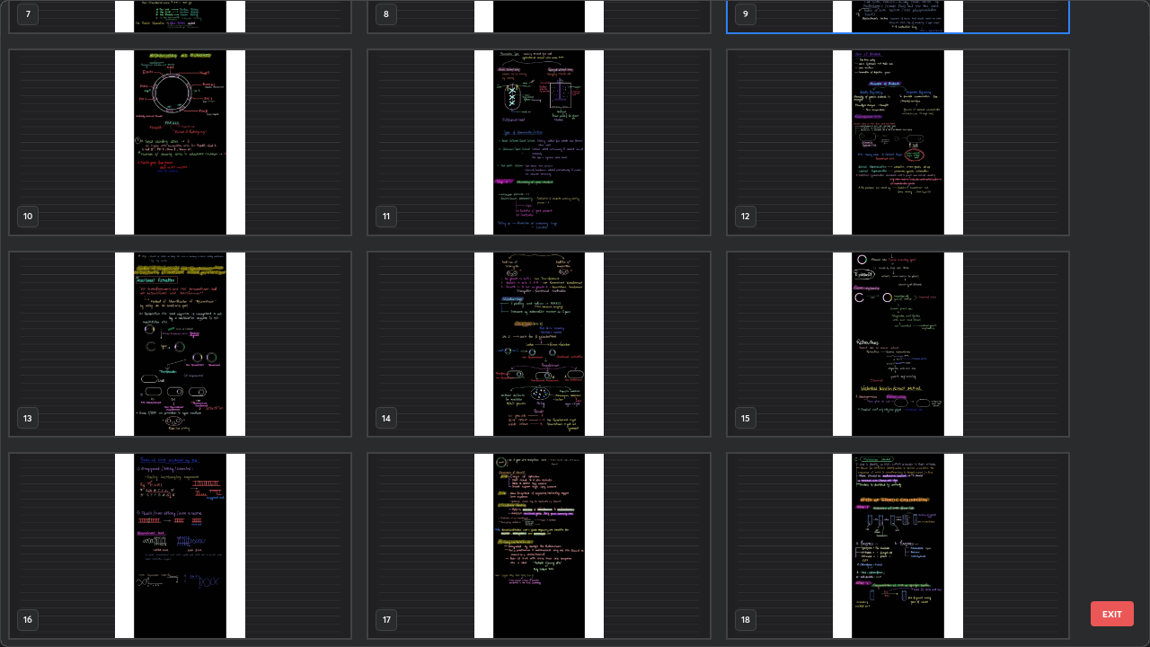
click at [315, 494] on img "grid" at bounding box center [180, 546] width 341 height 184
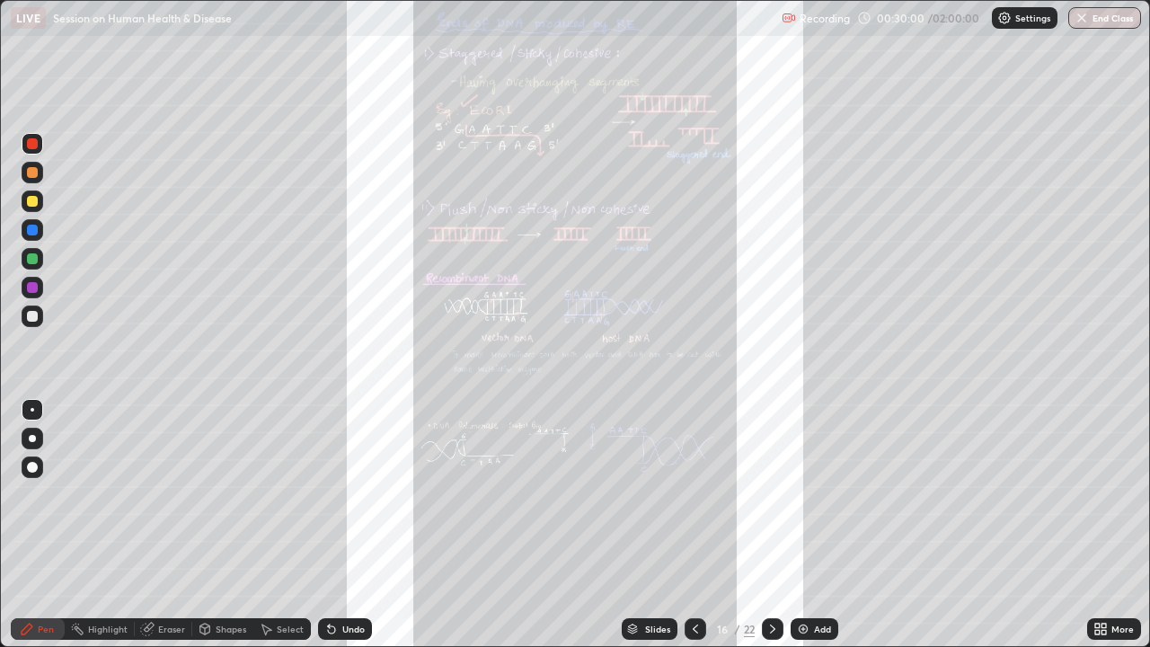
click at [364, 494] on div "Undo" at bounding box center [345, 629] width 54 height 22
click at [361, 494] on div "Undo" at bounding box center [353, 629] width 22 height 9
click at [647, 494] on div "Slides" at bounding box center [650, 629] width 56 height 22
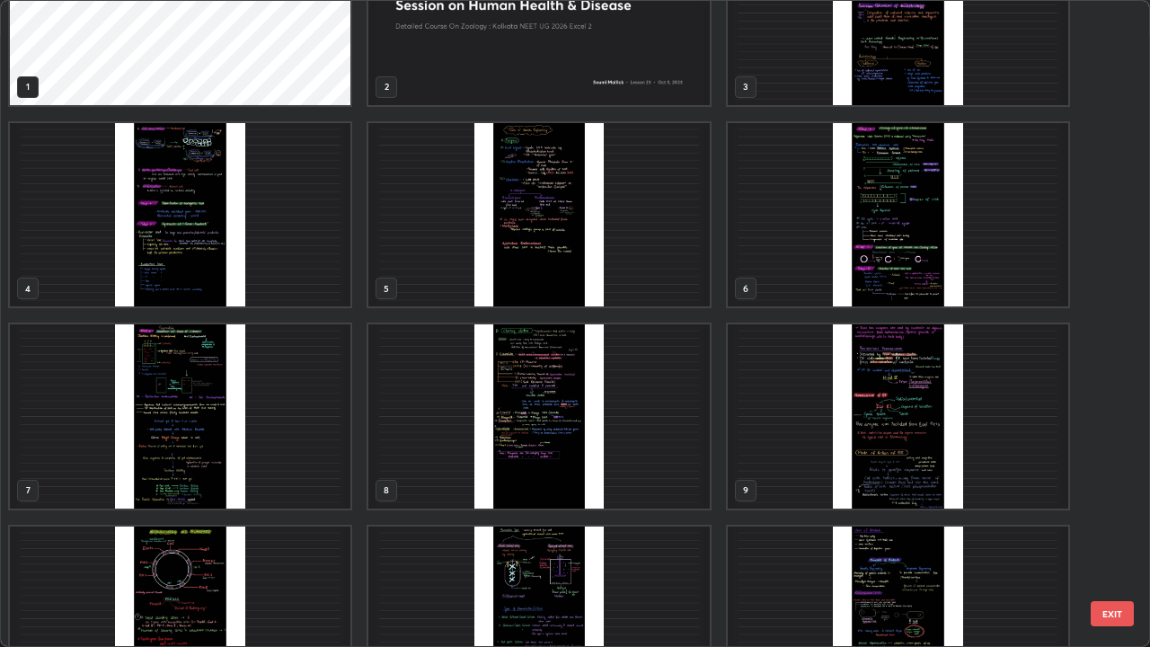
scroll to position [64, 0]
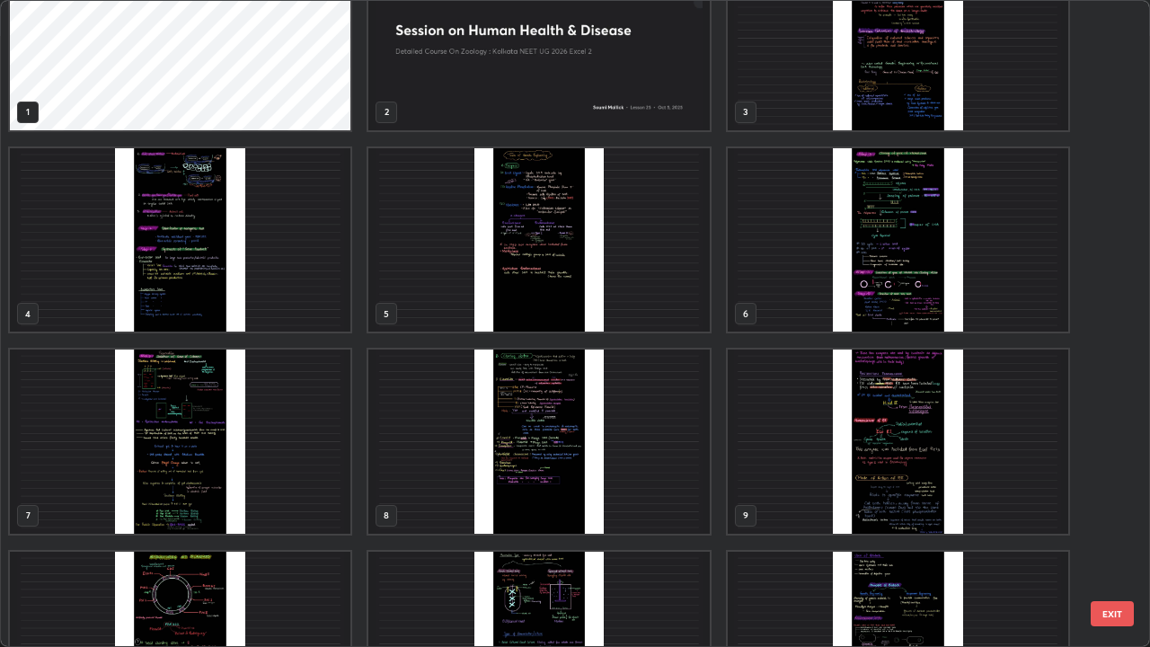
click at [881, 484] on img "grid" at bounding box center [898, 442] width 341 height 184
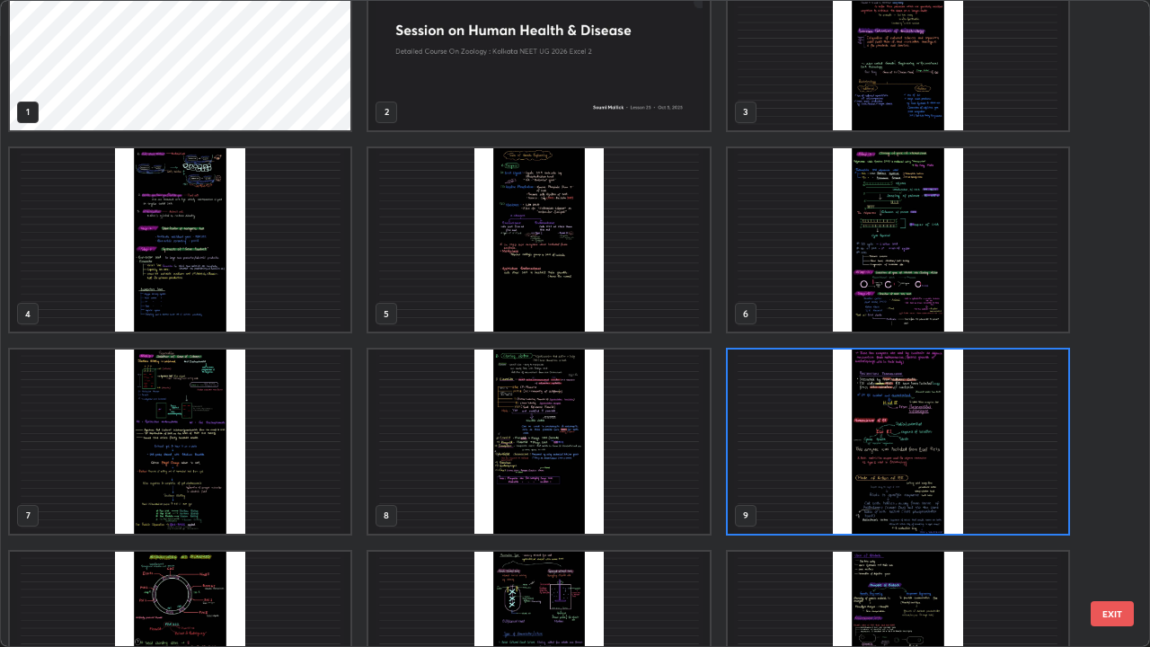
click at [887, 481] on img "grid" at bounding box center [898, 442] width 341 height 184
click at [890, 486] on img "grid" at bounding box center [898, 442] width 341 height 184
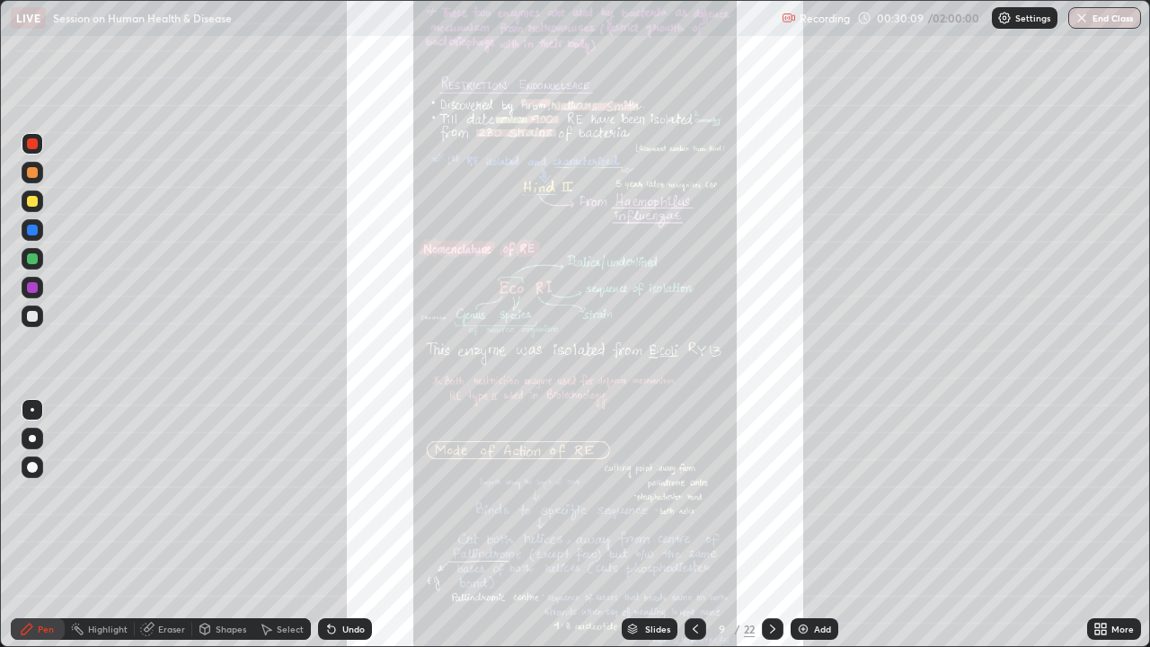
click at [1110, 494] on div "More" at bounding box center [1114, 629] width 54 height 22
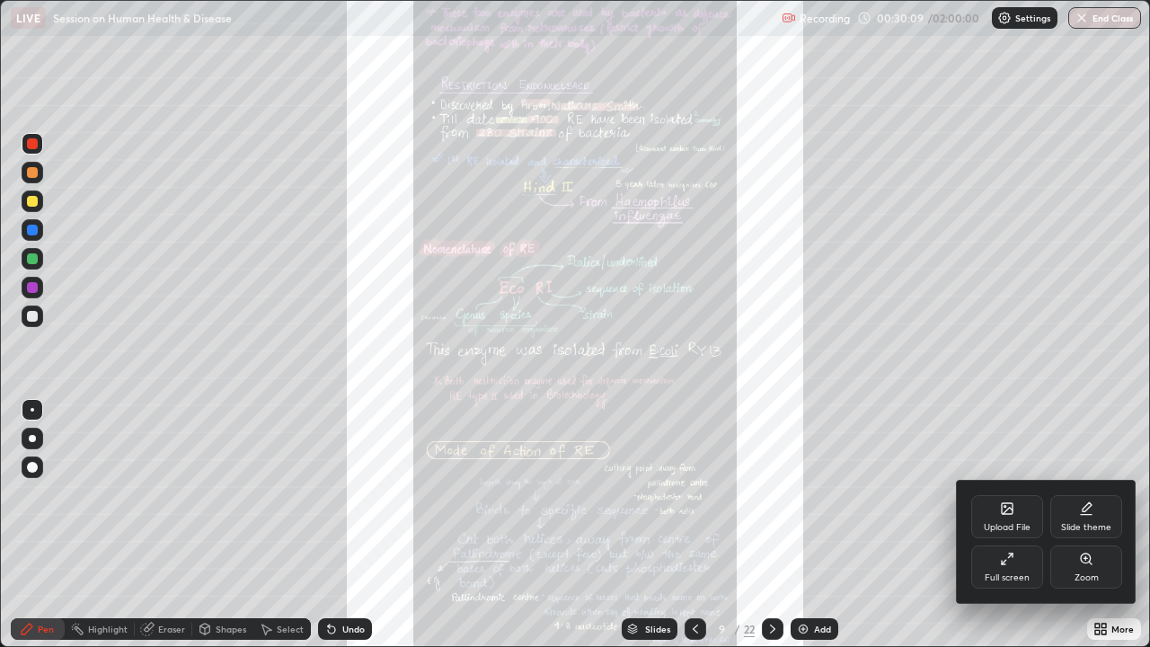
click at [1082, 494] on div "Zoom" at bounding box center [1087, 577] width 24 height 9
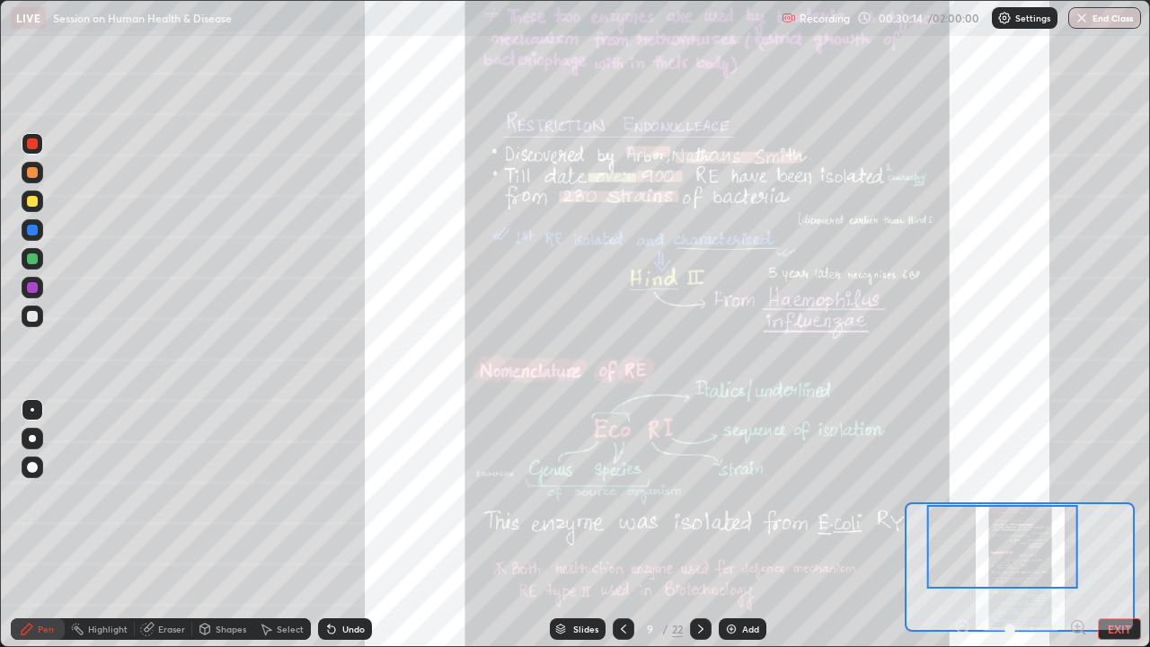
click at [1078, 494] on icon at bounding box center [1078, 626] width 4 height 0
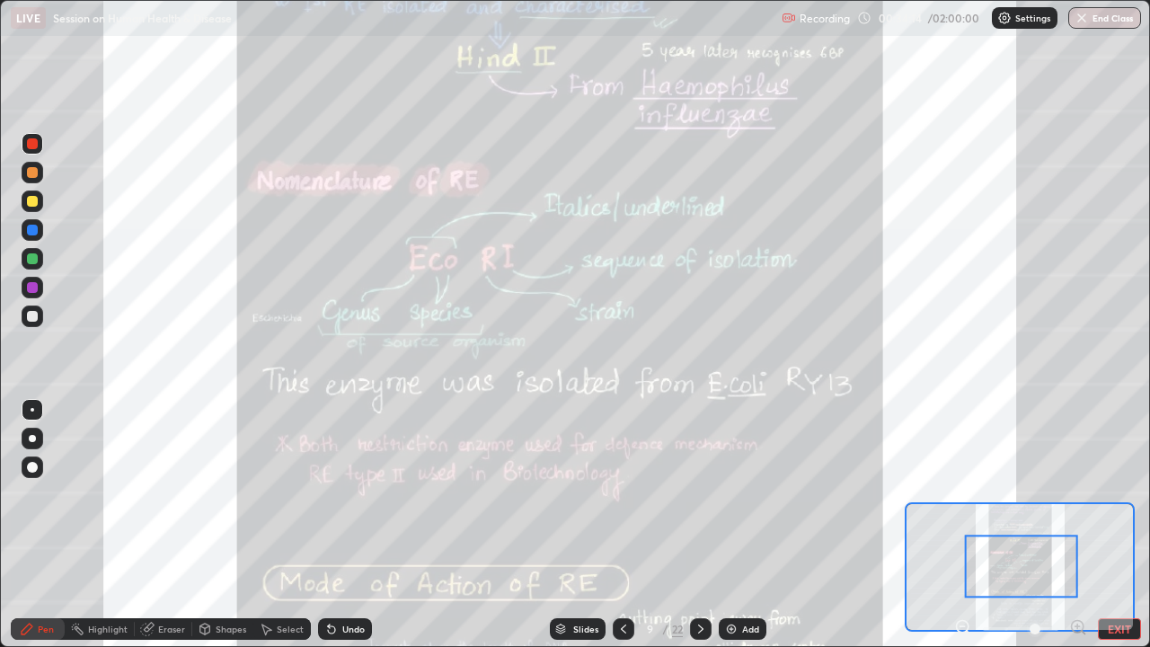
click at [576, 494] on div "Slides" at bounding box center [585, 629] width 25 height 9
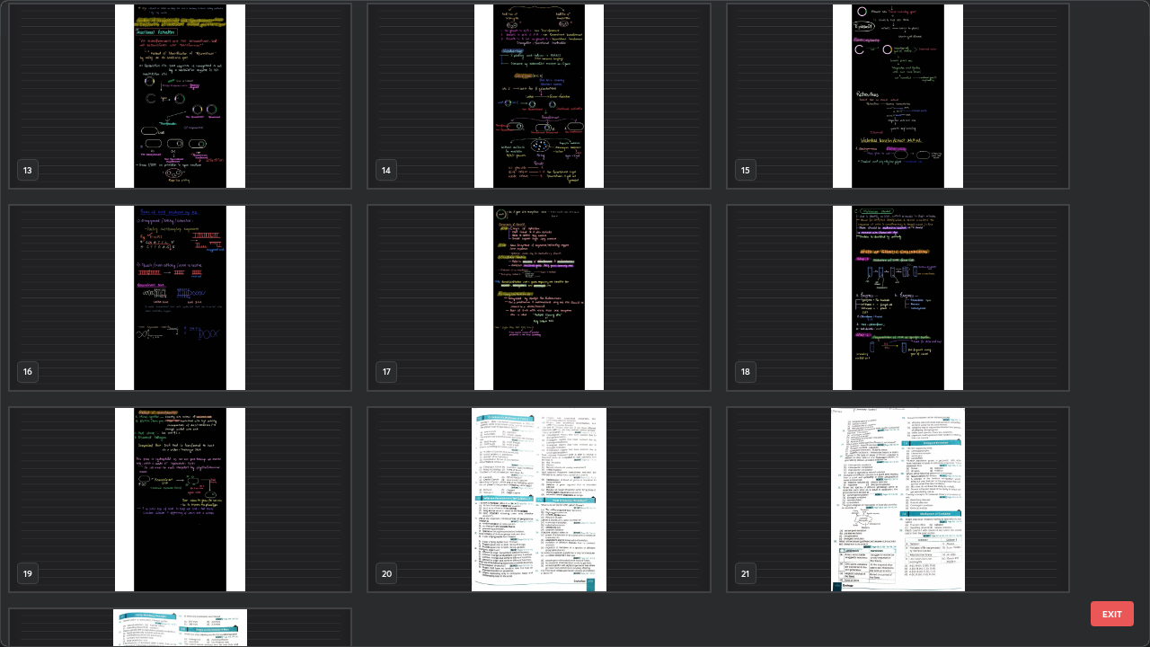
scroll to position [803, 0]
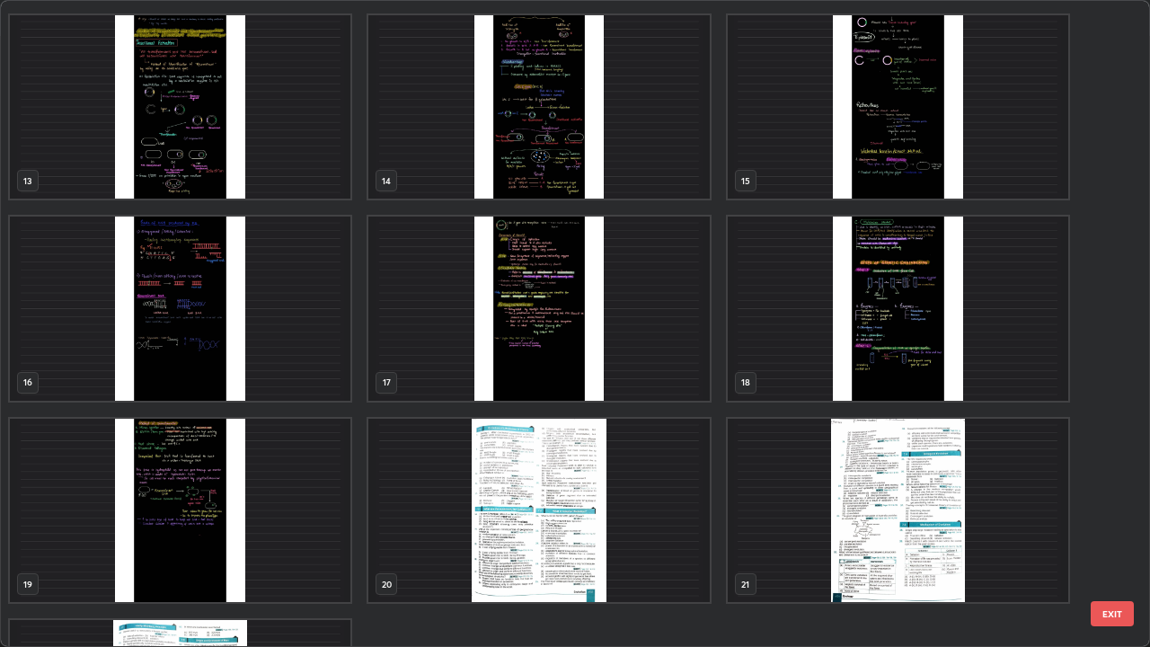
click at [316, 375] on img "grid" at bounding box center [180, 309] width 341 height 184
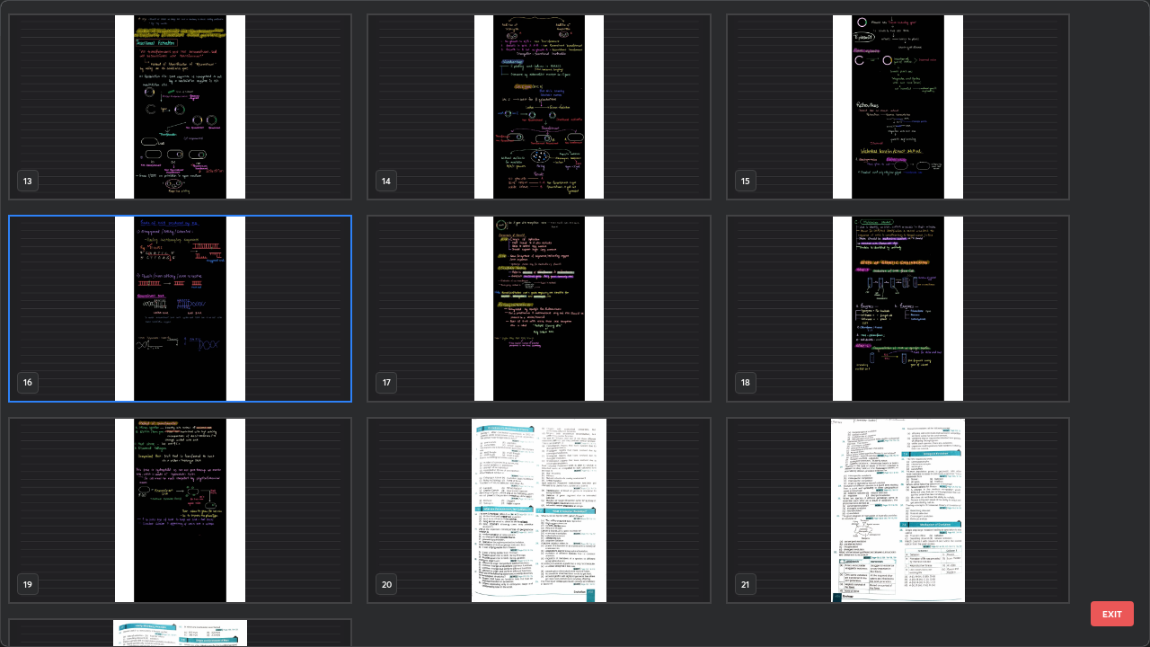
click at [312, 372] on img "grid" at bounding box center [180, 309] width 341 height 184
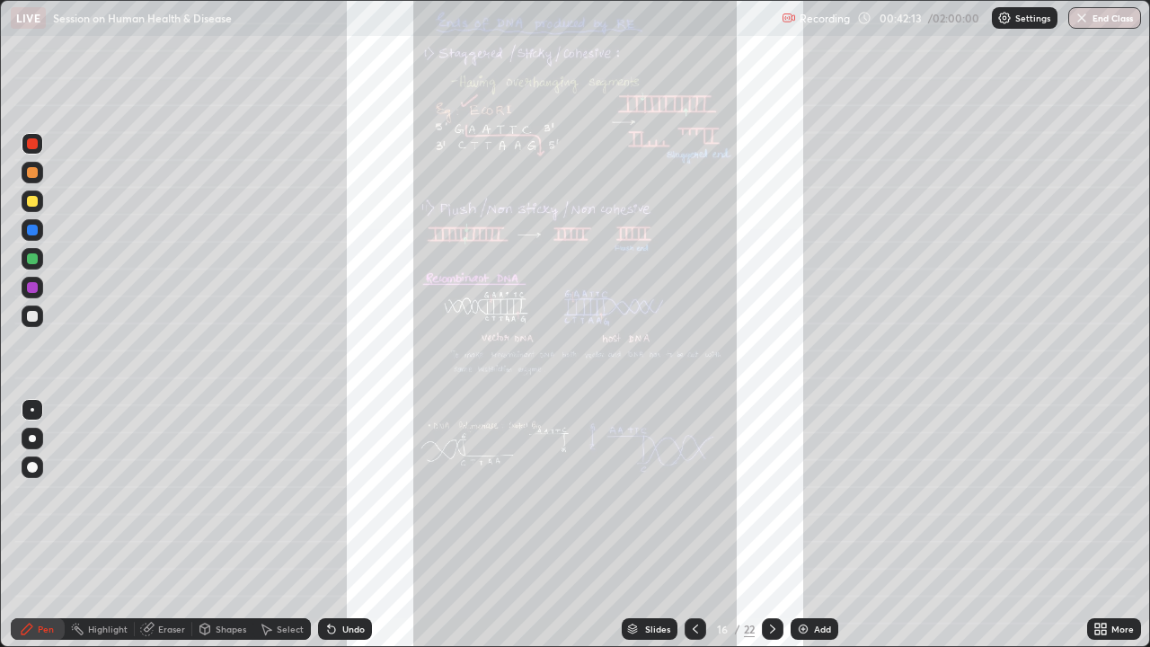
click at [1106, 494] on icon at bounding box center [1104, 626] width 4 height 4
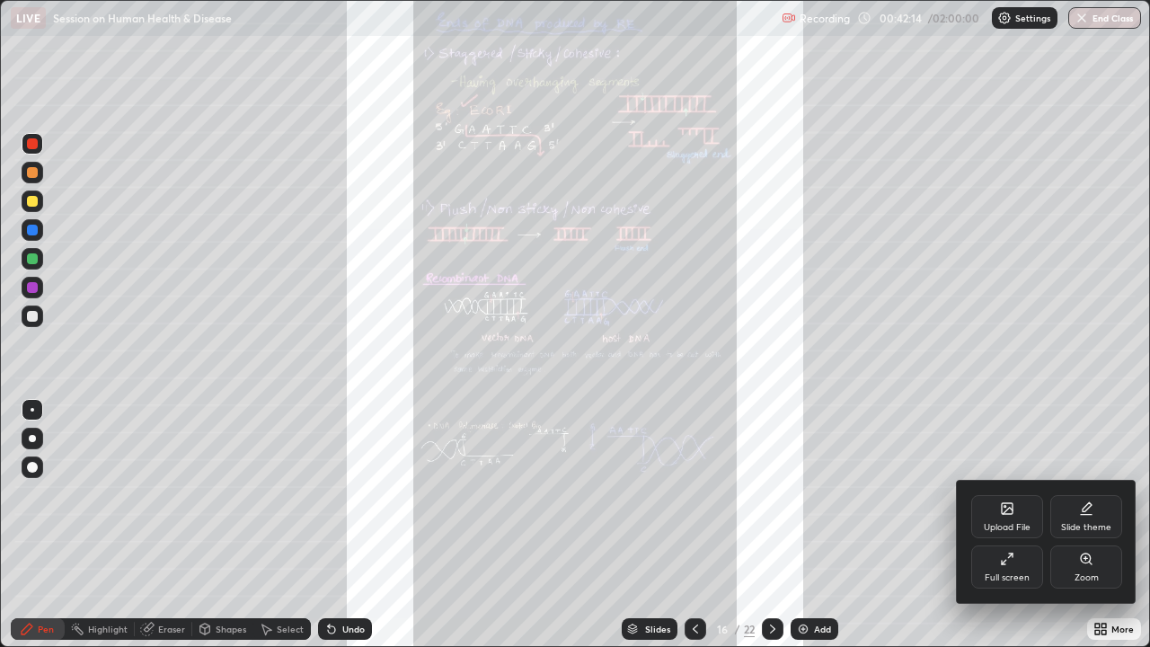
click at [1084, 494] on div "Zoom" at bounding box center [1087, 577] width 24 height 9
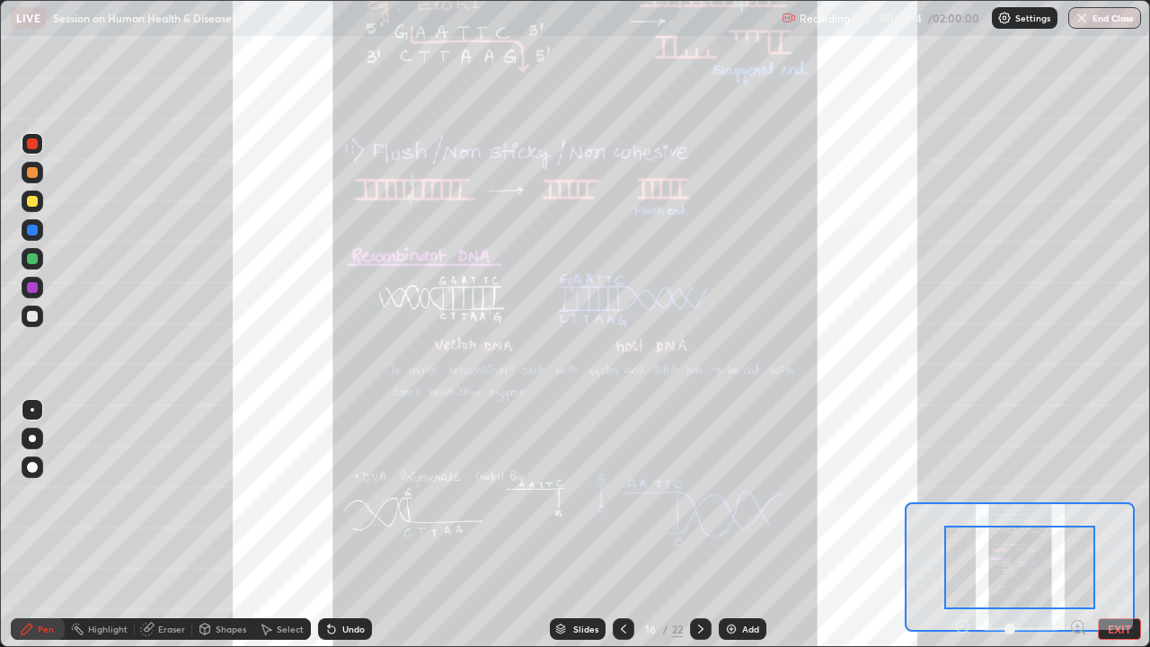
click at [1082, 494] on div at bounding box center [1020, 568] width 151 height 84
click at [1084, 494] on icon at bounding box center [1079, 627] width 18 height 18
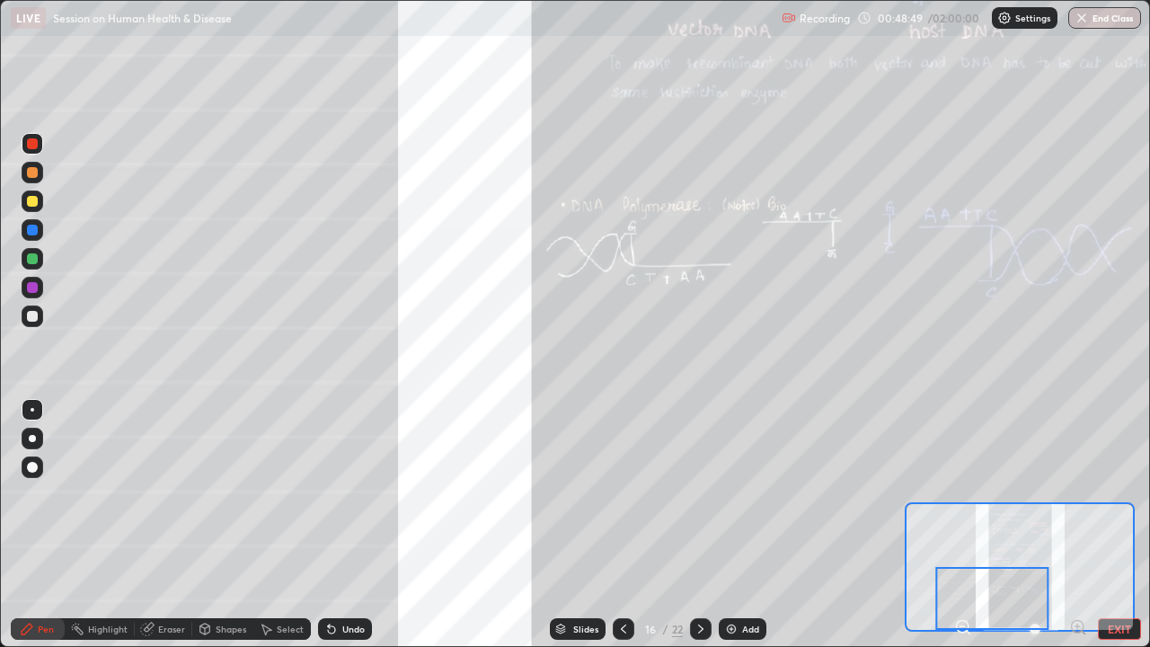
click at [580, 494] on div "Slides" at bounding box center [585, 629] width 25 height 9
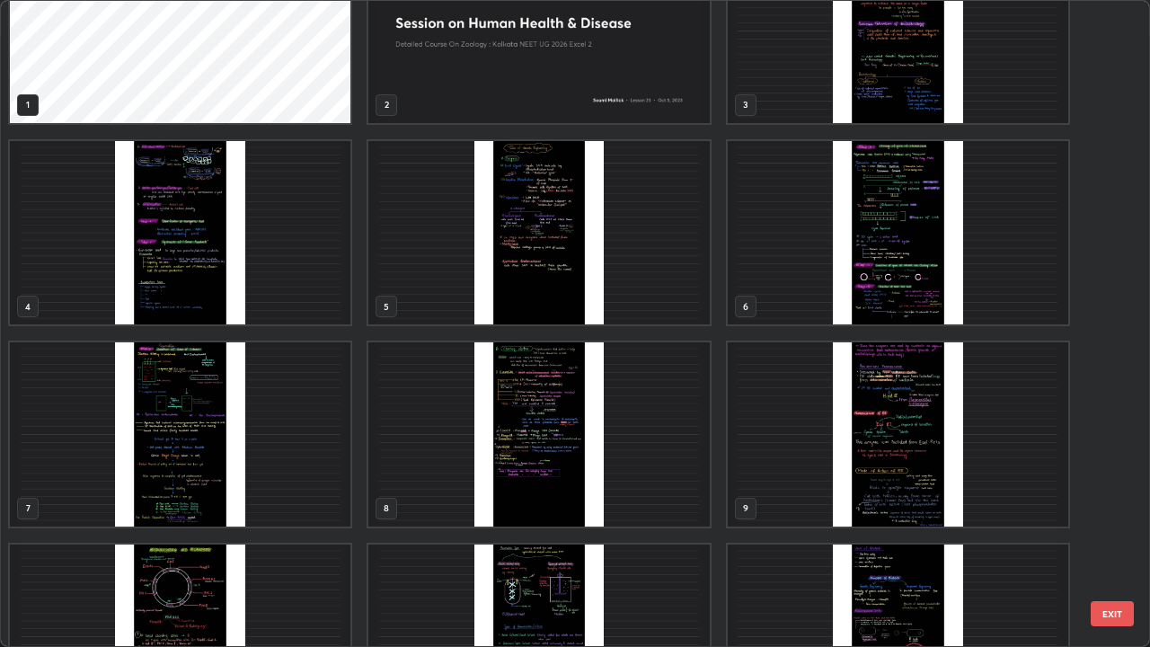
scroll to position [0, 0]
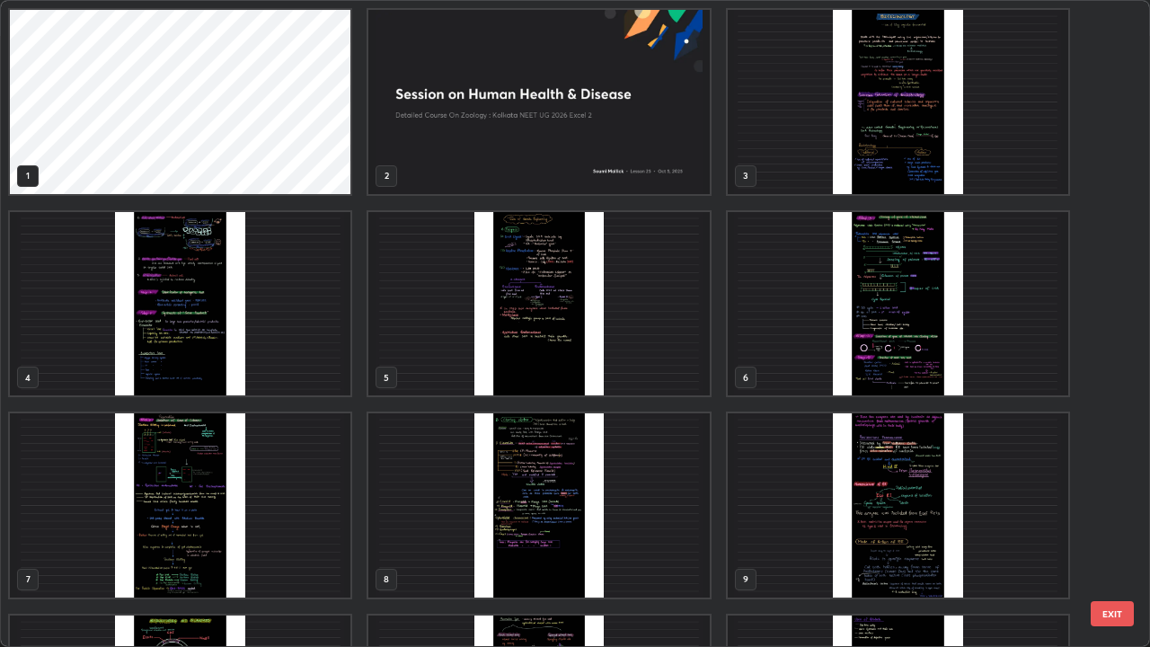
click at [911, 494] on img "grid" at bounding box center [898, 505] width 341 height 184
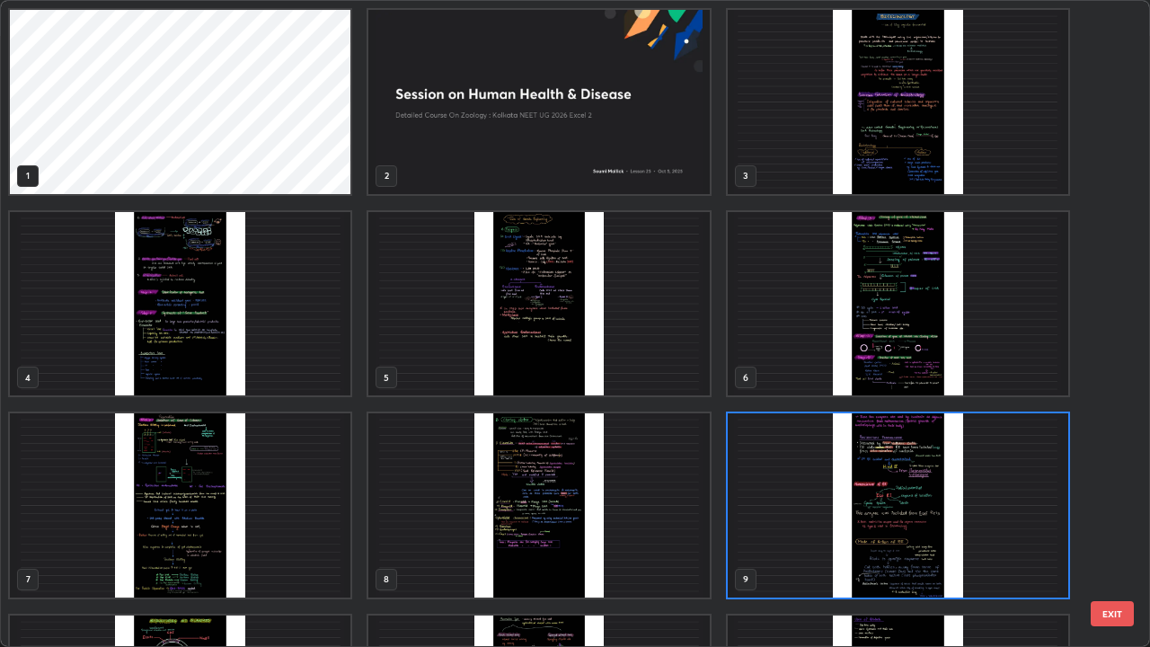
click at [907, 494] on img "grid" at bounding box center [898, 505] width 341 height 184
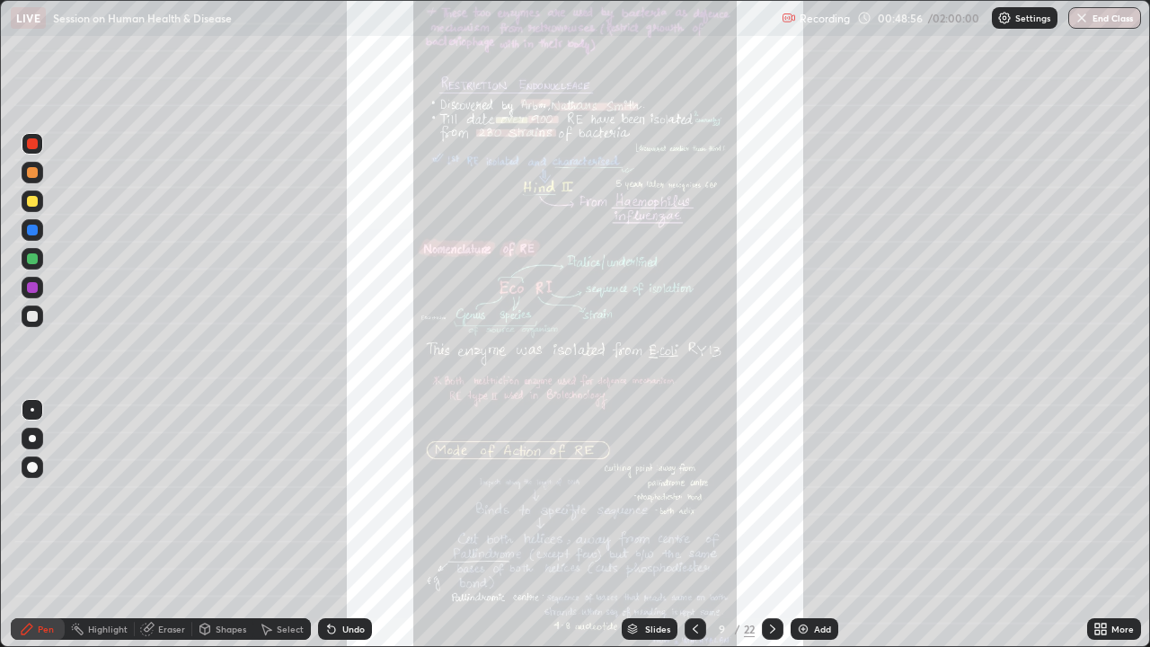
click at [1097, 494] on icon at bounding box center [1098, 626] width 4 height 4
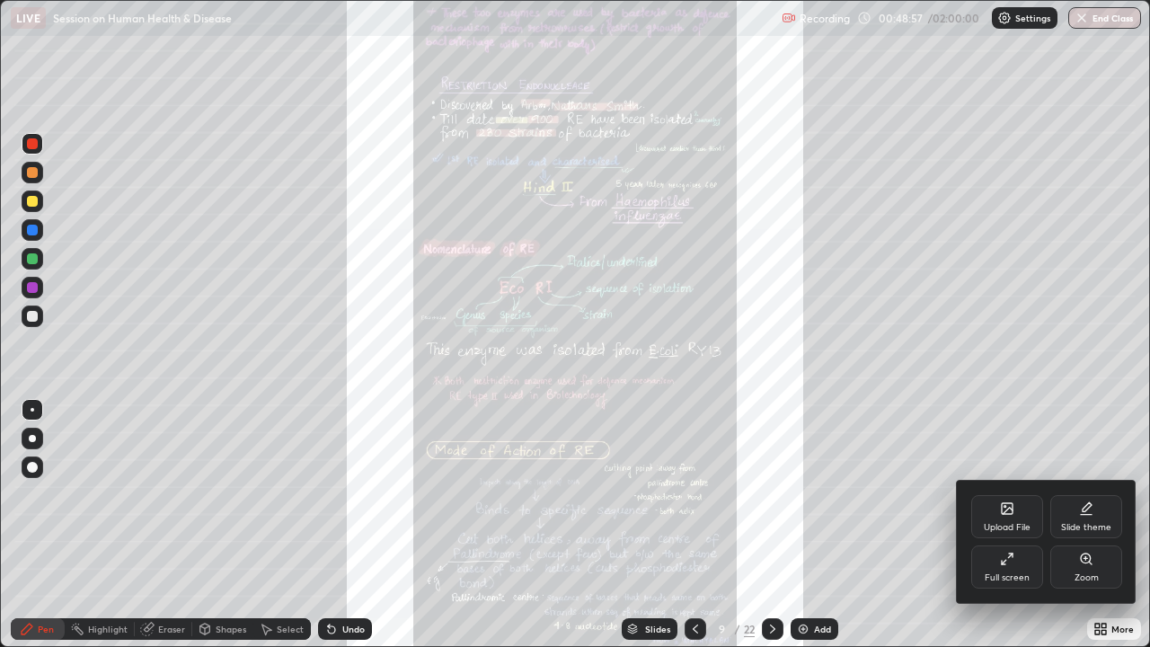
click at [1075, 494] on div "Zoom" at bounding box center [1087, 577] width 24 height 9
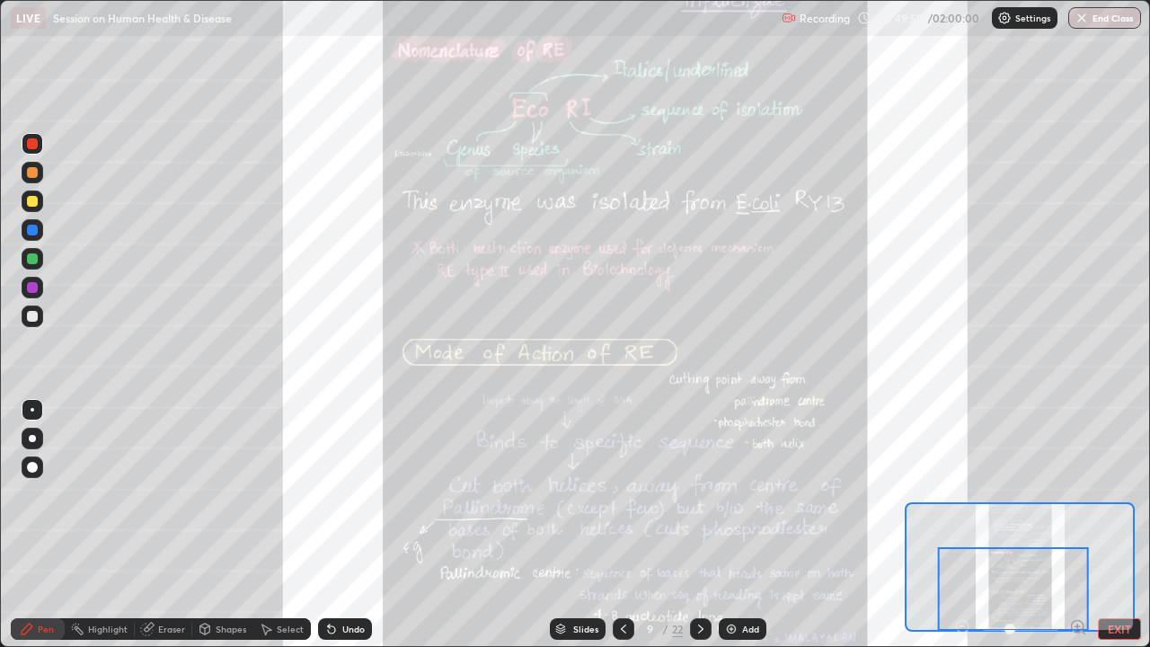
click at [368, 494] on div "Undo" at bounding box center [345, 629] width 54 height 22
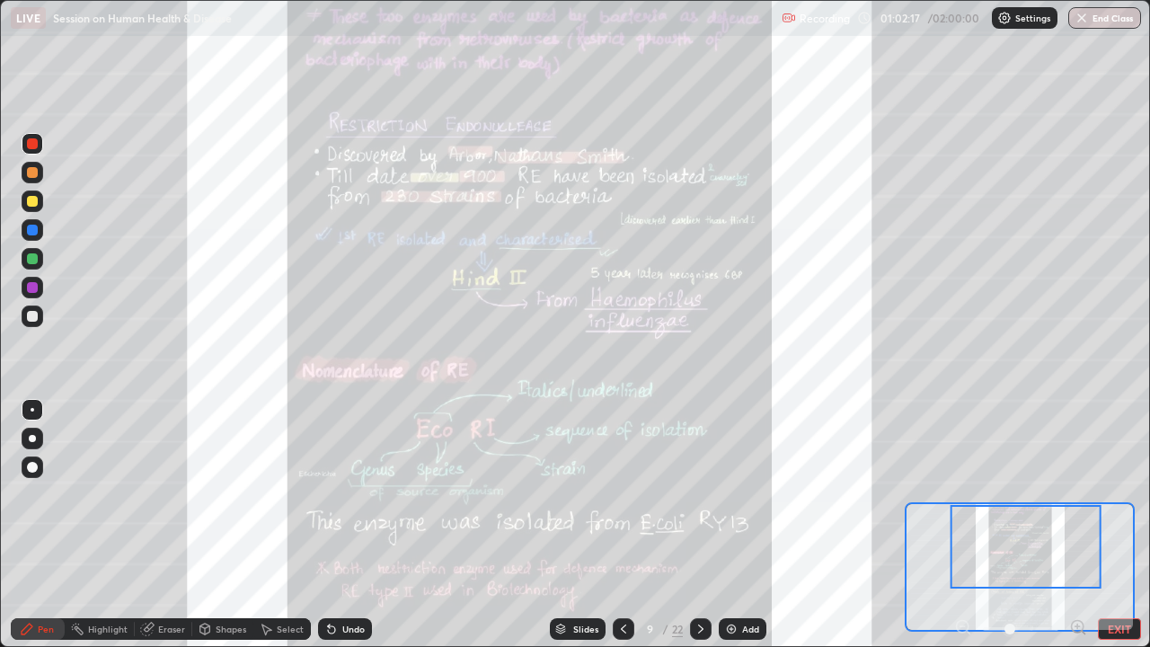
click at [699, 494] on icon at bounding box center [701, 629] width 14 height 14
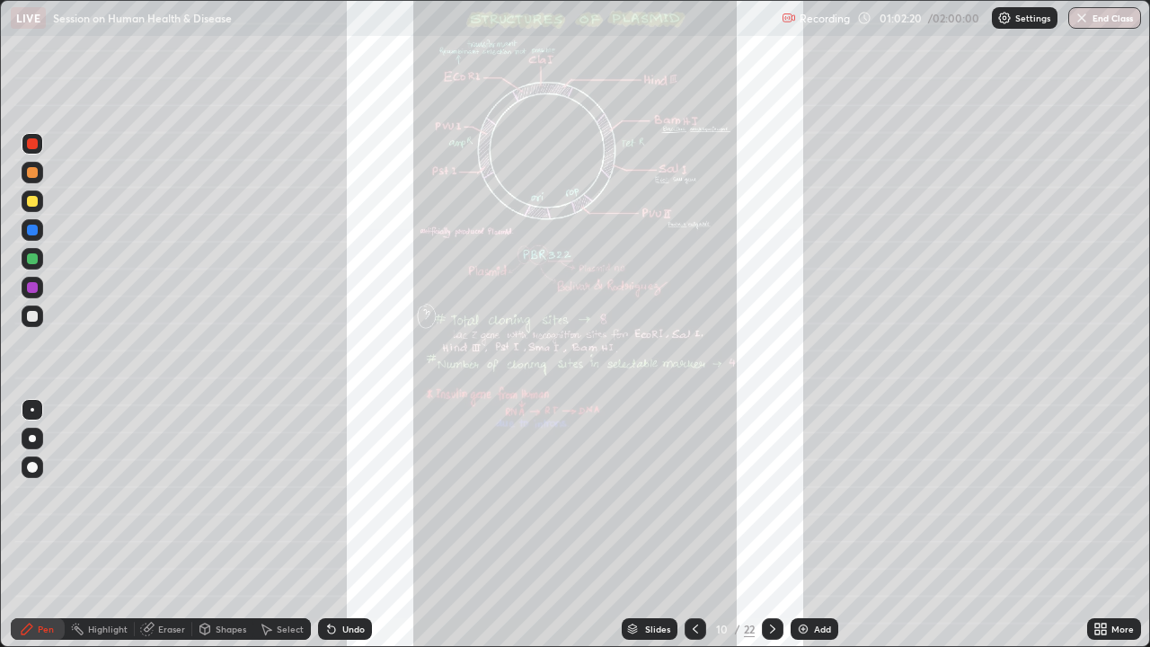
click at [660, 494] on div "Slides" at bounding box center [657, 629] width 25 height 9
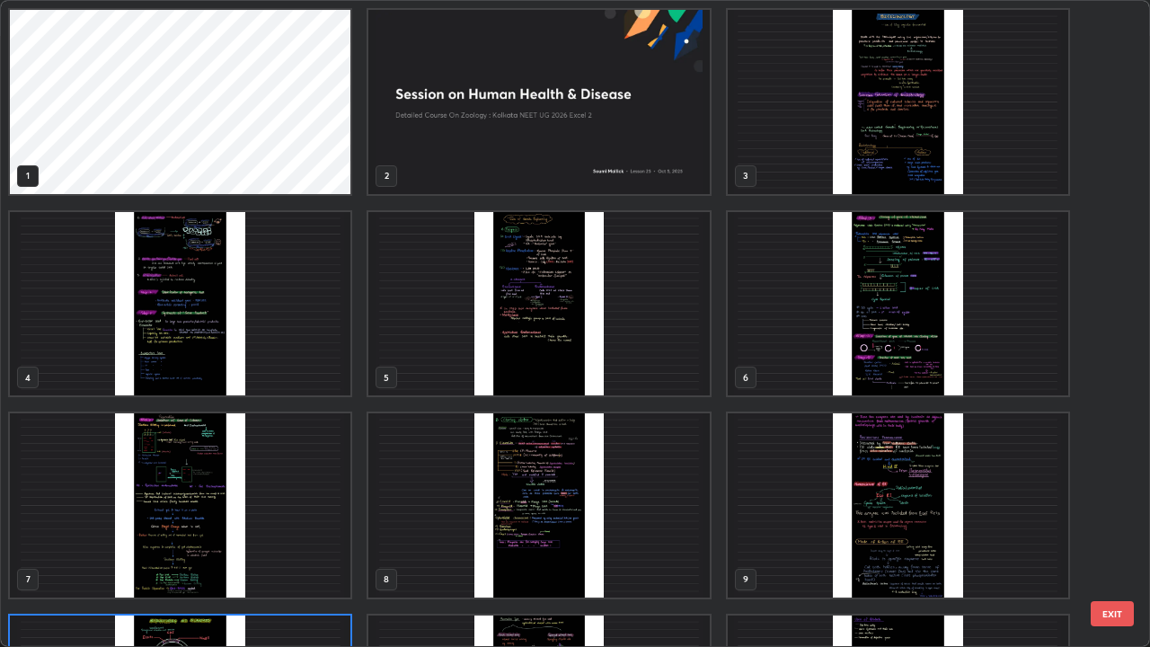
click at [688, 494] on img "grid" at bounding box center [538, 505] width 341 height 184
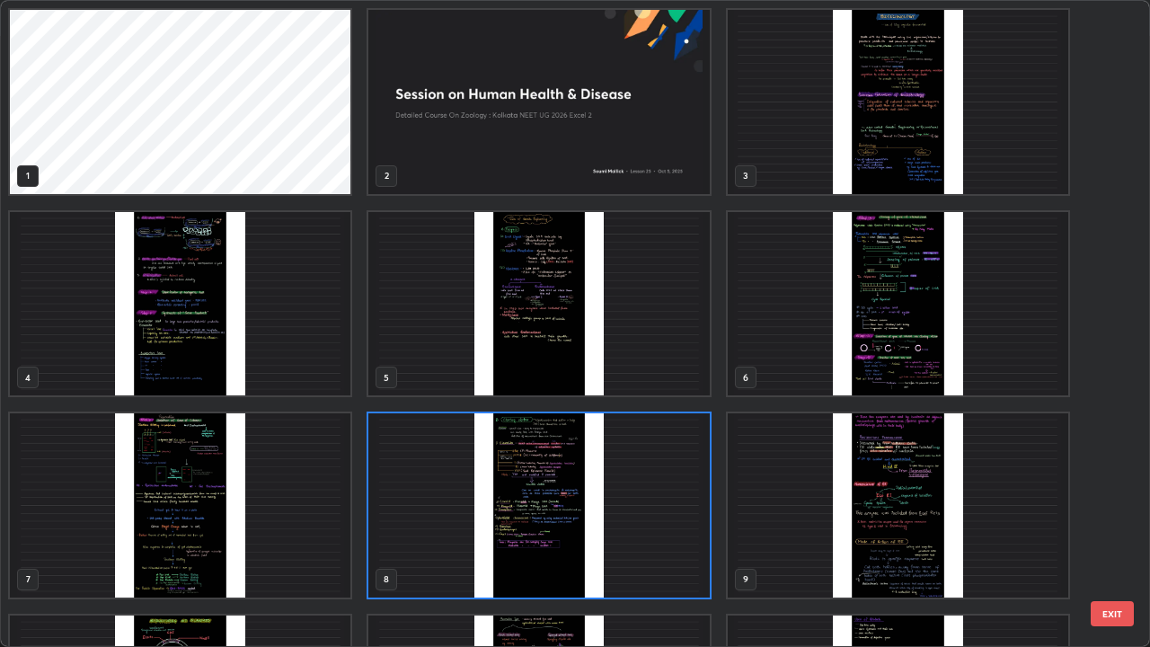
click at [687, 494] on img "grid" at bounding box center [538, 505] width 341 height 184
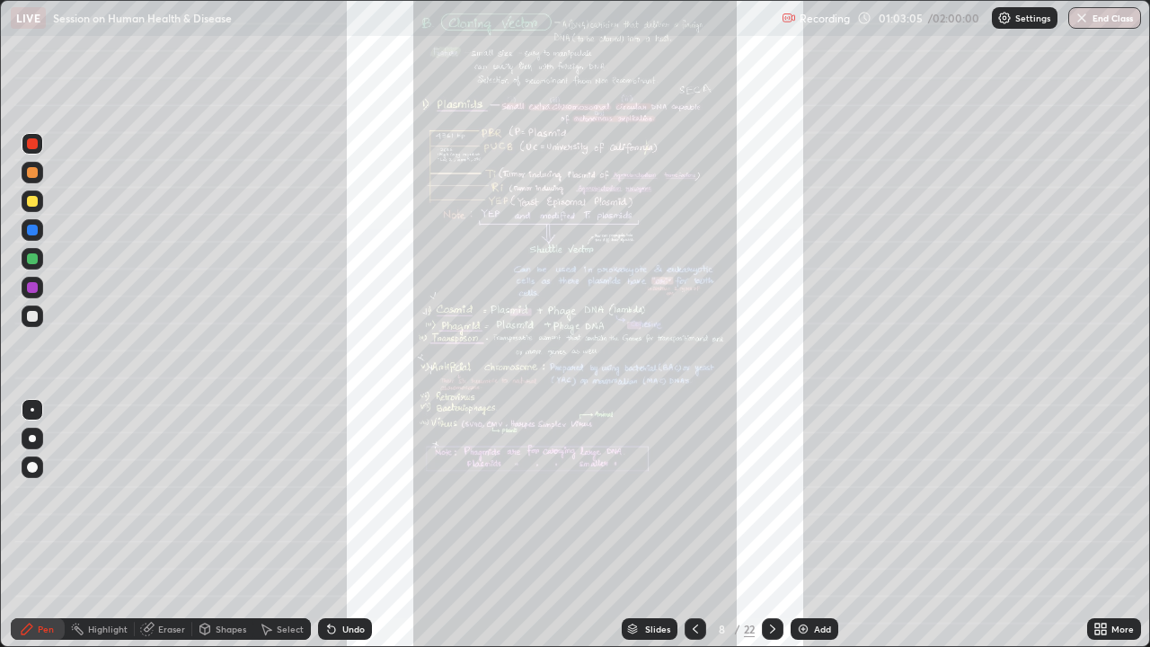
click at [1097, 494] on div "More" at bounding box center [1114, 629] width 54 height 22
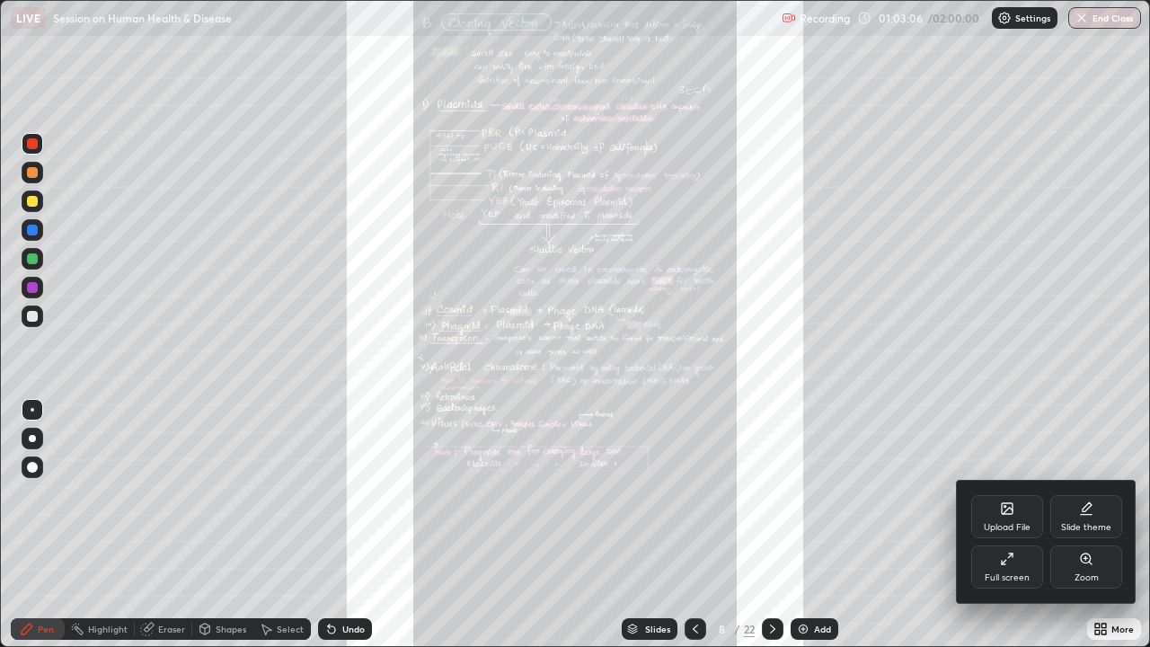
click at [1088, 494] on div "Zoom" at bounding box center [1087, 567] width 72 height 43
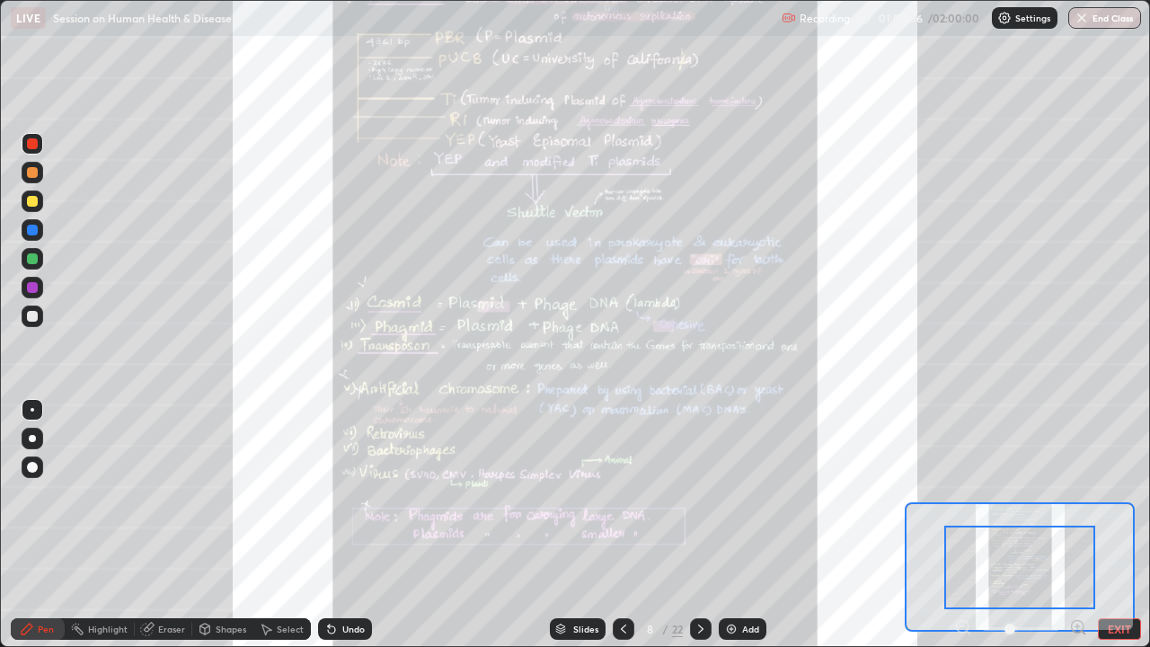
click at [1073, 494] on icon at bounding box center [1079, 627] width 18 height 18
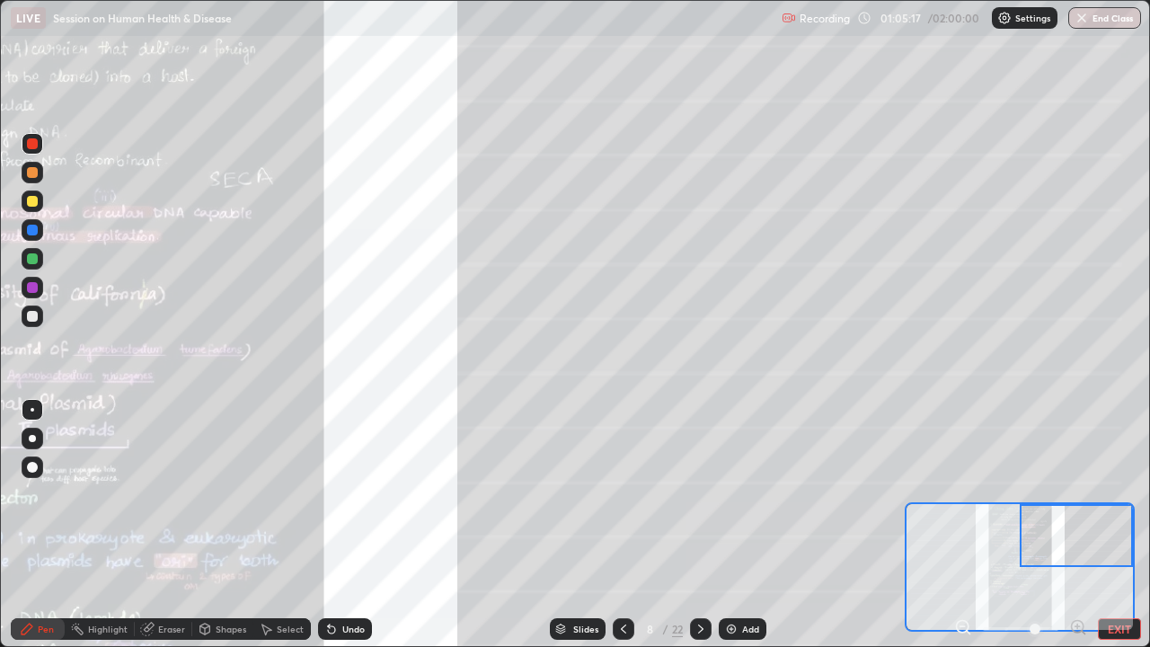
click at [40, 269] on div at bounding box center [33, 258] width 22 height 29
click at [42, 145] on div at bounding box center [33, 144] width 22 height 22
click at [348, 494] on div "Undo" at bounding box center [353, 629] width 22 height 9
click at [349, 494] on div "Undo" at bounding box center [345, 629] width 54 height 22
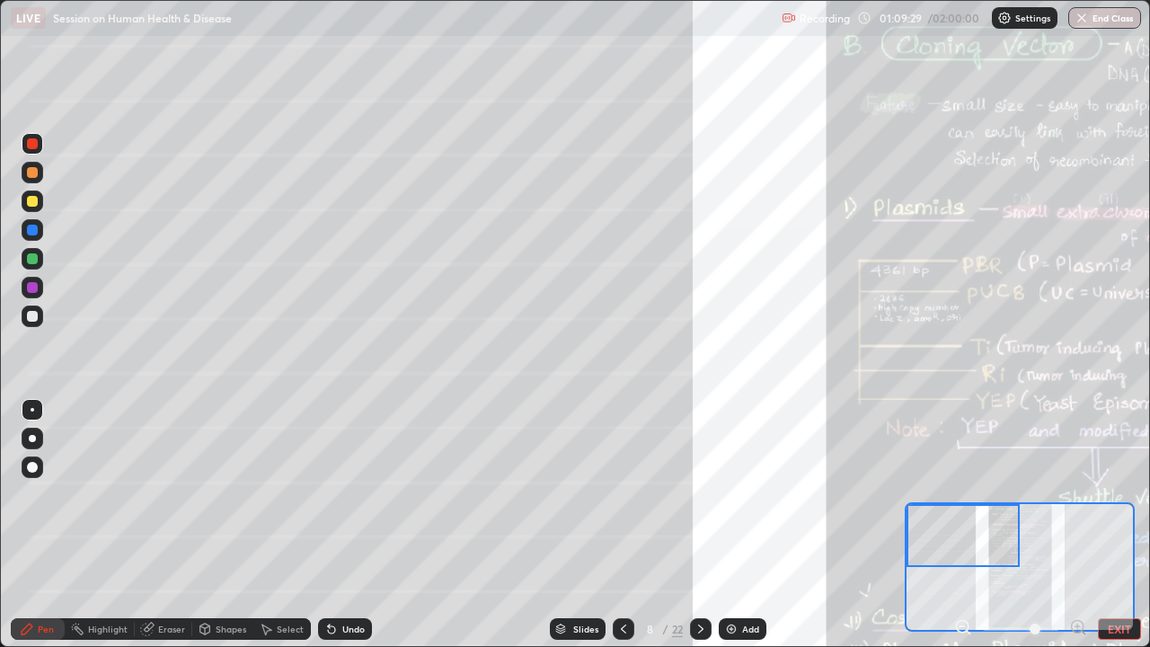
click at [362, 494] on div "Undo" at bounding box center [345, 629] width 54 height 22
click at [40, 313] on div at bounding box center [33, 317] width 22 height 22
click at [32, 234] on div at bounding box center [32, 230] width 11 height 11
click at [28, 445] on div at bounding box center [33, 439] width 22 height 22
click at [29, 466] on div at bounding box center [32, 467] width 11 height 11
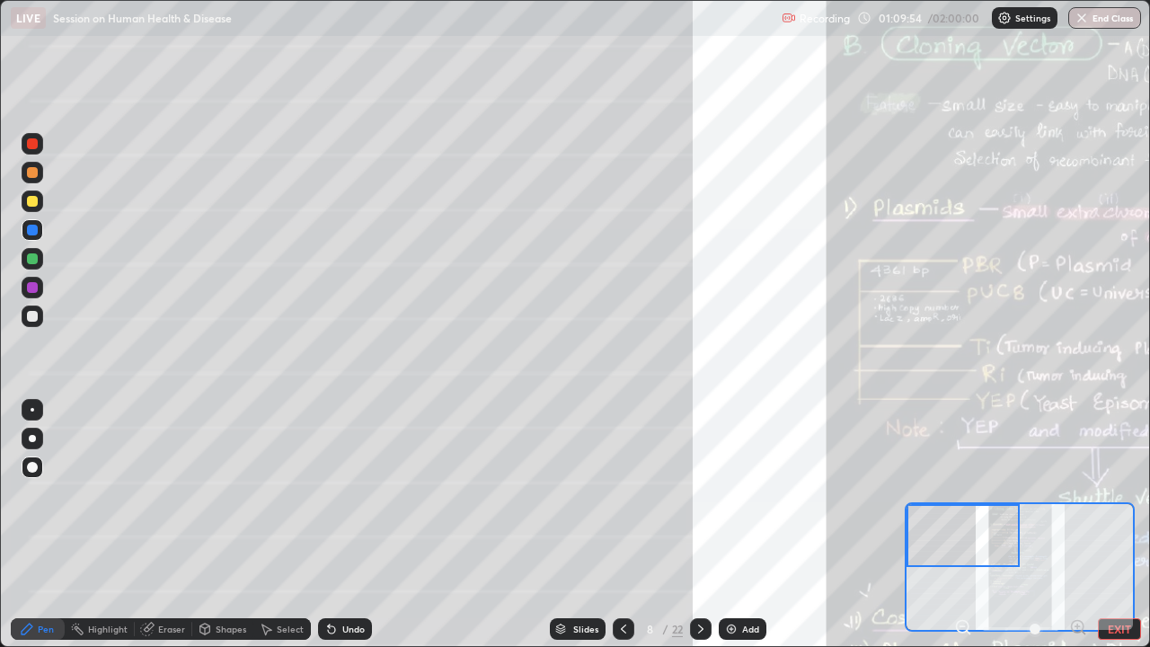
click at [33, 324] on div at bounding box center [33, 317] width 22 height 22
click at [32, 410] on div at bounding box center [33, 410] width 4 height 4
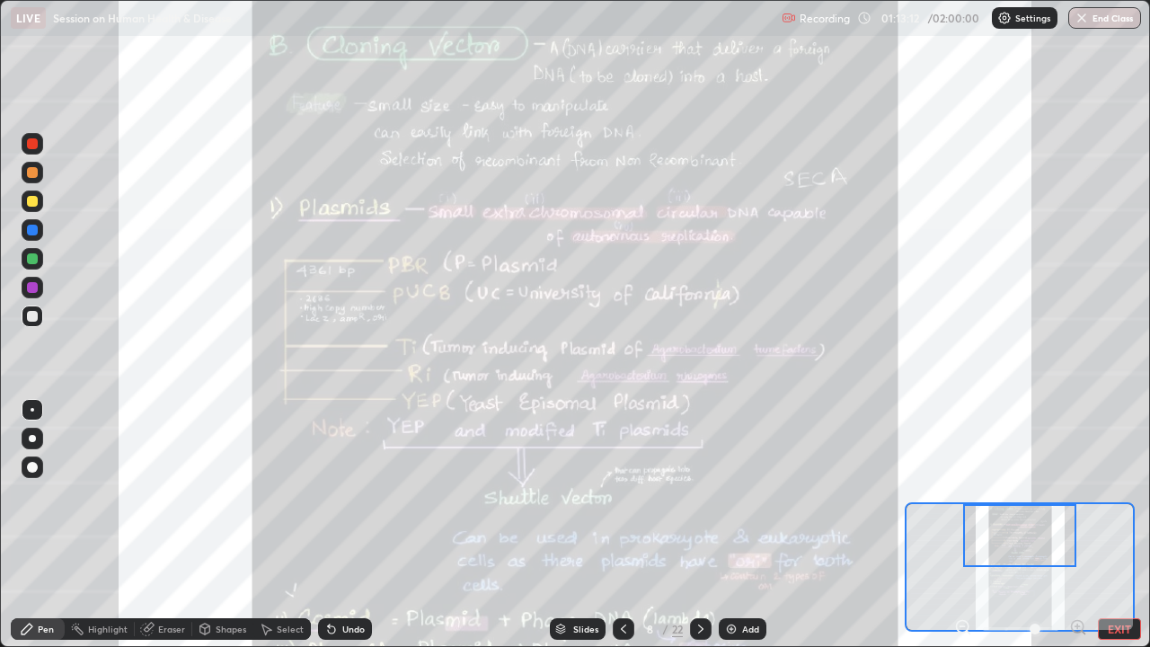
click at [961, 494] on icon at bounding box center [963, 627] width 18 height 18
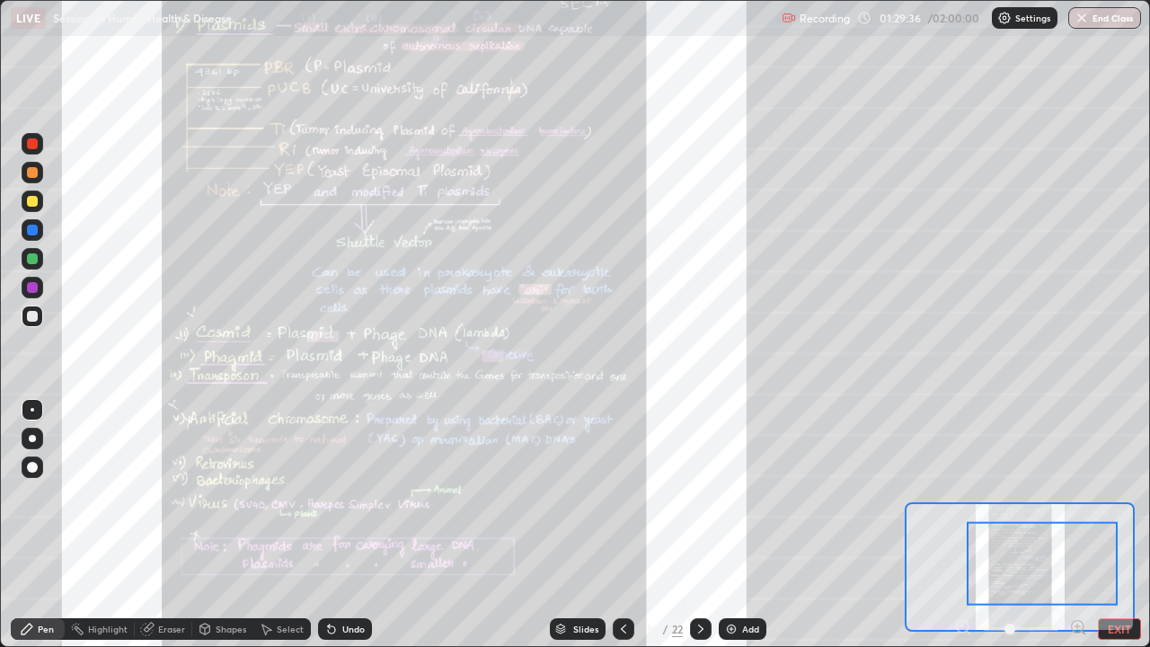
click at [578, 494] on div "Slides" at bounding box center [585, 629] width 25 height 9
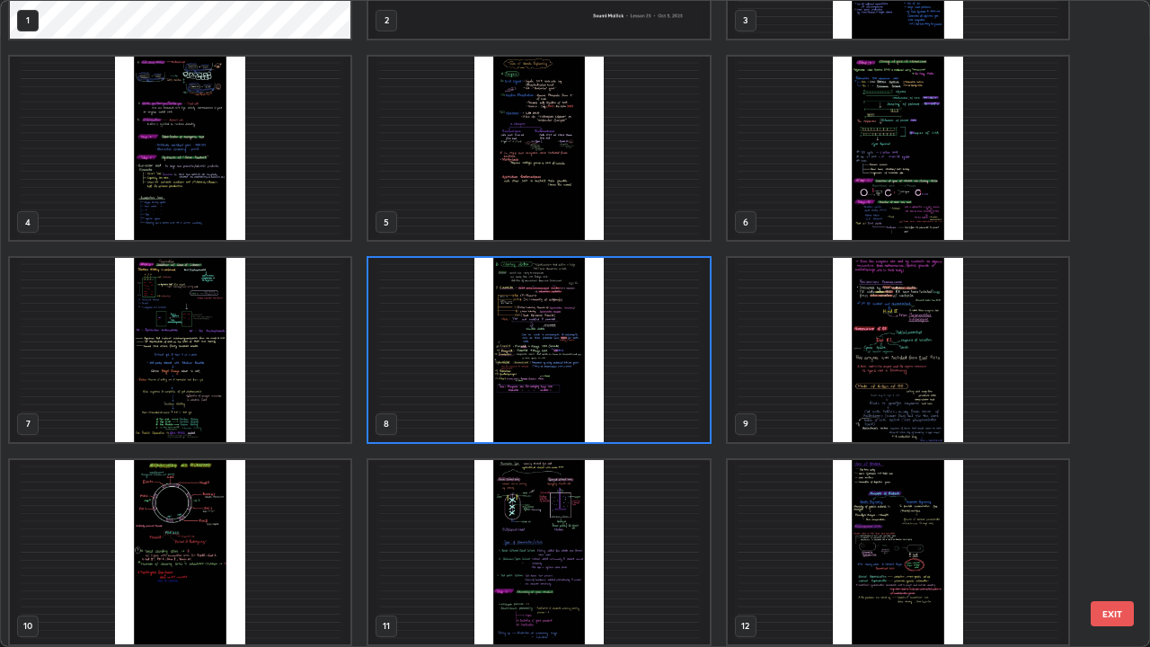
scroll to position [152, 0]
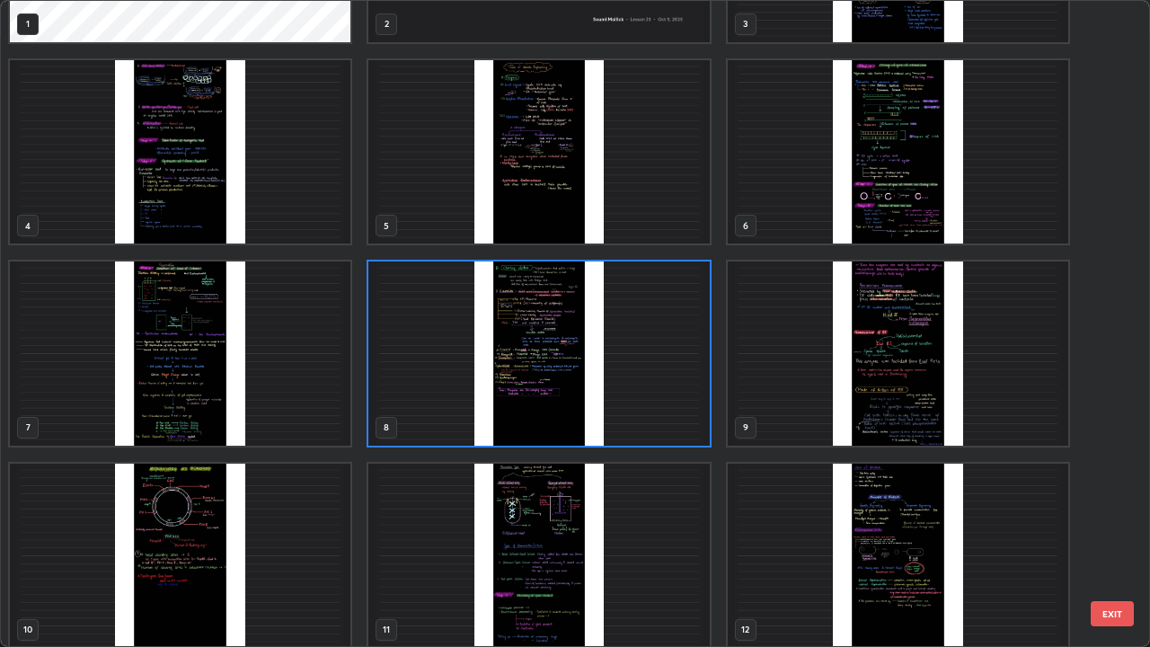
click at [329, 494] on img "grid" at bounding box center [180, 556] width 341 height 184
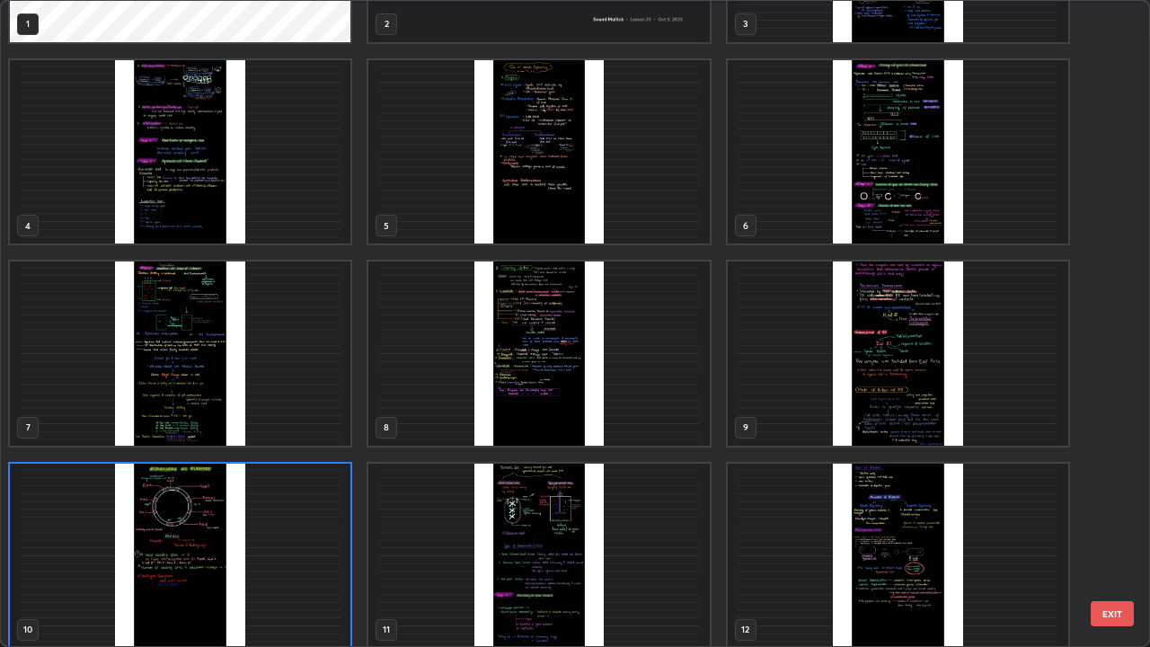
scroll to position [162, 0]
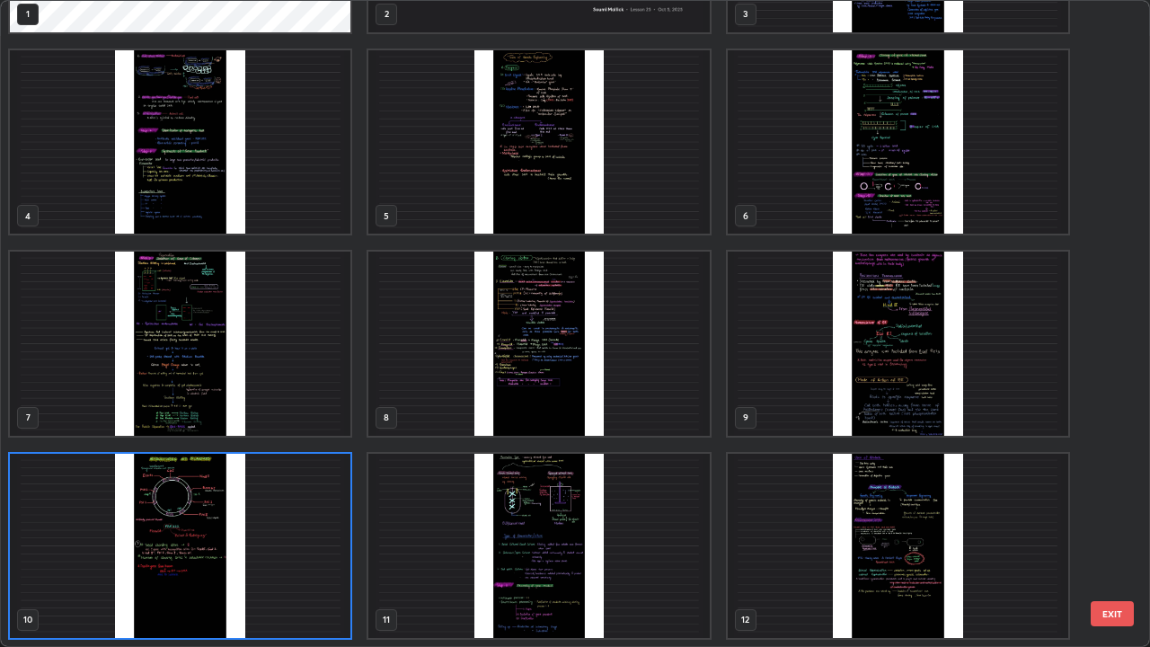
click at [321, 494] on img "grid" at bounding box center [180, 546] width 341 height 184
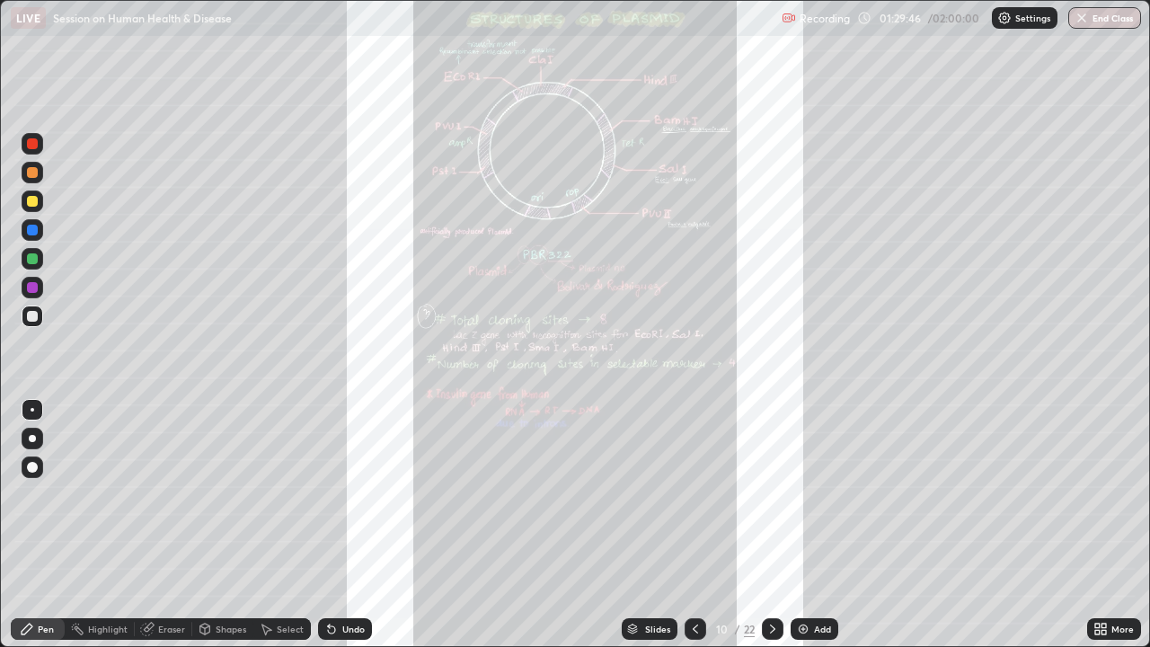
click at [1084, 494] on div "Slides 10 / 22 Add" at bounding box center [729, 629] width 715 height 36
click at [1104, 494] on icon at bounding box center [1104, 626] width 4 height 4
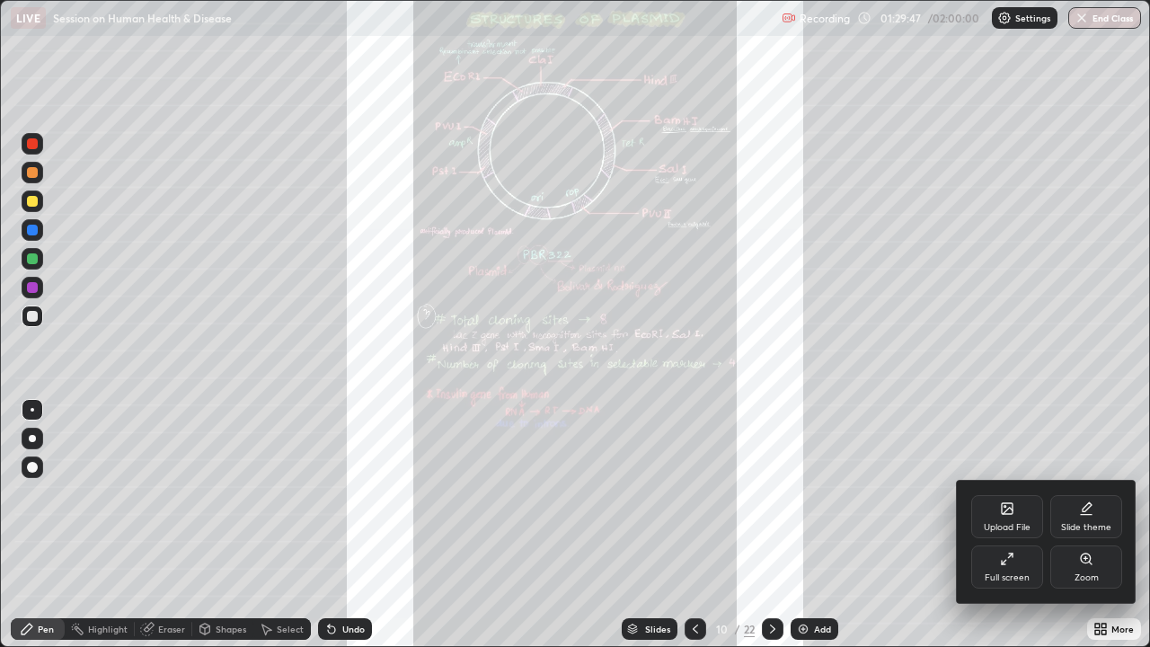
click at [1074, 494] on div "Zoom" at bounding box center [1087, 567] width 72 height 43
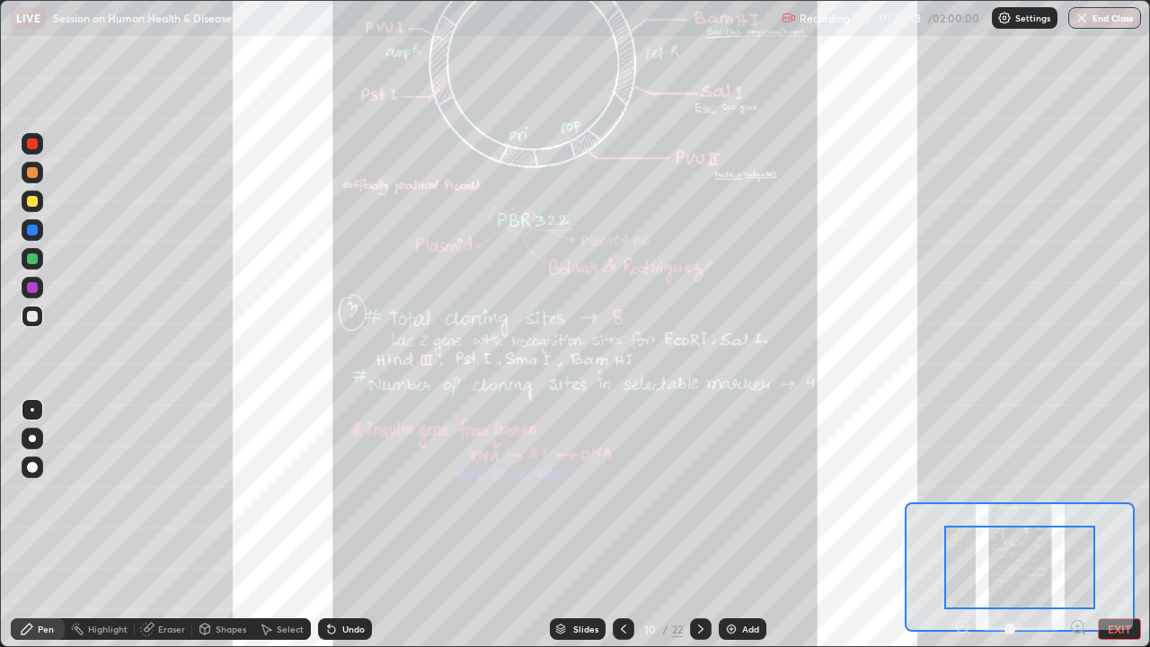
click at [1072, 494] on icon at bounding box center [1079, 627] width 18 height 18
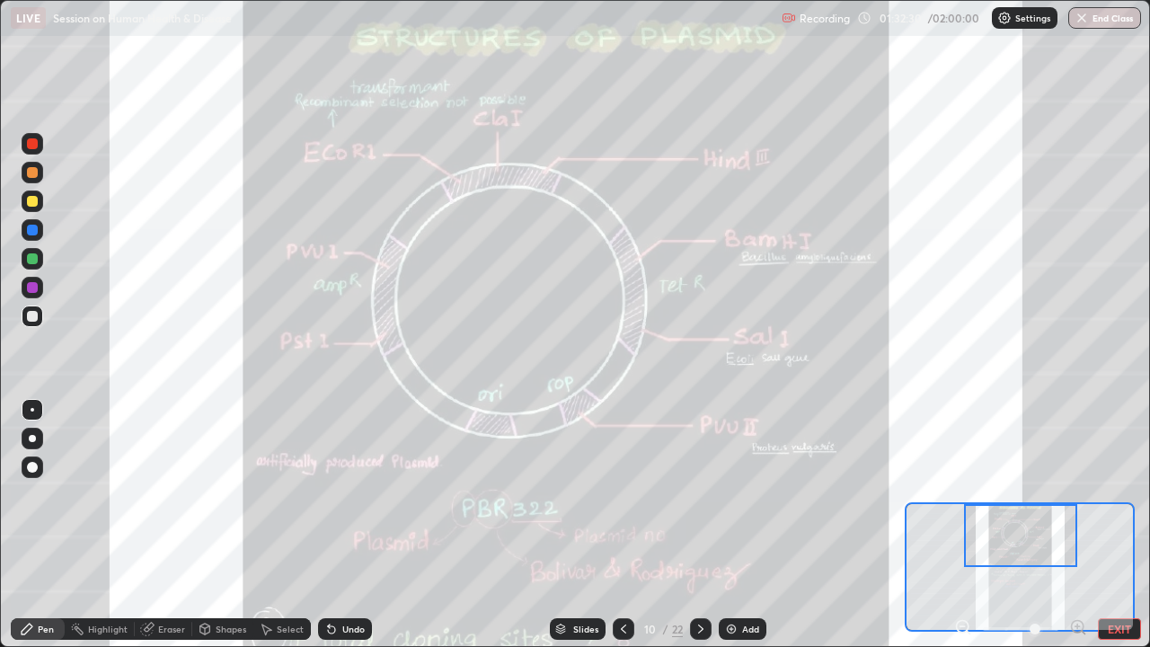
click at [347, 494] on div "Undo" at bounding box center [345, 629] width 54 height 22
click at [34, 229] on div at bounding box center [32, 230] width 11 height 11
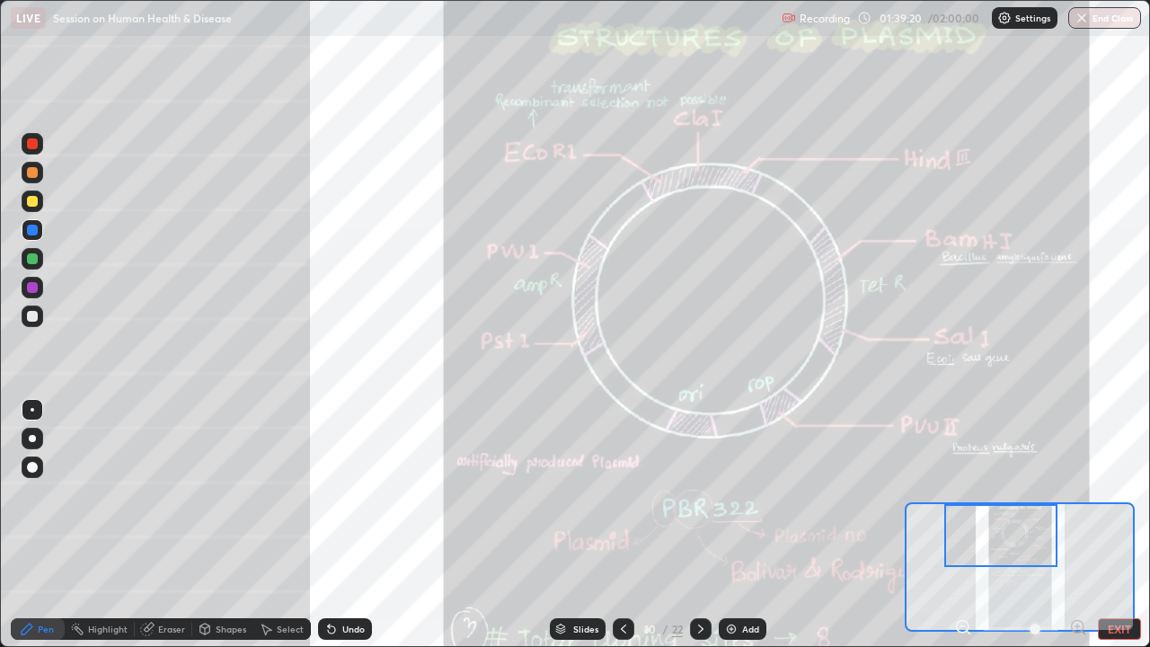
click at [178, 494] on div "Eraser" at bounding box center [171, 629] width 27 height 9
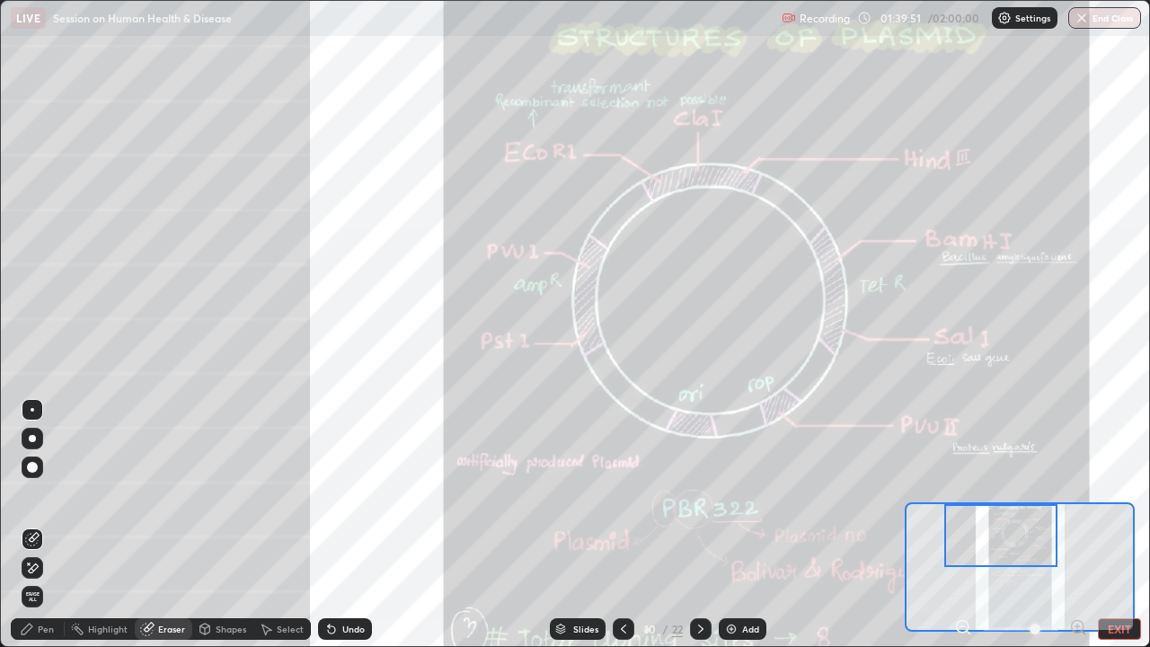
click at [47, 494] on div "Pen" at bounding box center [46, 629] width 16 height 9
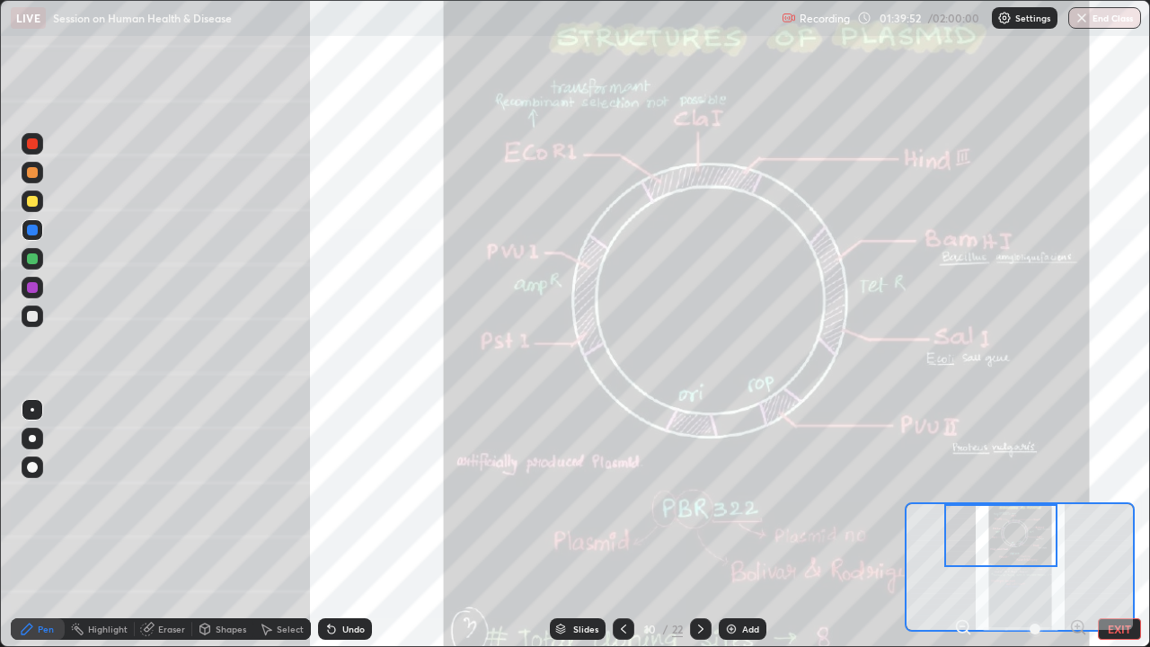
click at [31, 209] on div at bounding box center [33, 202] width 22 height 22
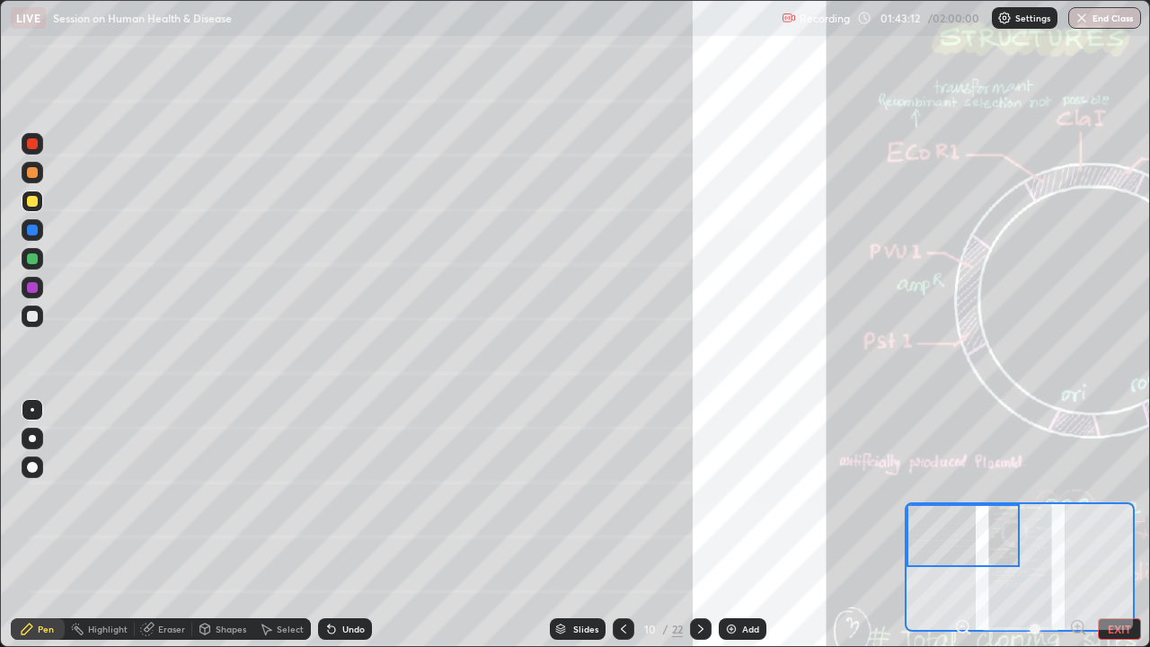
click at [40, 321] on div at bounding box center [33, 317] width 22 height 22
click at [37, 461] on div at bounding box center [33, 468] width 22 height 22
click at [31, 257] on div at bounding box center [32, 258] width 11 height 11
click at [358, 494] on div "Undo" at bounding box center [341, 629] width 61 height 36
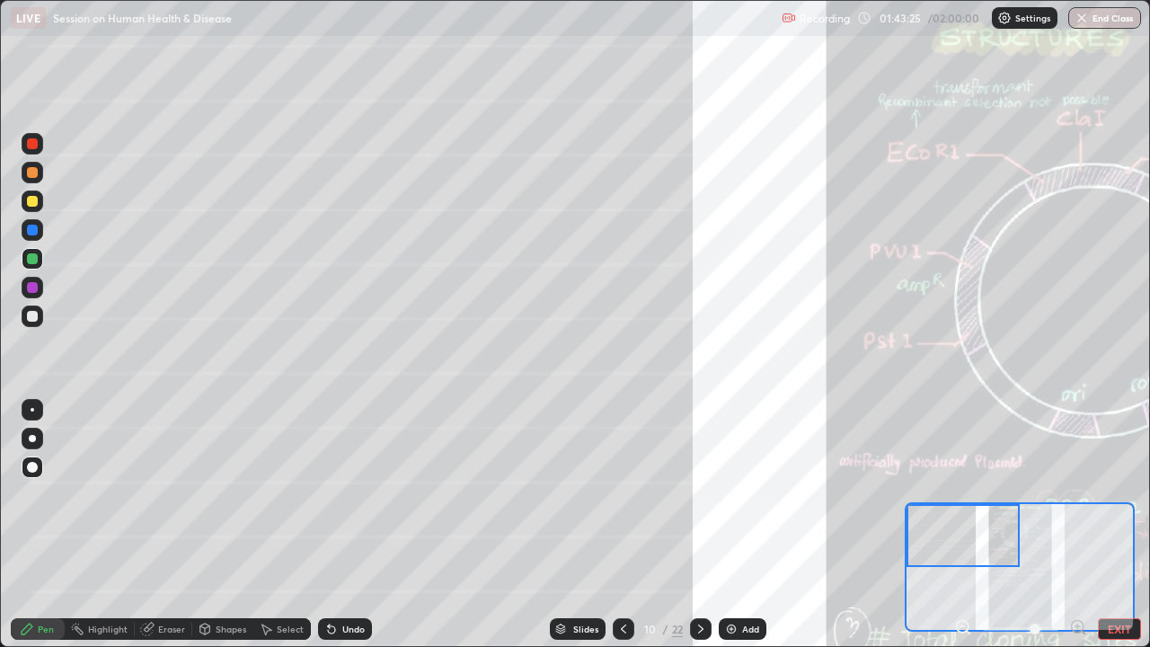
click at [36, 411] on div at bounding box center [33, 410] width 22 height 22
click at [40, 324] on div at bounding box center [33, 317] width 22 height 22
click at [31, 474] on div at bounding box center [33, 468] width 22 height 22
click at [40, 400] on div at bounding box center [33, 410] width 22 height 22
click at [37, 289] on div at bounding box center [32, 287] width 11 height 11
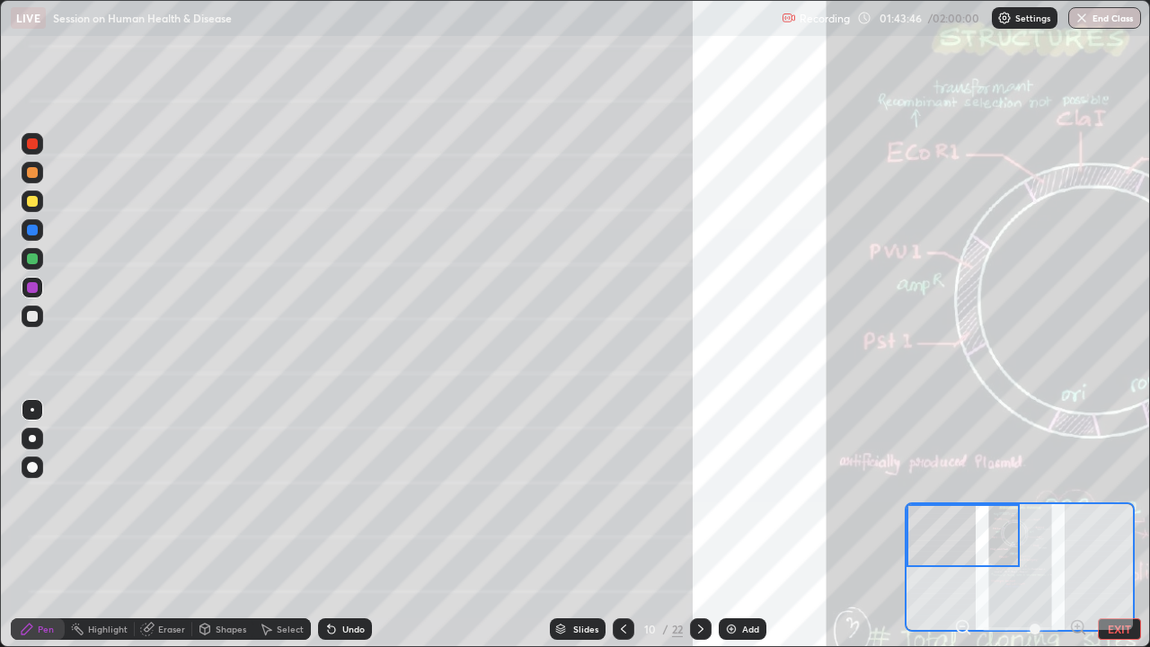
click at [35, 233] on div at bounding box center [32, 230] width 11 height 11
click at [37, 317] on div at bounding box center [32, 316] width 11 height 11
click at [0, 494] on div "Setting up your live class" at bounding box center [575, 323] width 1150 height 647
click at [32, 264] on div at bounding box center [33, 259] width 22 height 22
click at [54, 494] on div "Pen" at bounding box center [38, 629] width 54 height 22
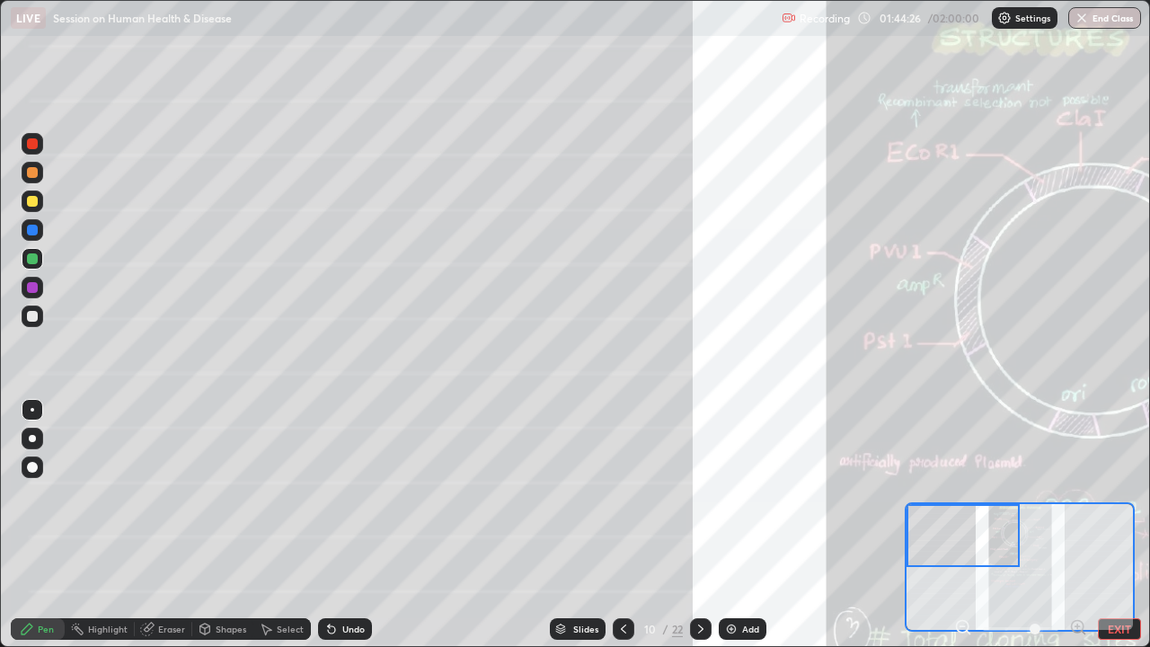
click at [40, 148] on div at bounding box center [33, 144] width 22 height 22
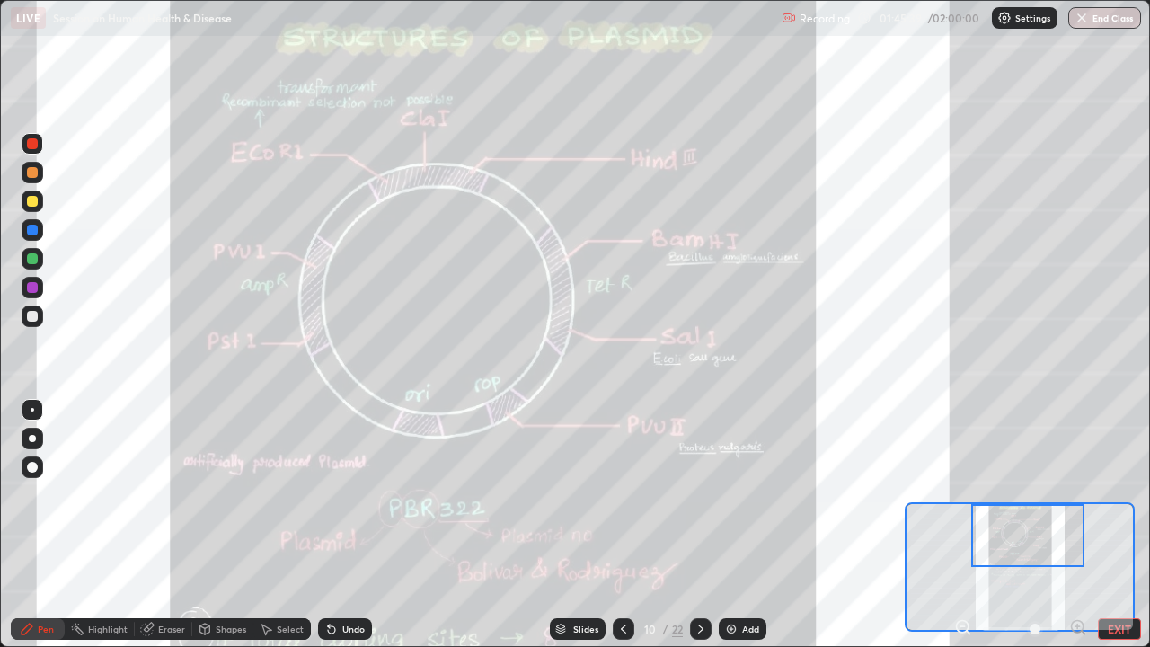
click at [698, 494] on icon at bounding box center [701, 629] width 14 height 14
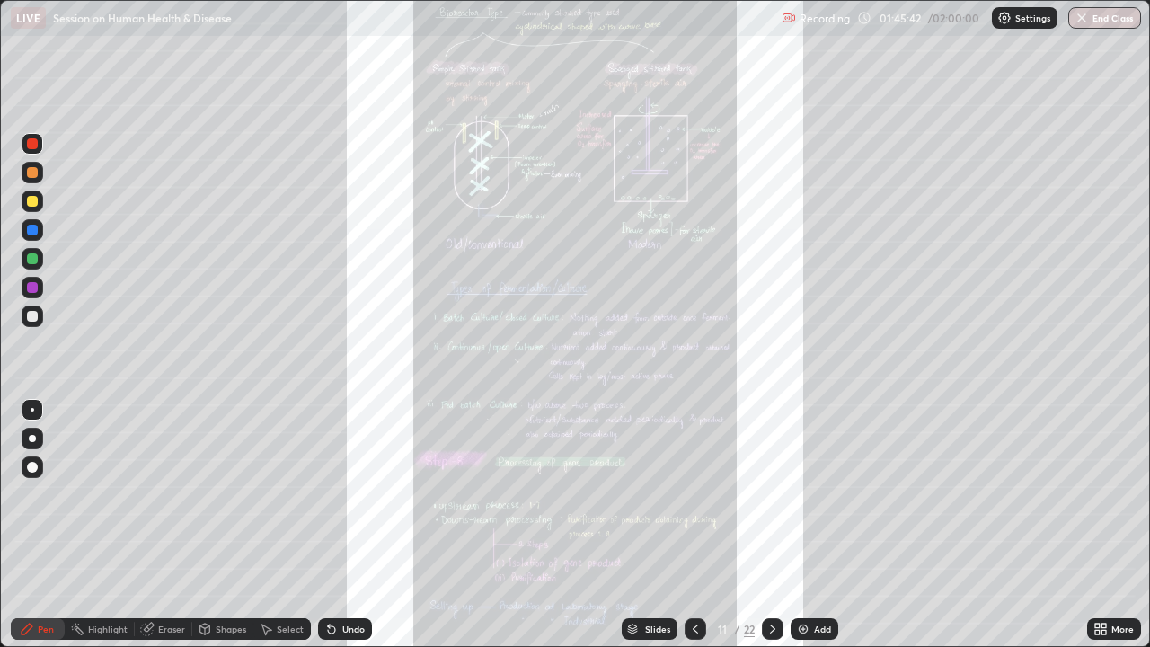
click at [655, 494] on div "Slides" at bounding box center [657, 629] width 25 height 9
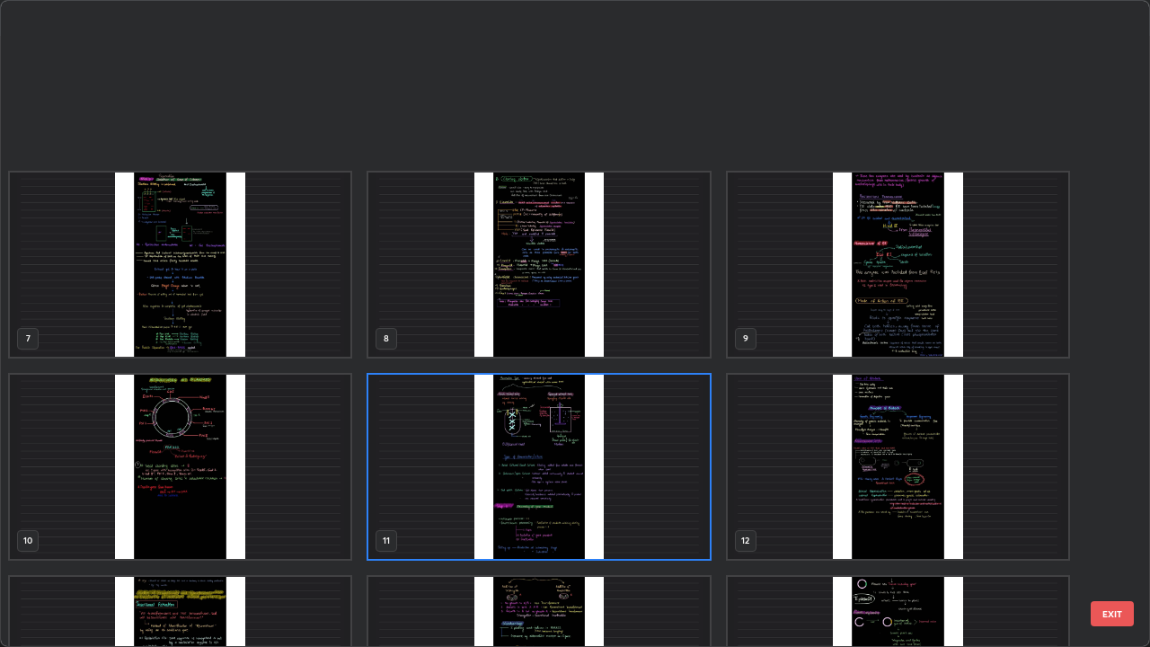
scroll to position [454, 0]
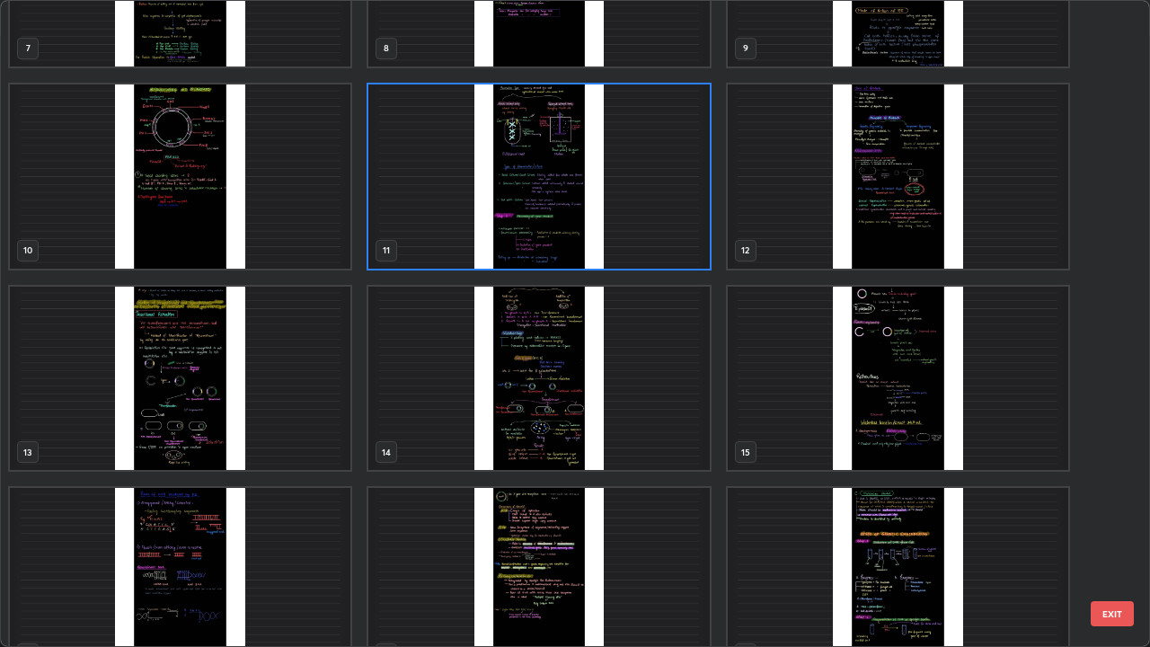
click at [564, 494] on img "grid" at bounding box center [538, 580] width 341 height 184
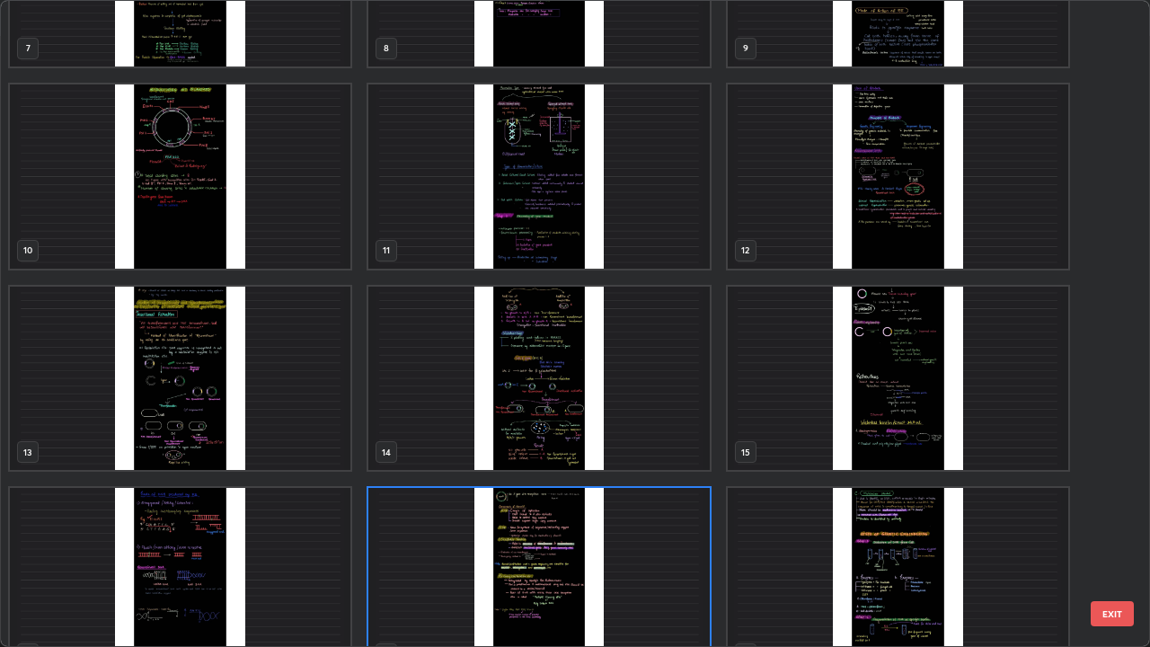
scroll to position [565, 0]
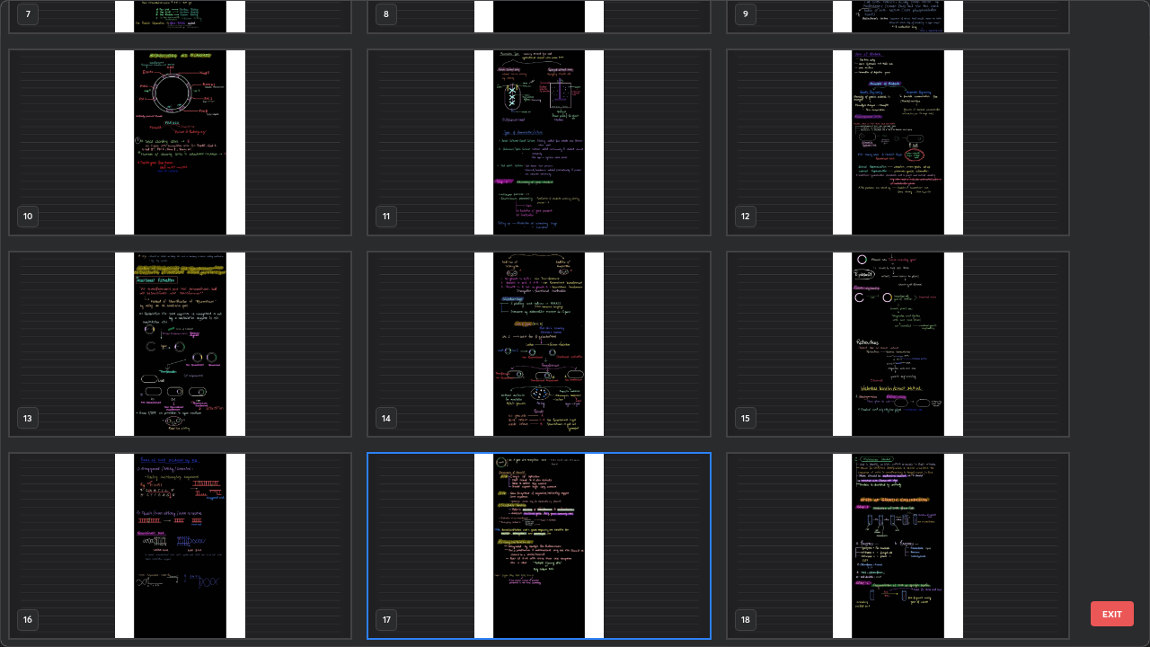
click at [564, 494] on img "grid" at bounding box center [538, 546] width 341 height 184
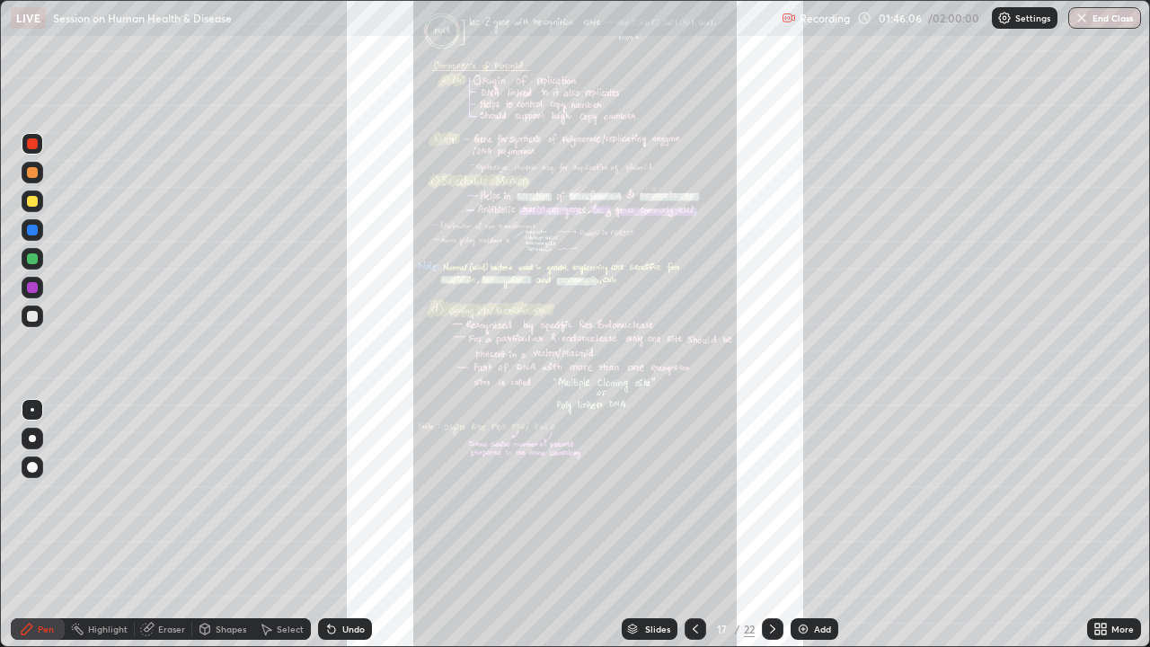
click at [1114, 494] on div "More" at bounding box center [1123, 629] width 22 height 9
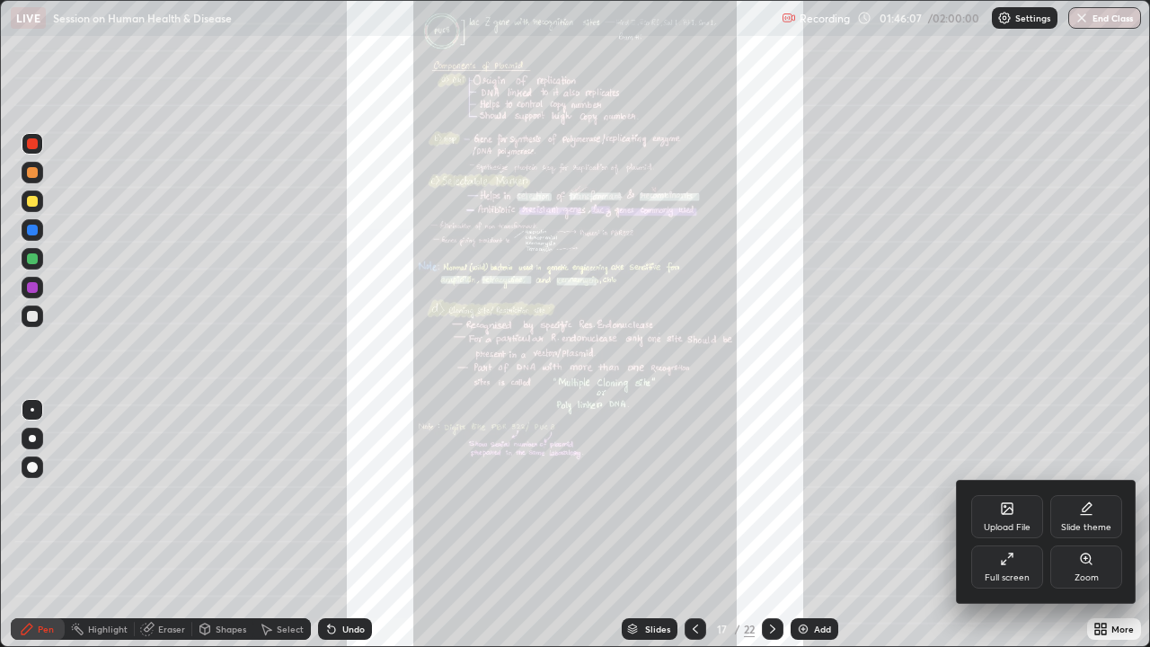
click at [1090, 494] on div "Zoom" at bounding box center [1087, 577] width 24 height 9
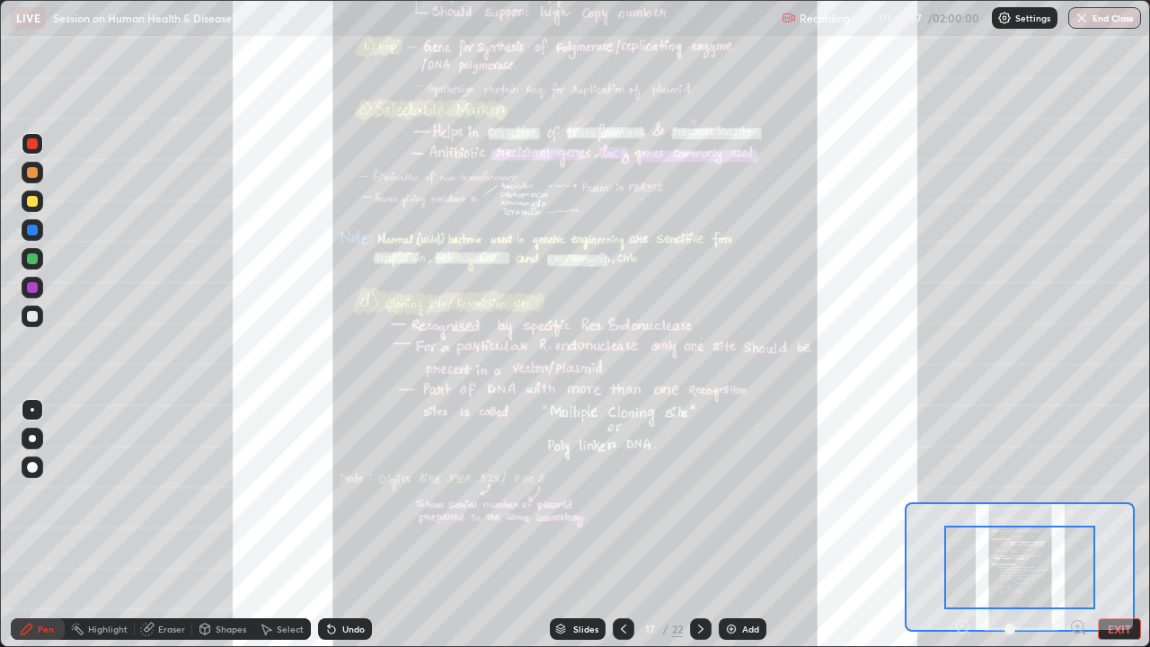
click at [1079, 494] on icon at bounding box center [1079, 627] width 18 height 18
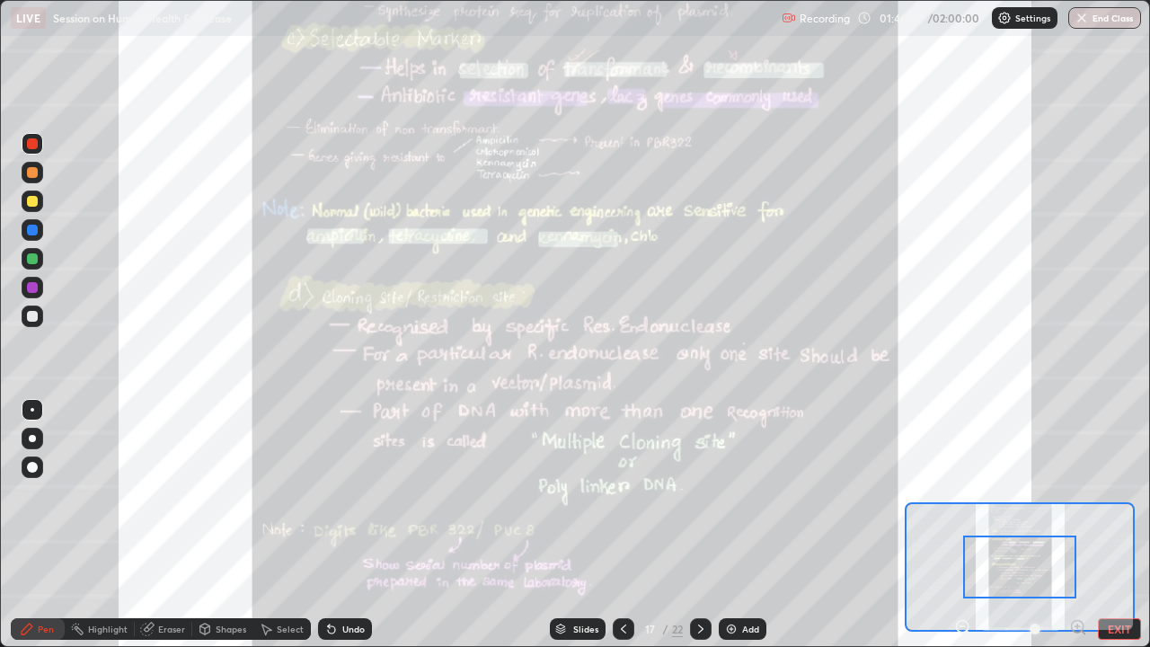
click at [1078, 494] on icon at bounding box center [1078, 626] width 4 height 0
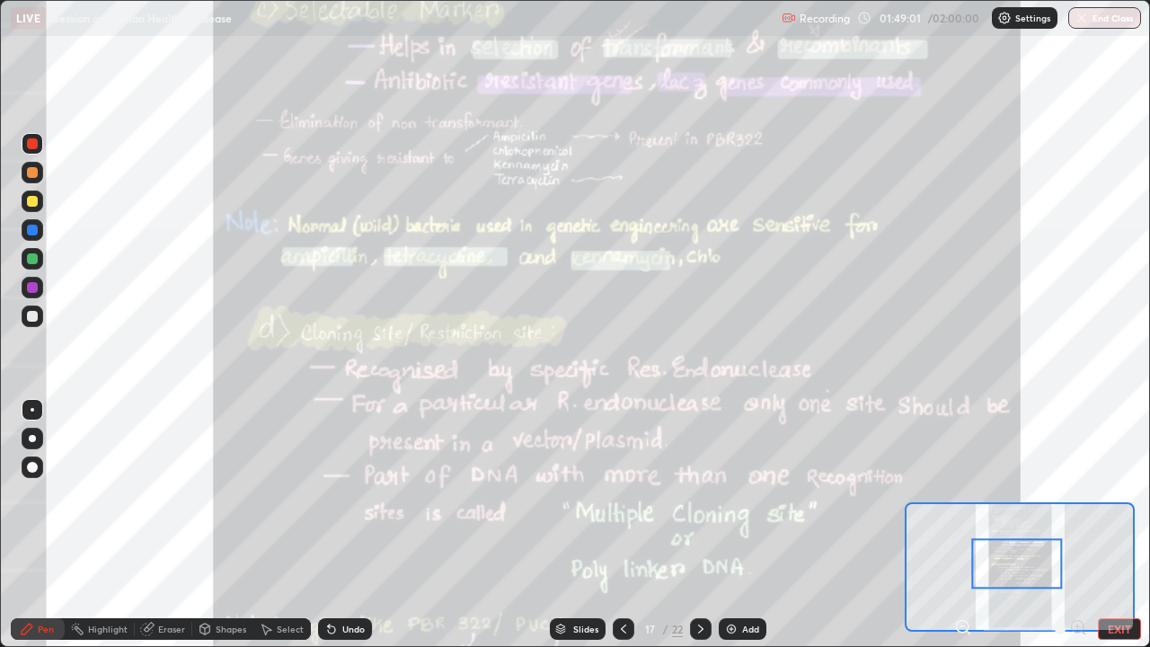
click at [588, 494] on div "Slides" at bounding box center [585, 629] width 25 height 9
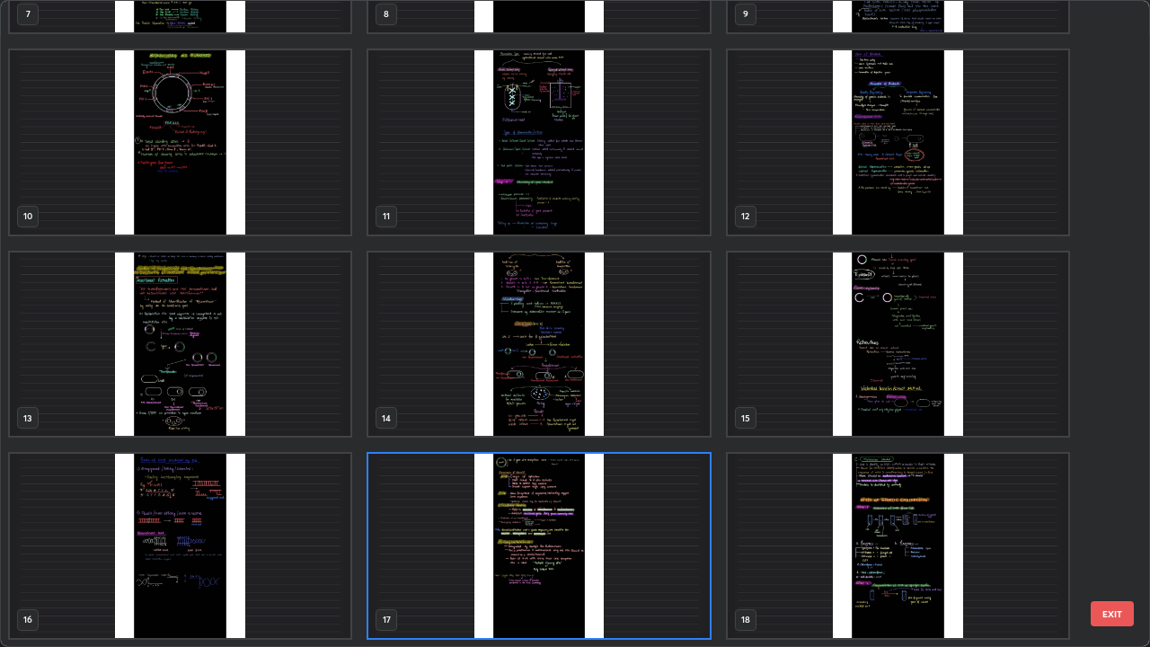
click at [333, 413] on img "grid" at bounding box center [180, 345] width 341 height 184
click at [333, 408] on img "grid" at bounding box center [180, 345] width 341 height 184
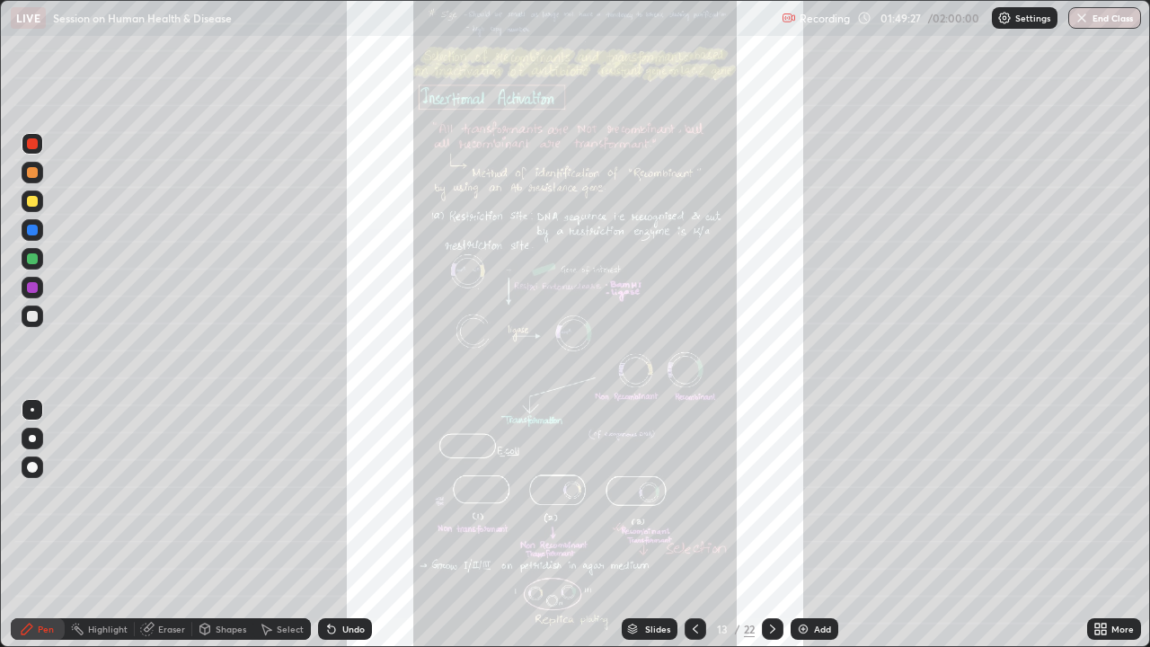
click at [650, 494] on div "Slides" at bounding box center [650, 629] width 56 height 22
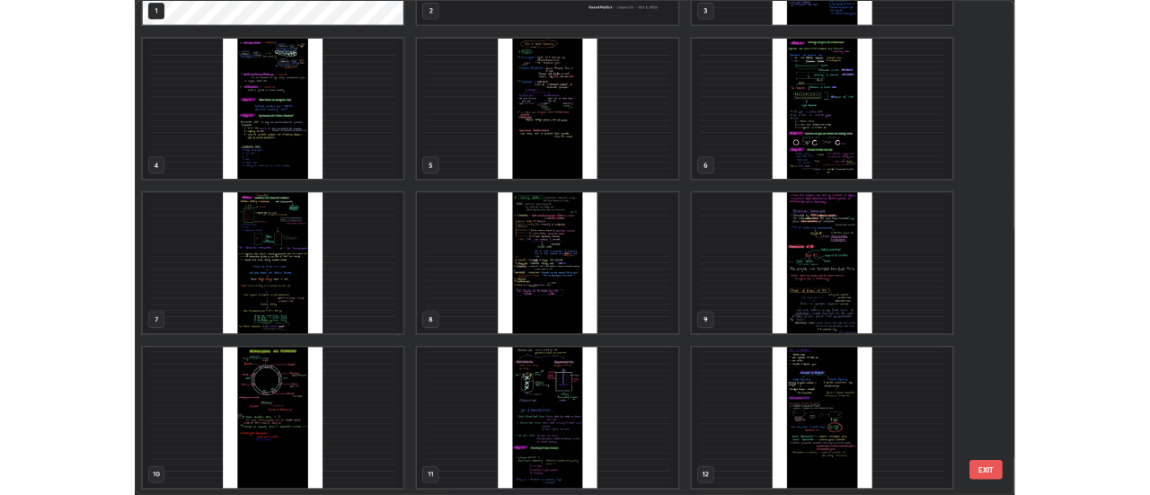
scroll to position [163, 0]
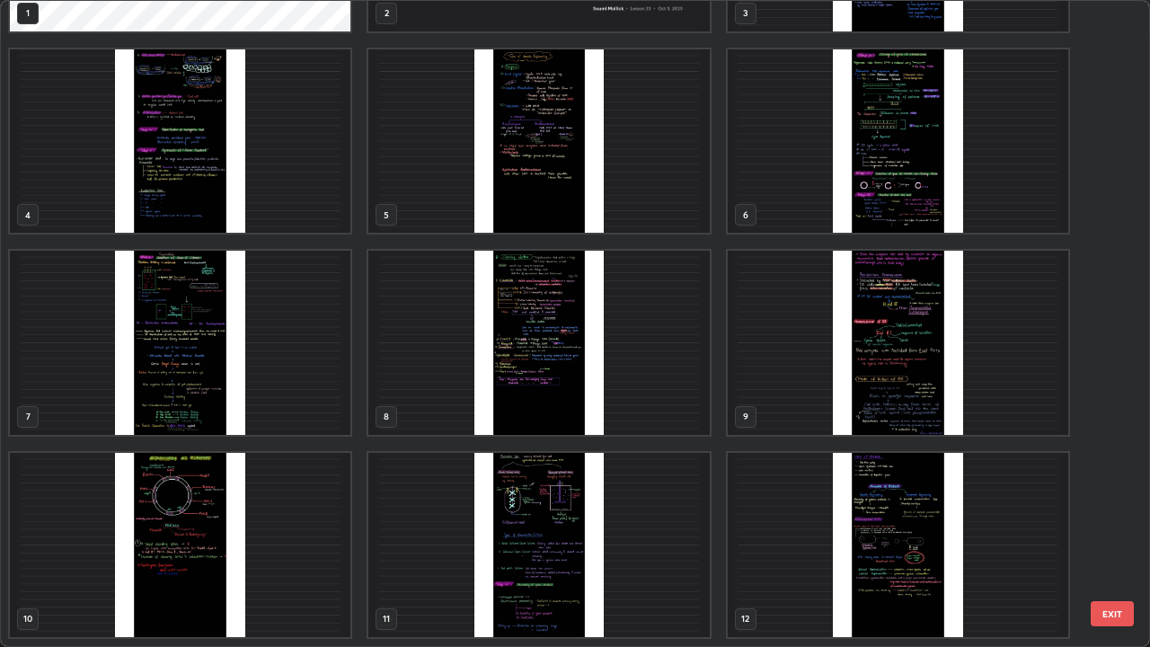
click at [286, 494] on img "grid" at bounding box center [180, 545] width 341 height 184
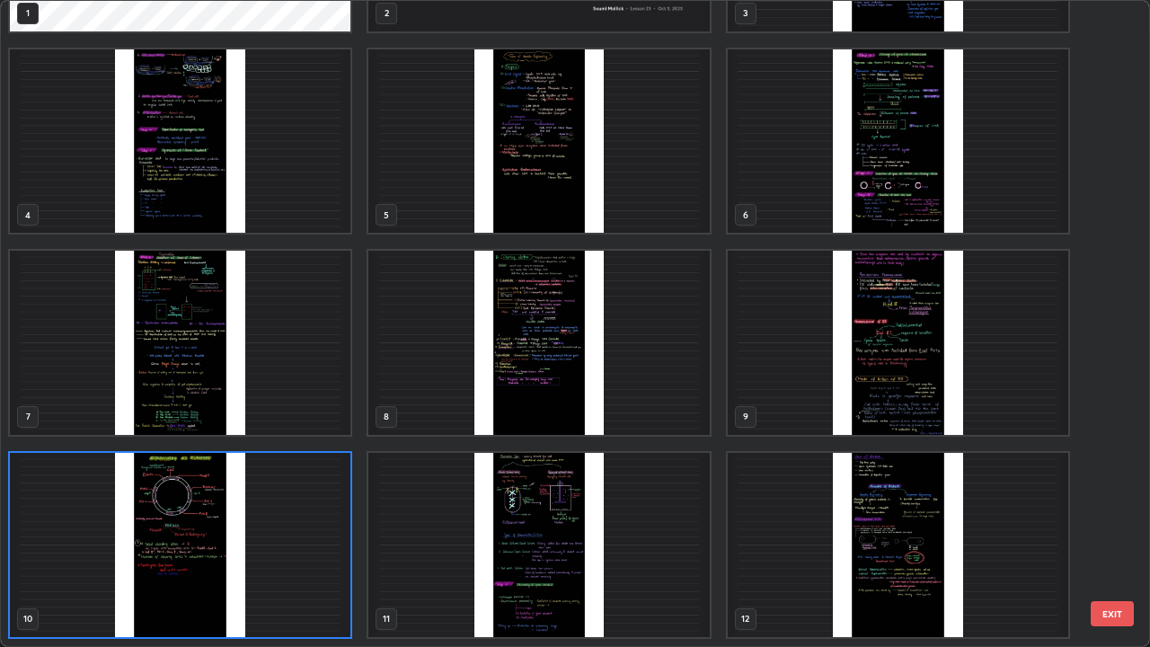
click at [273, 494] on img "grid" at bounding box center [180, 545] width 341 height 184
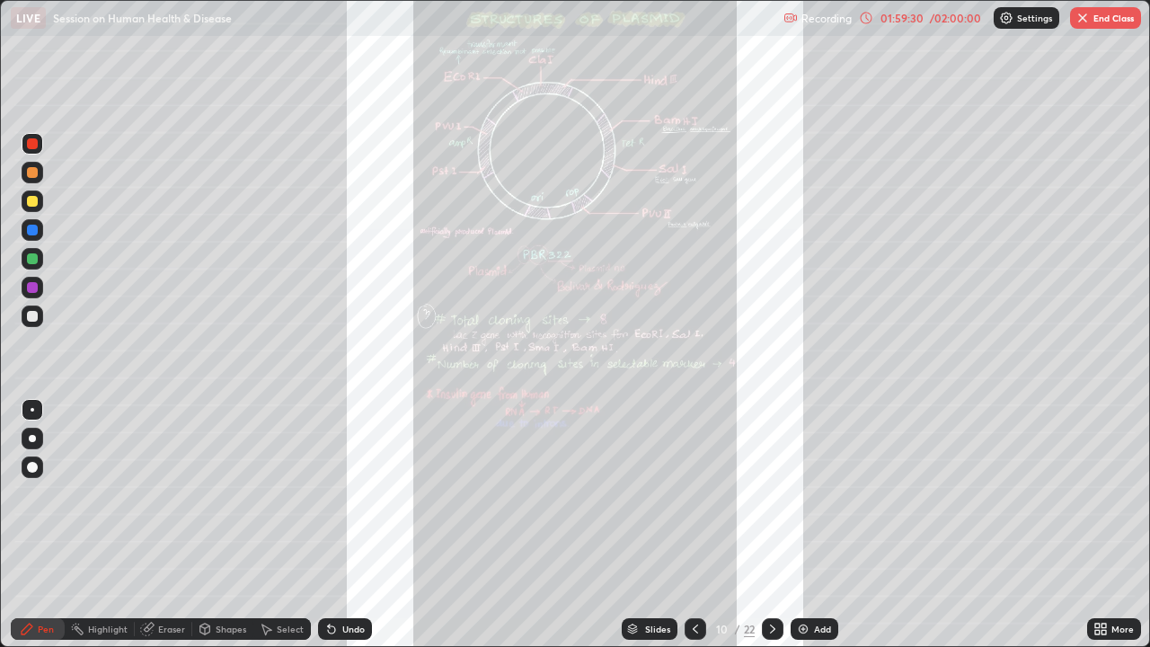
click at [1087, 28] on button "End Class" at bounding box center [1105, 18] width 71 height 22
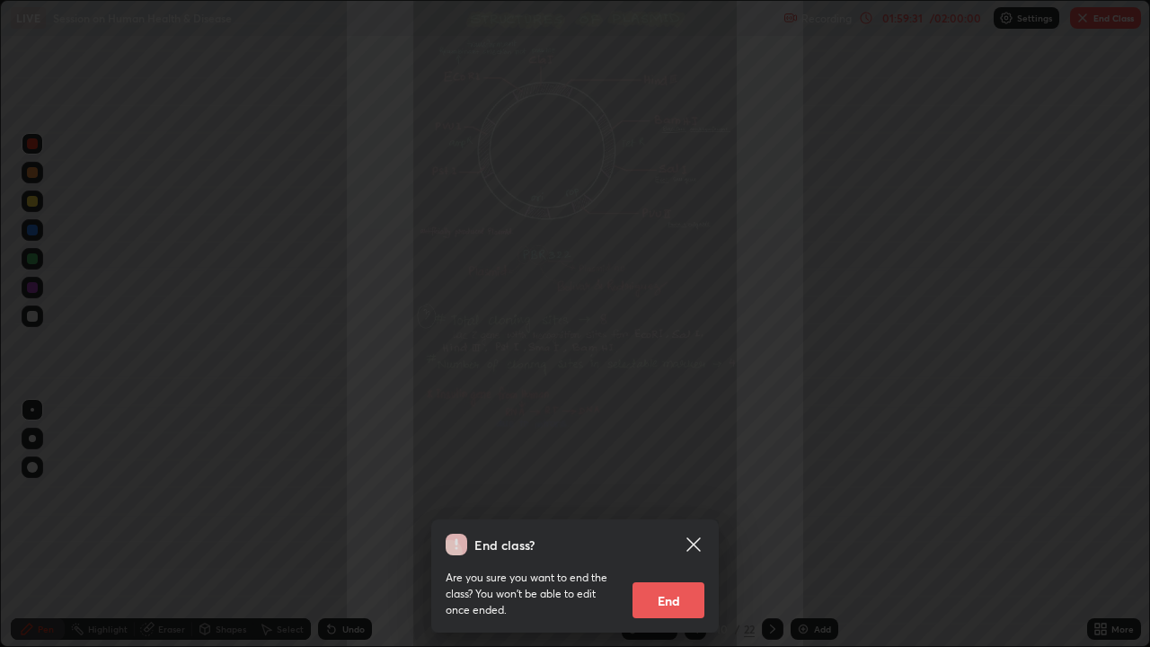
click at [678, 494] on button "End" at bounding box center [669, 600] width 72 height 36
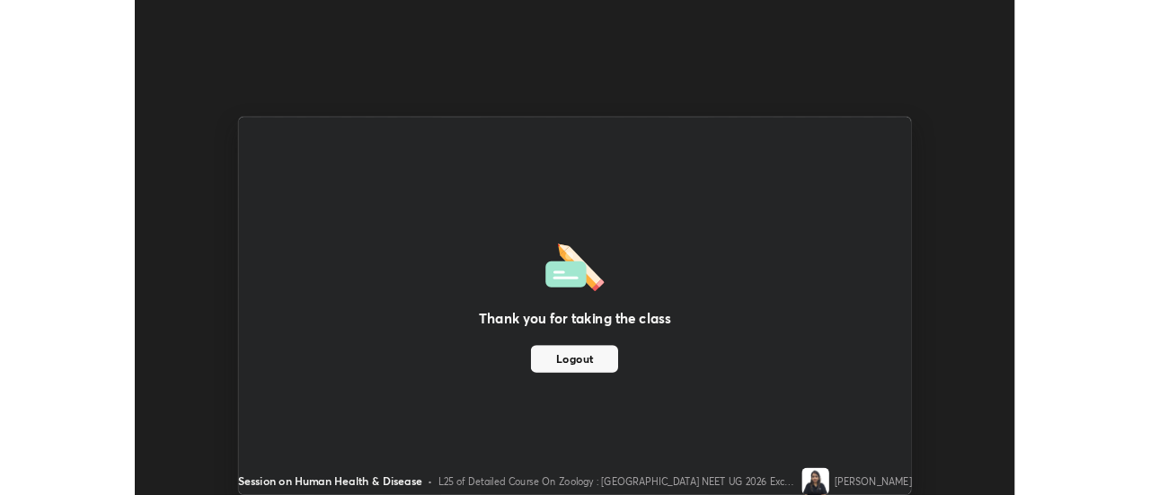
scroll to position [89381, 88725]
